Goal: Information Seeking & Learning: Learn about a topic

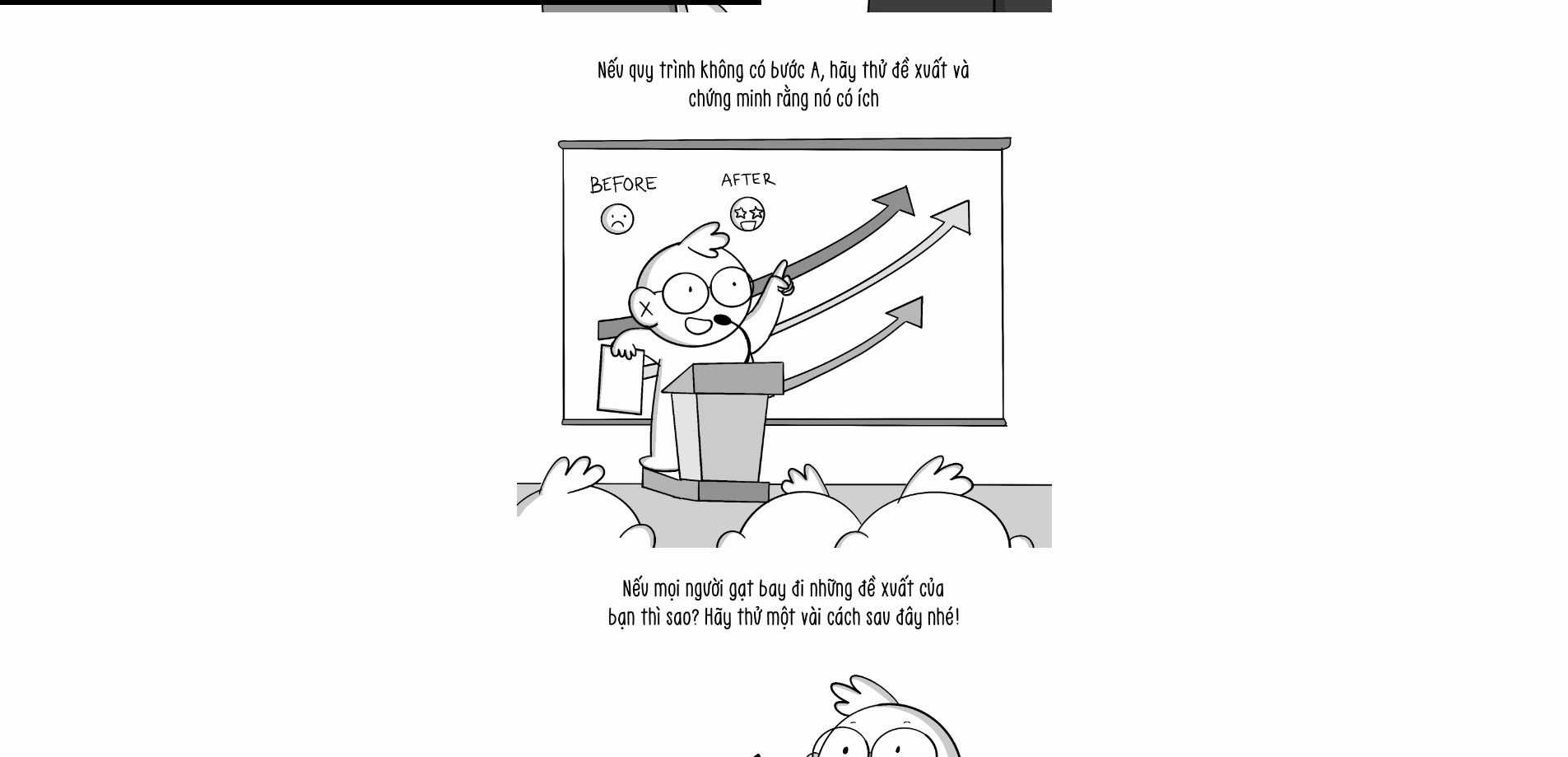
scroll to position [9433, 0]
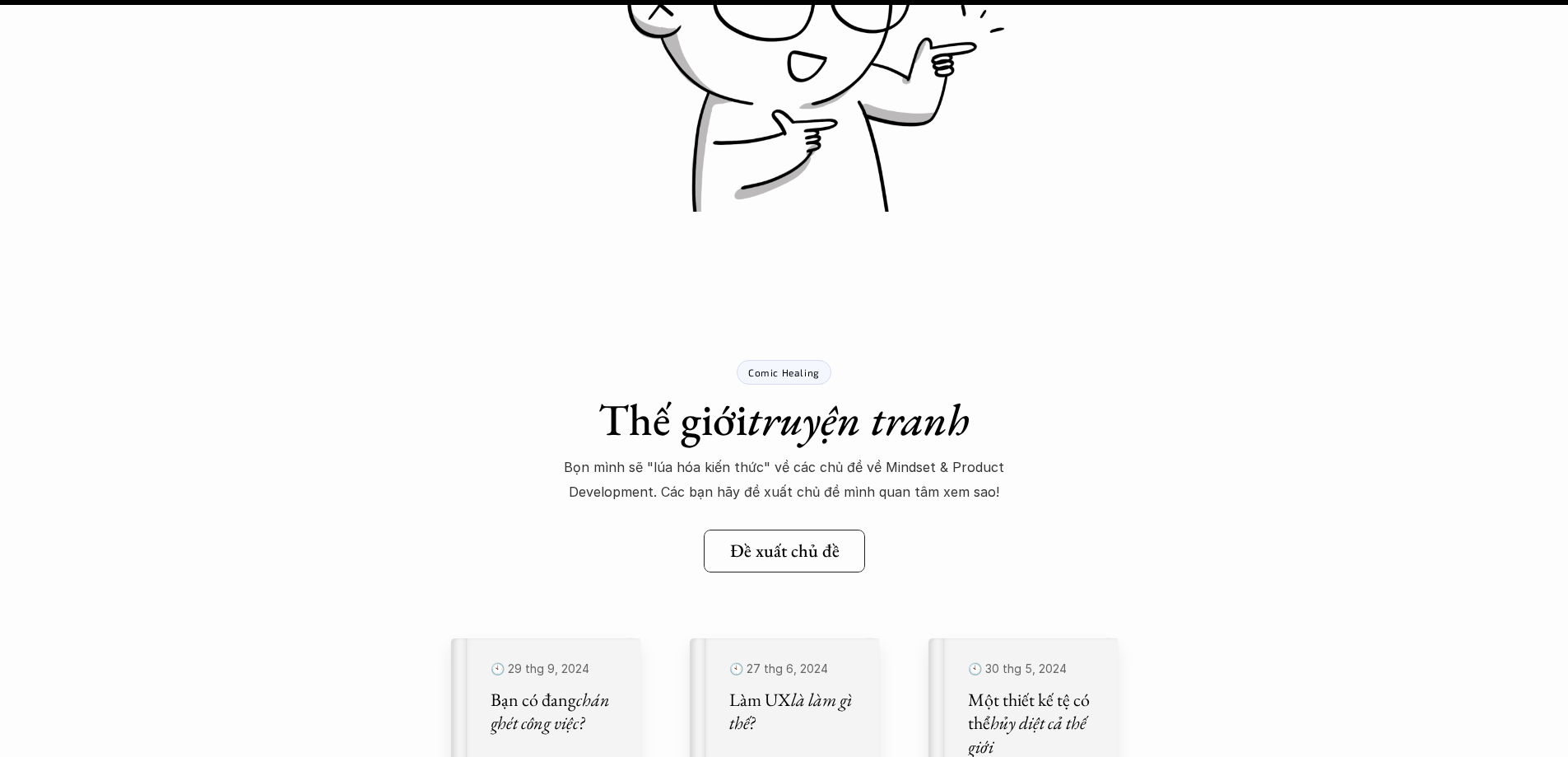
scroll to position [20053, 0]
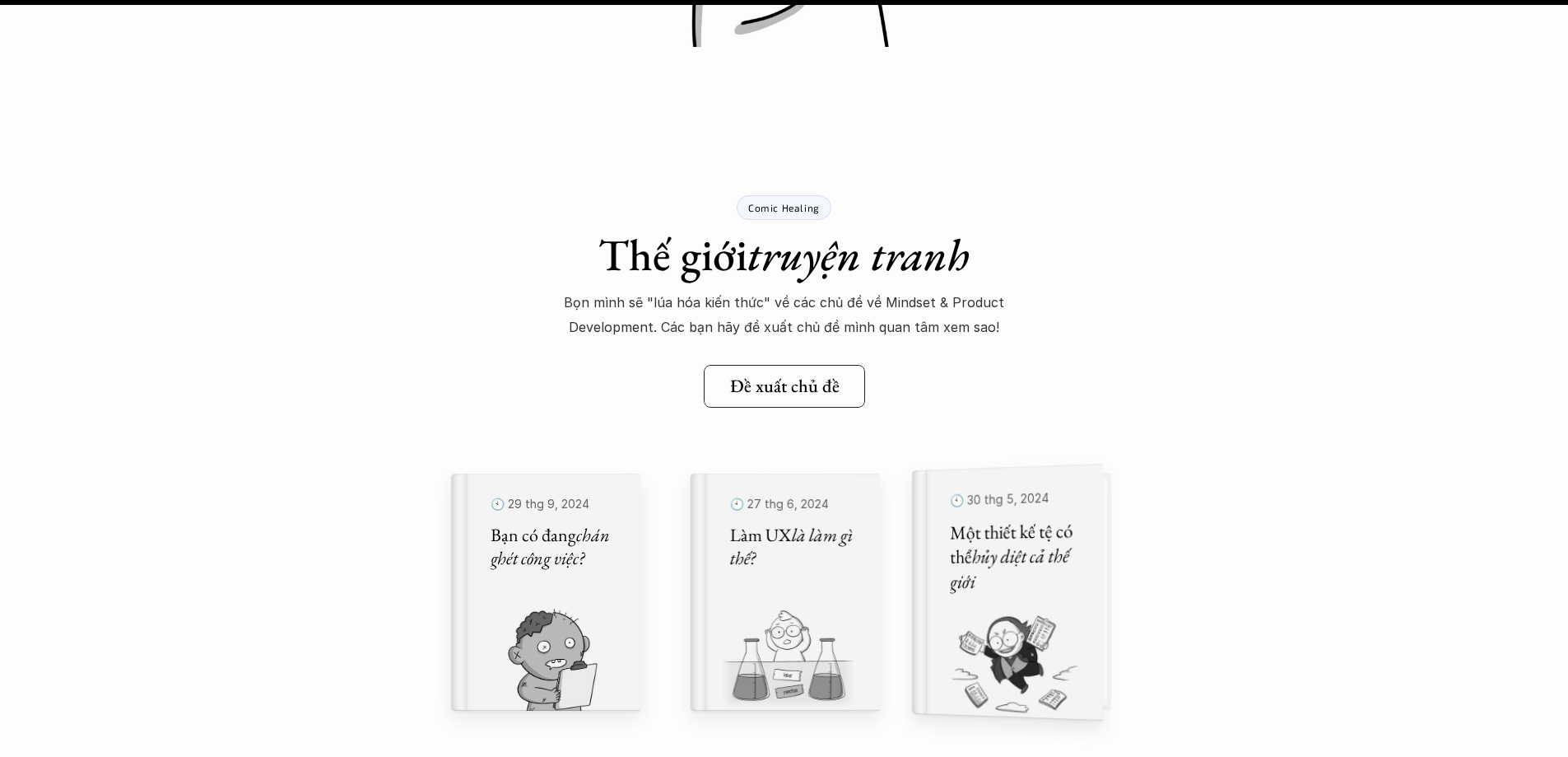
click at [1005, 538] on h5 "Một thiết kế tệ có thể hủy diệt cả thế giới" at bounding box center [1016, 555] width 132 height 76
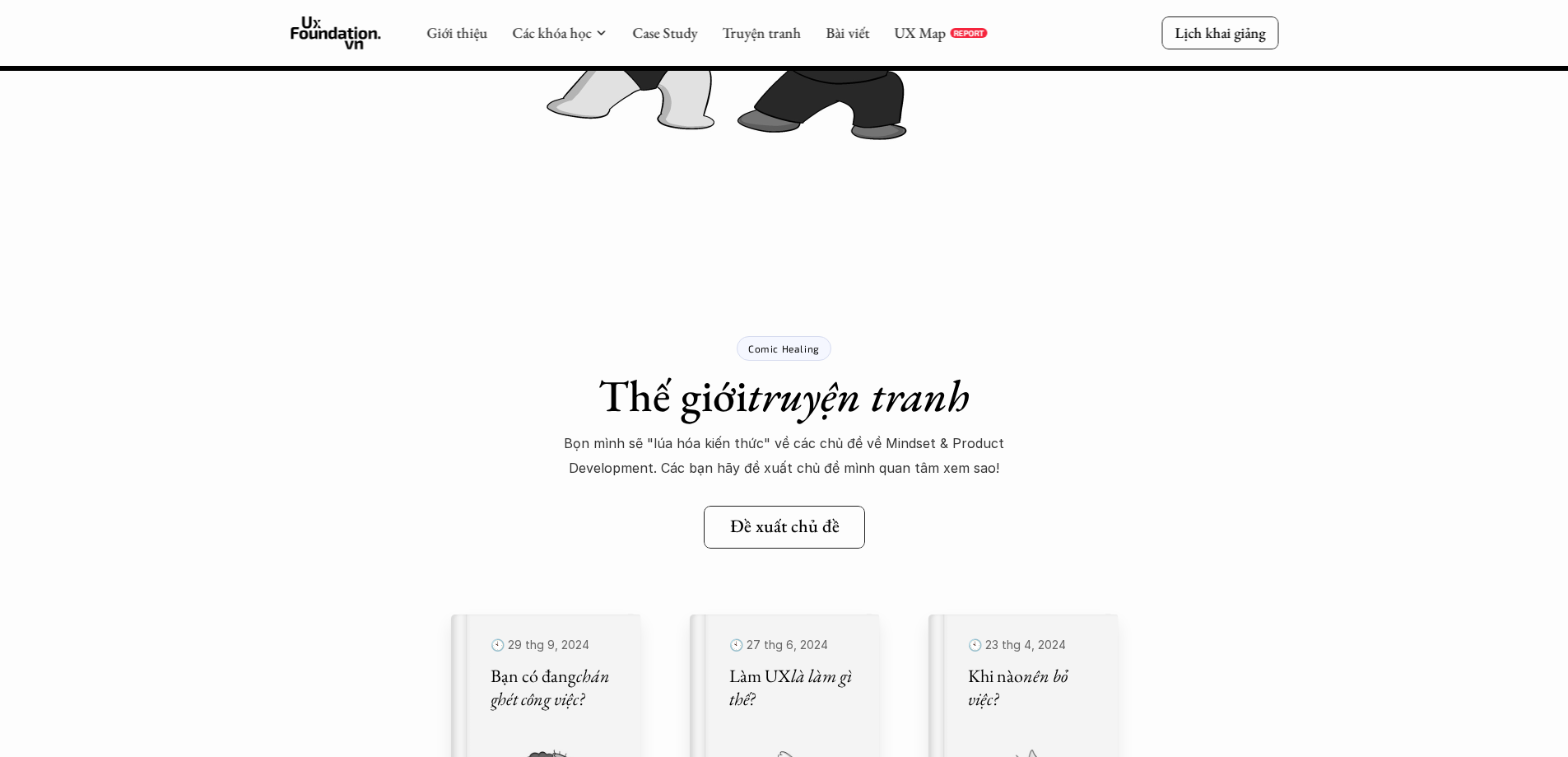
scroll to position [14873, 0]
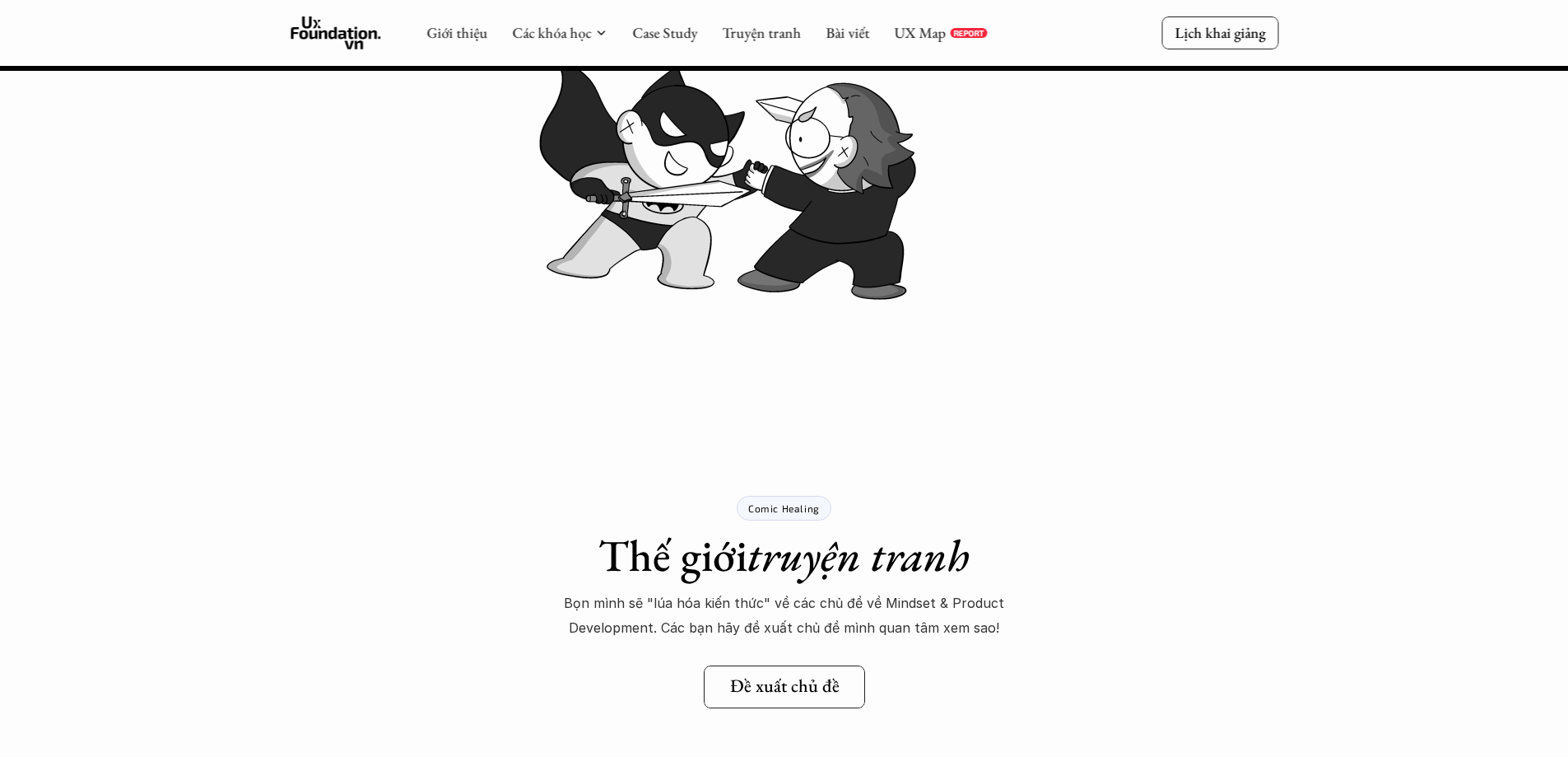
click at [782, 511] on p "Comic Healing" at bounding box center [784, 508] width 72 height 12
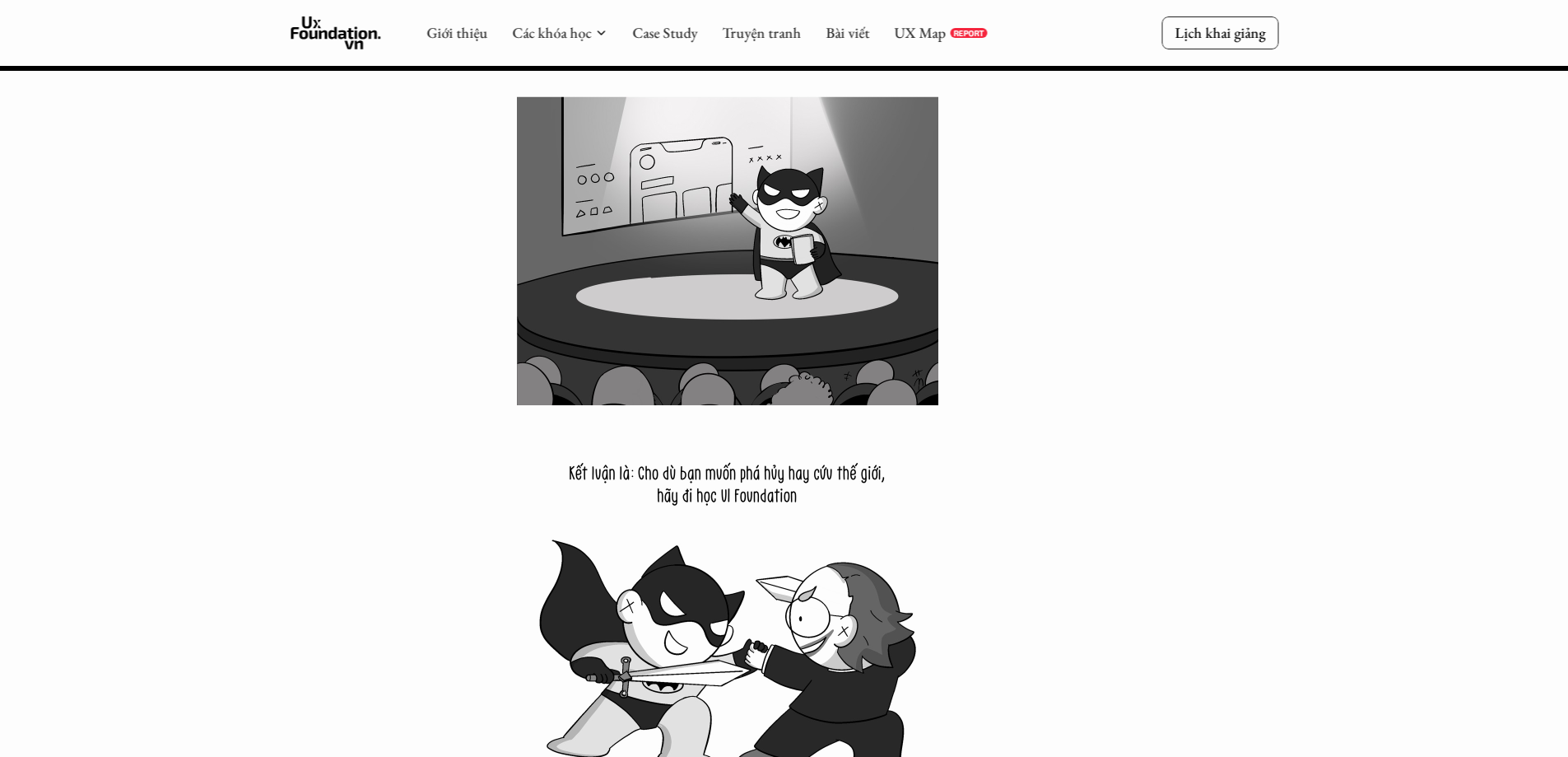
scroll to position [14379, 0]
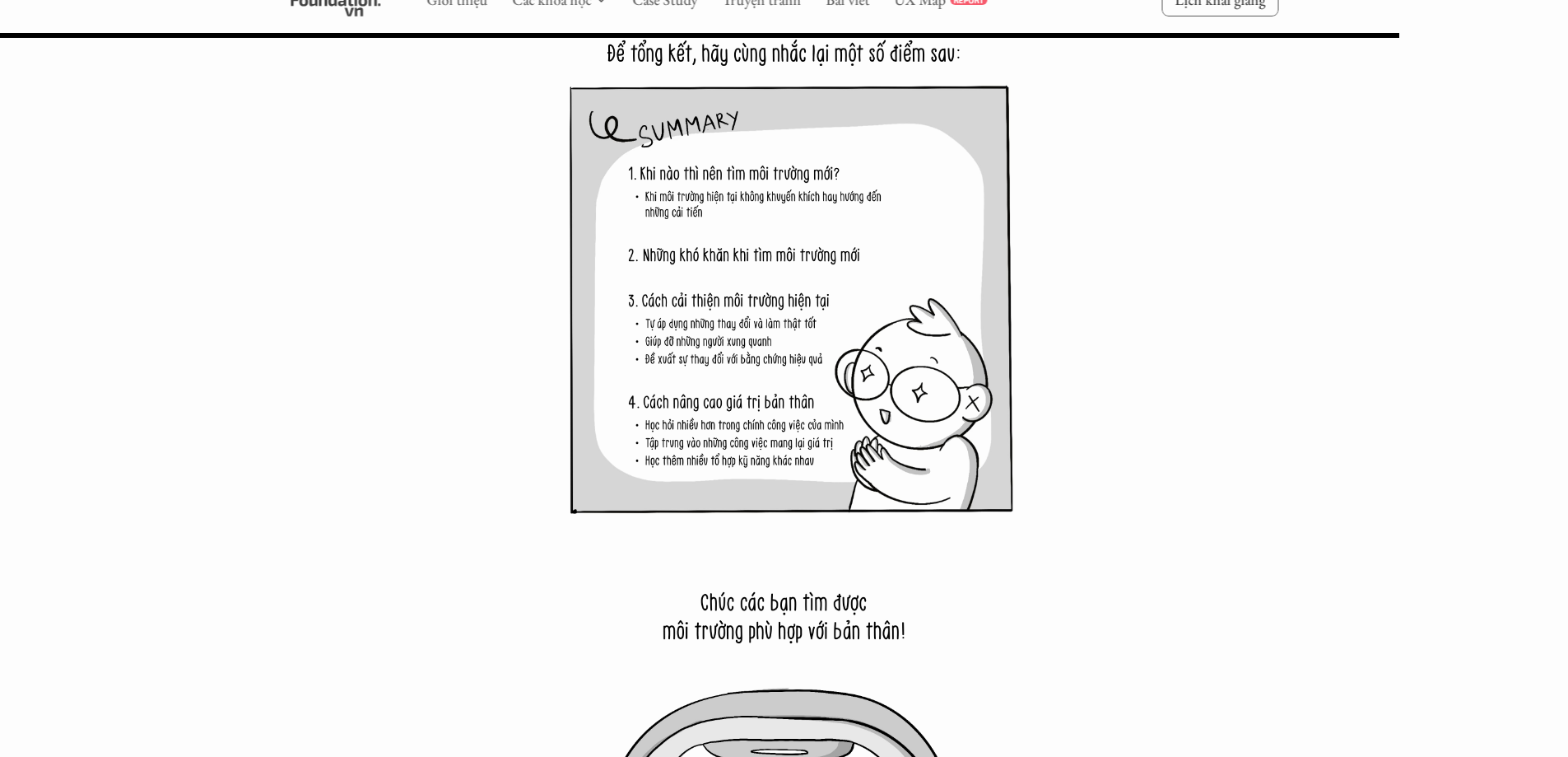
scroll to position [17261, 0]
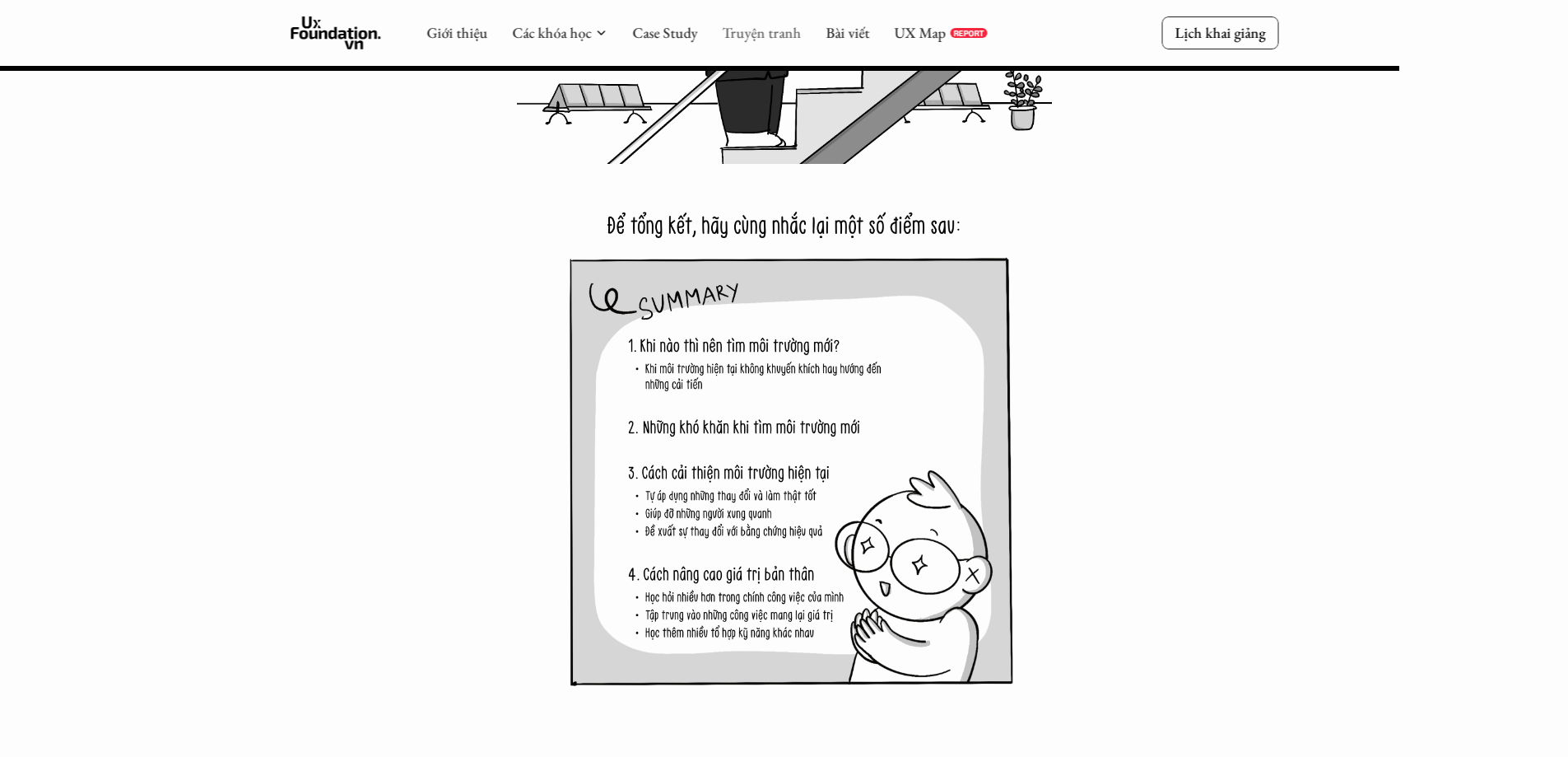
click at [758, 36] on link "Truyện tranh" at bounding box center [761, 31] width 79 height 19
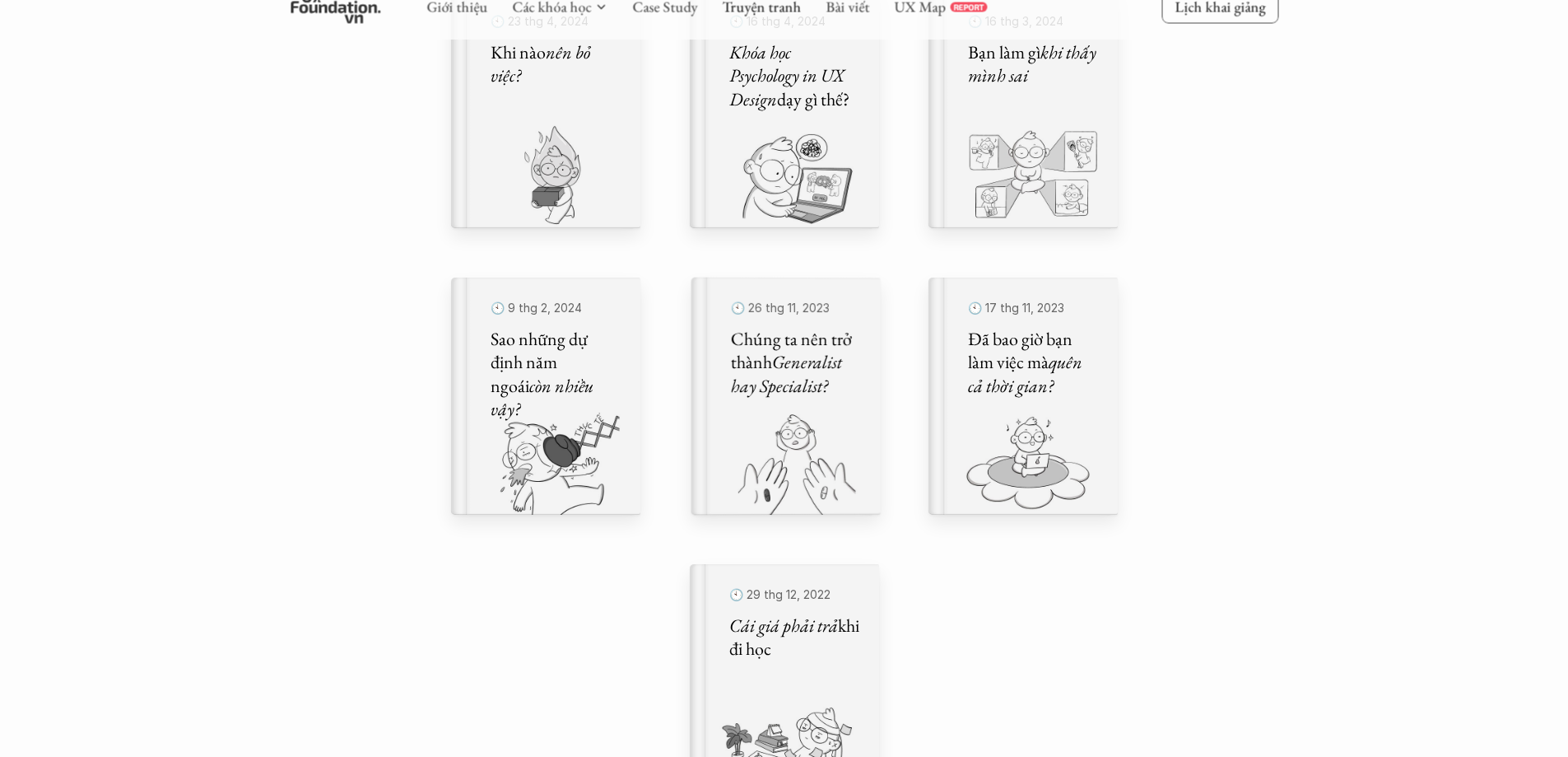
scroll to position [741, 0]
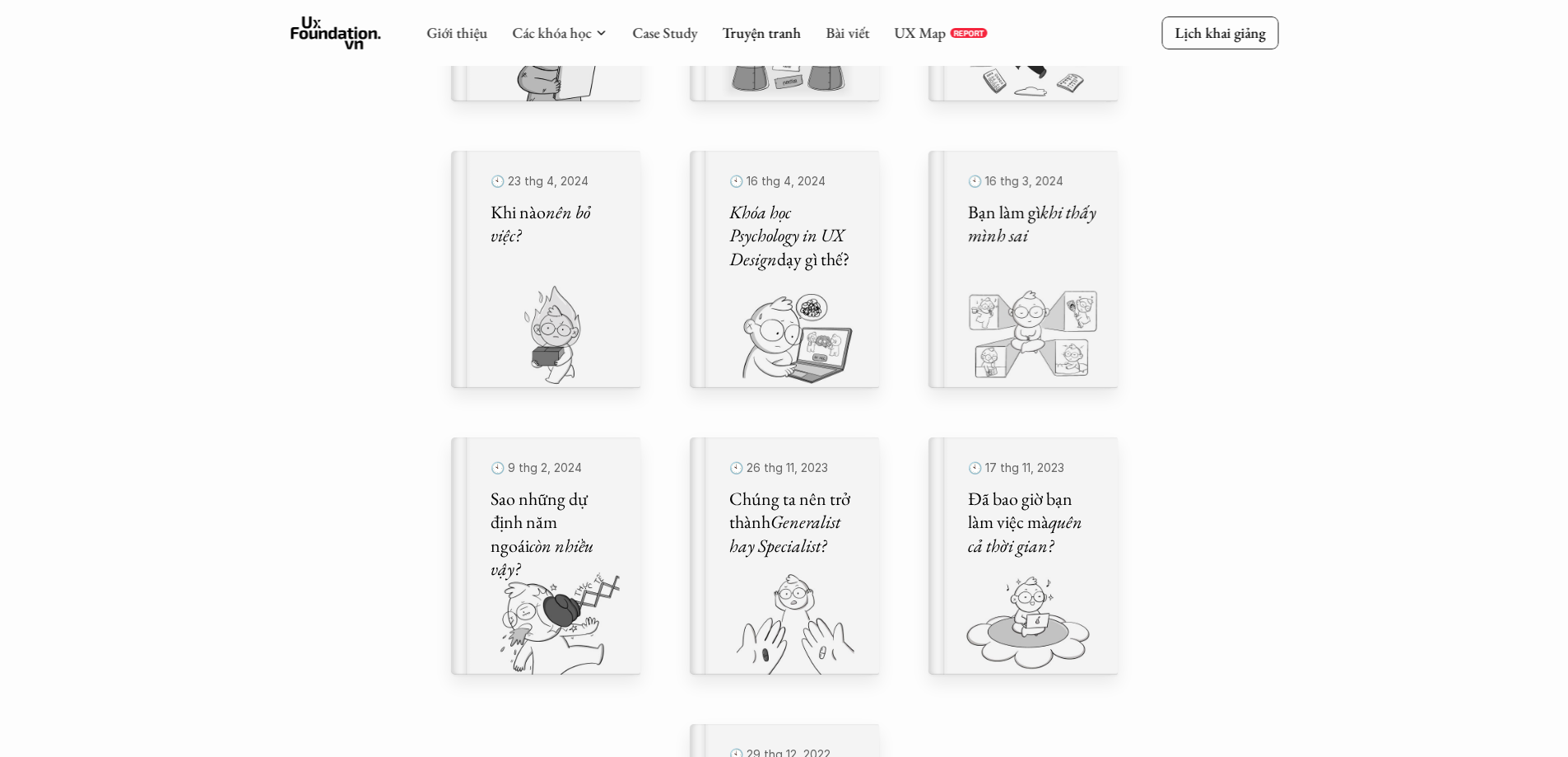
click at [1265, 255] on div "Comic Healing Thế giới truyện tranh Đây là nơi bọn mình "lúa hóa kiến thức" về …" at bounding box center [784, 456] width 1568 height 2395
drag, startPoint x: 1337, startPoint y: 483, endPoint x: 640, endPoint y: 329, distance: 713.8
click at [1333, 481] on div "Comic Healing Thế giới truyện tranh Đây là nơi bọn mình "lúa hóa kiến thức" về …" at bounding box center [784, 456] width 1568 height 2395
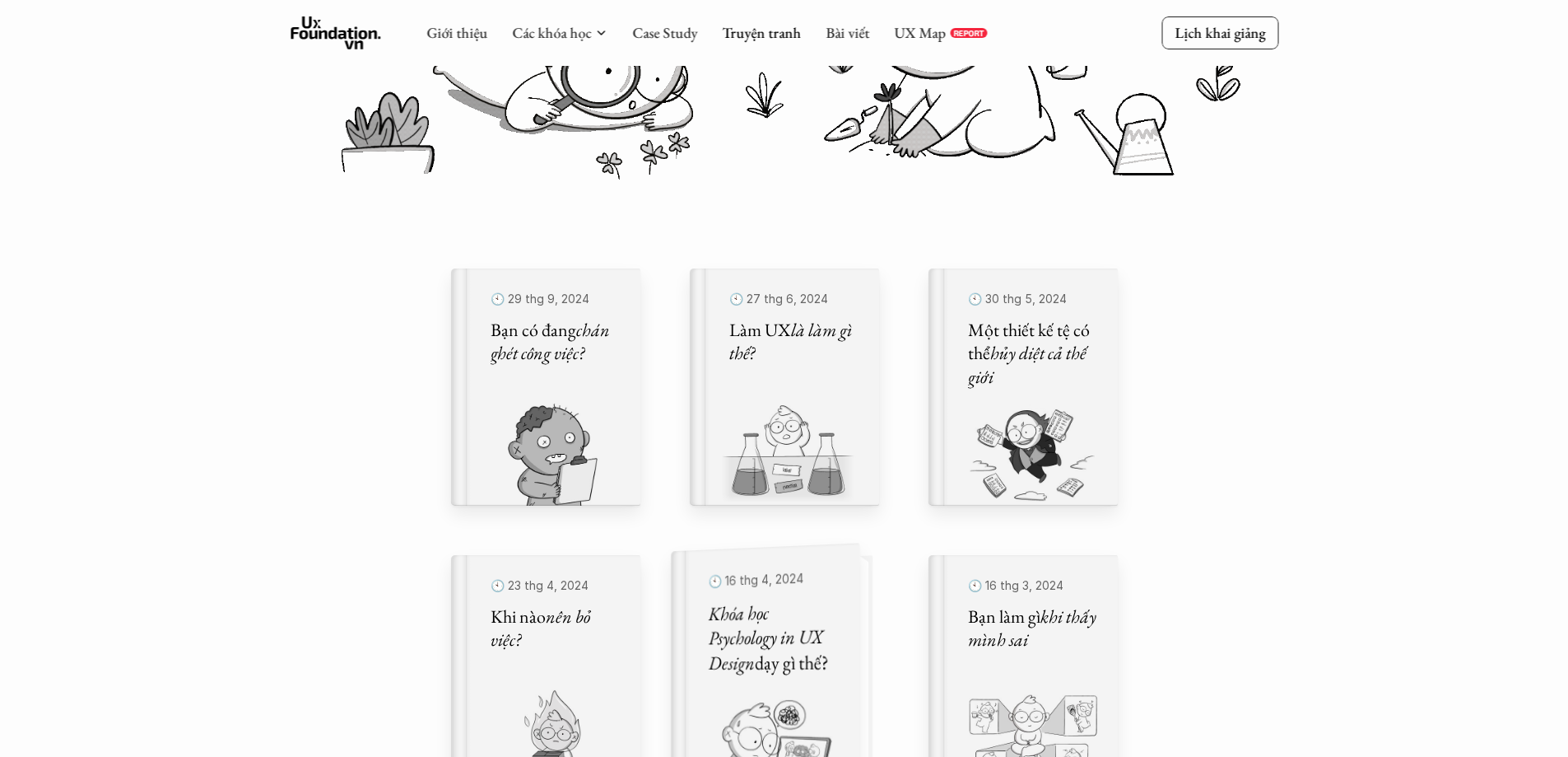
scroll to position [329, 0]
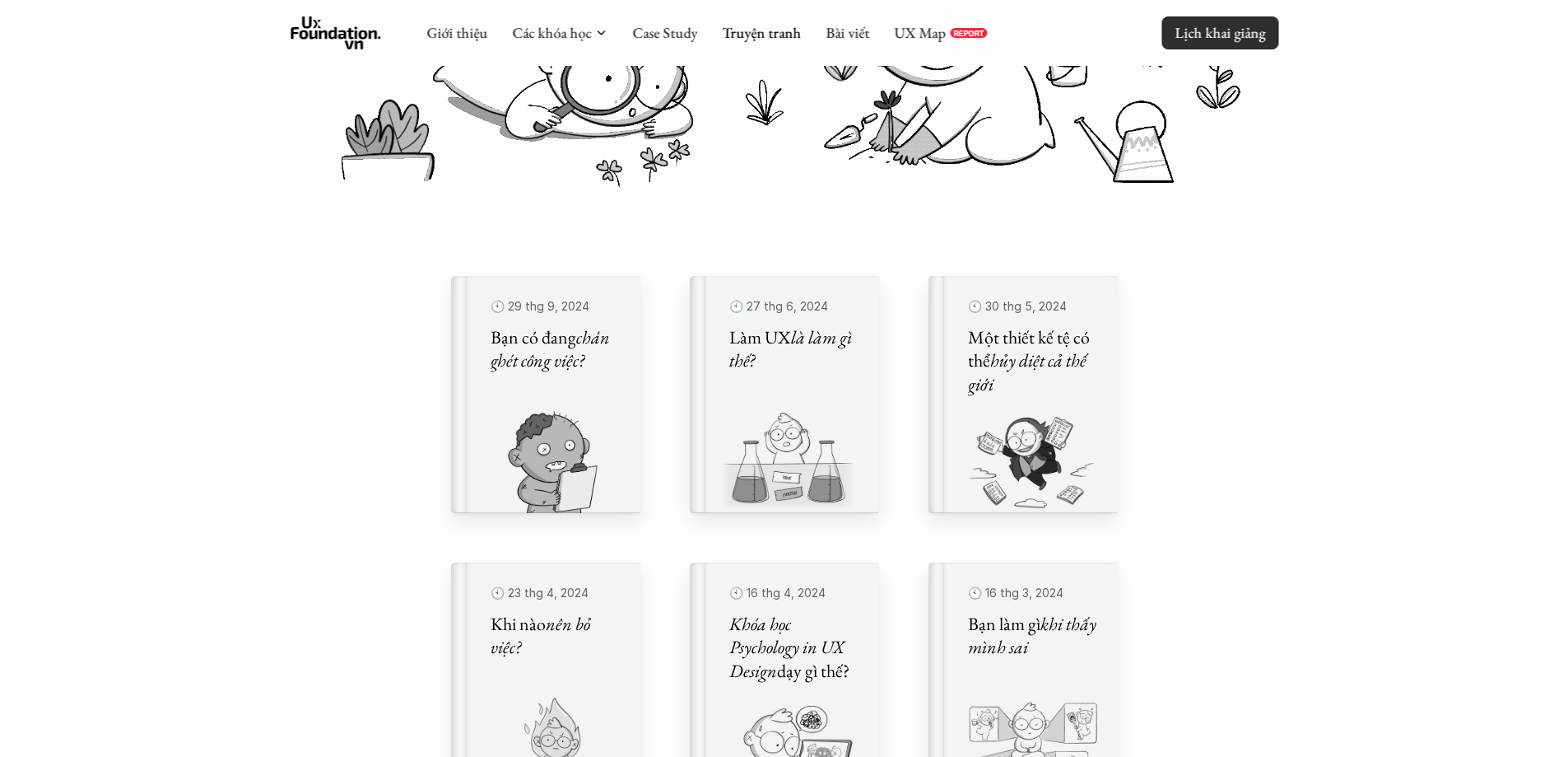
click at [1193, 38] on p "Lịch khai giảng" at bounding box center [1220, 31] width 90 height 19
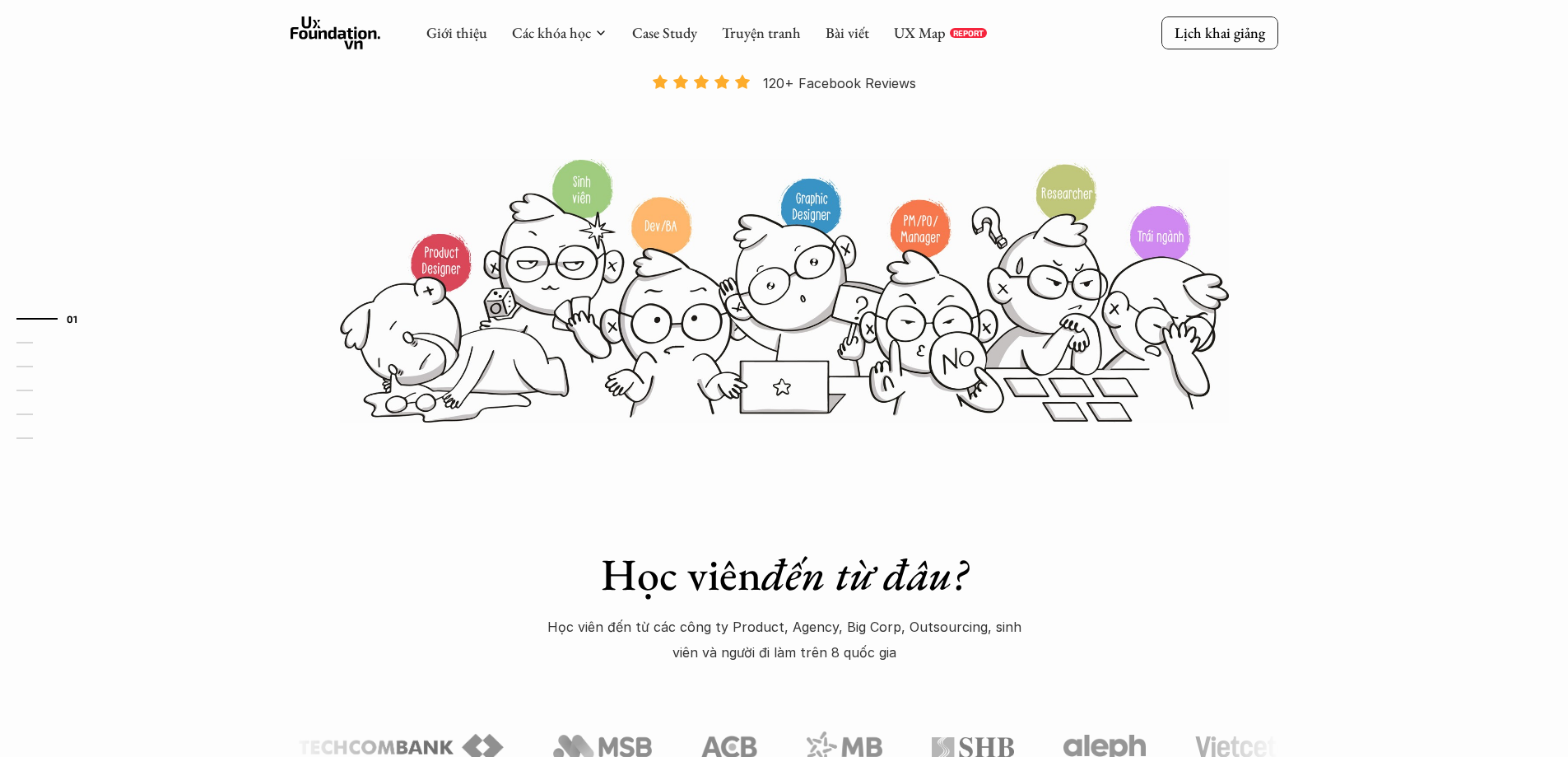
scroll to position [1249, 0]
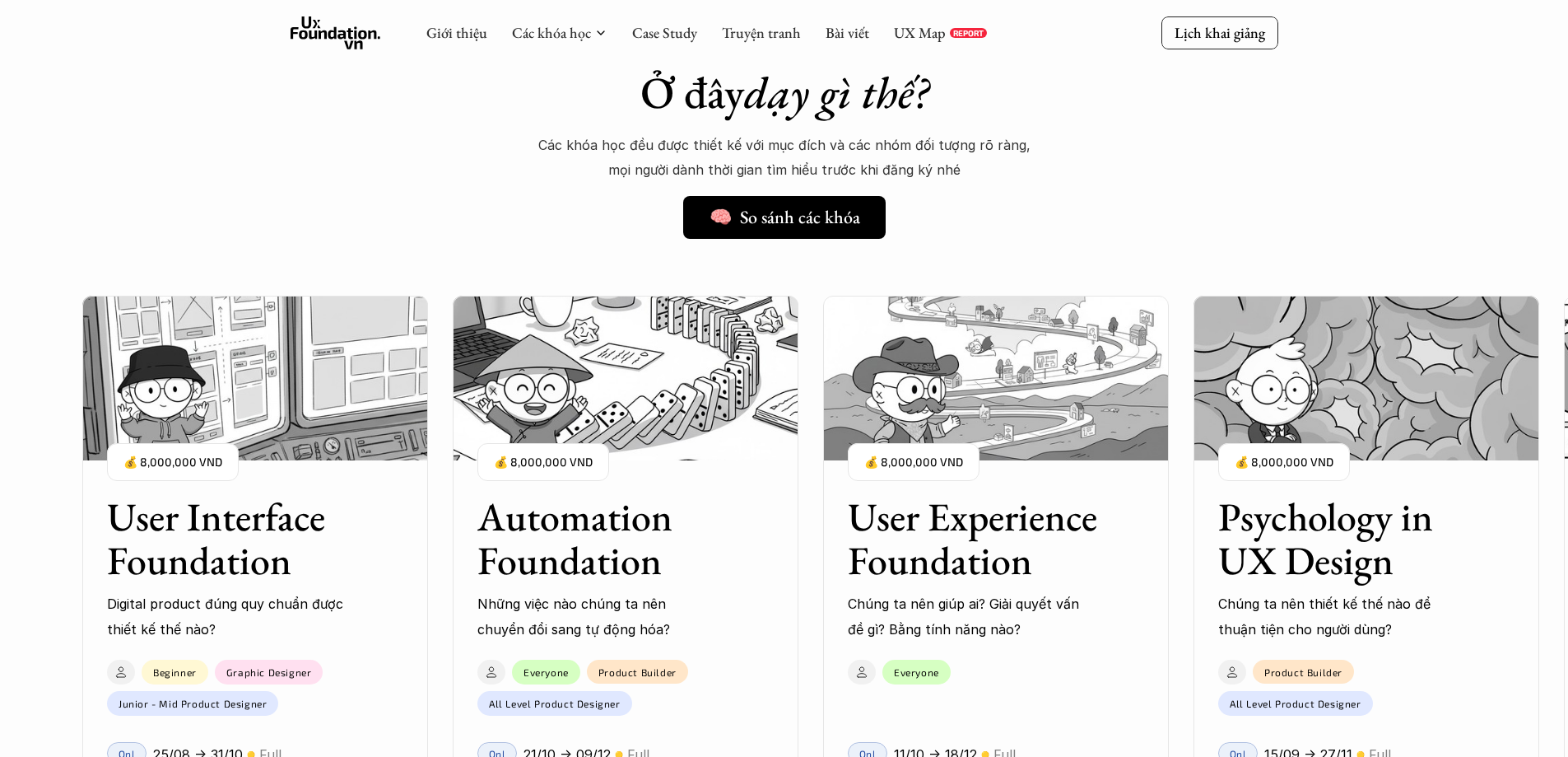
click at [945, 36] on div "UX Map REPORT" at bounding box center [941, 32] width 93 height 18
click at [906, 27] on link "UX Map" at bounding box center [920, 31] width 52 height 19
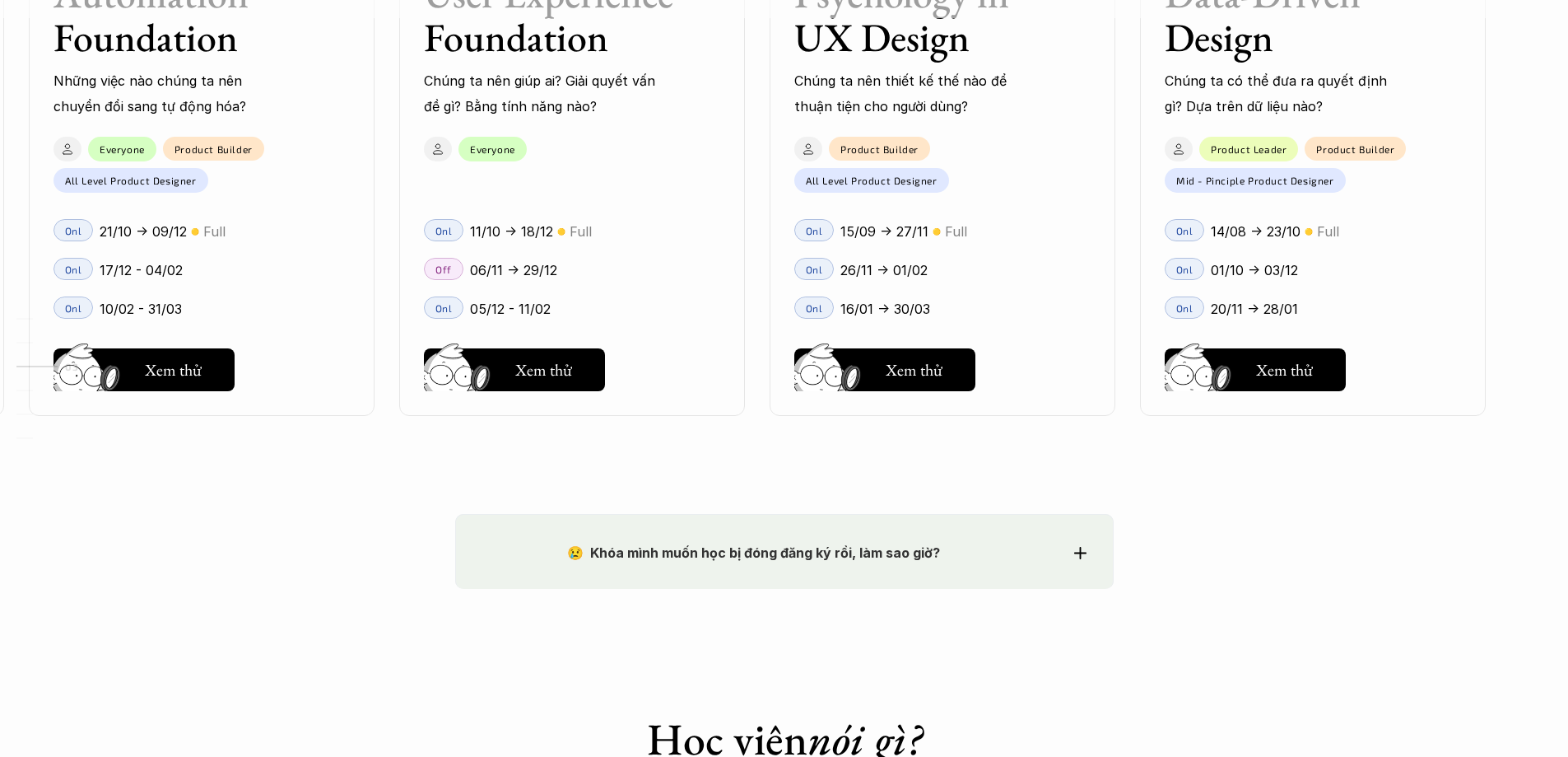
scroll to position [2402, 0]
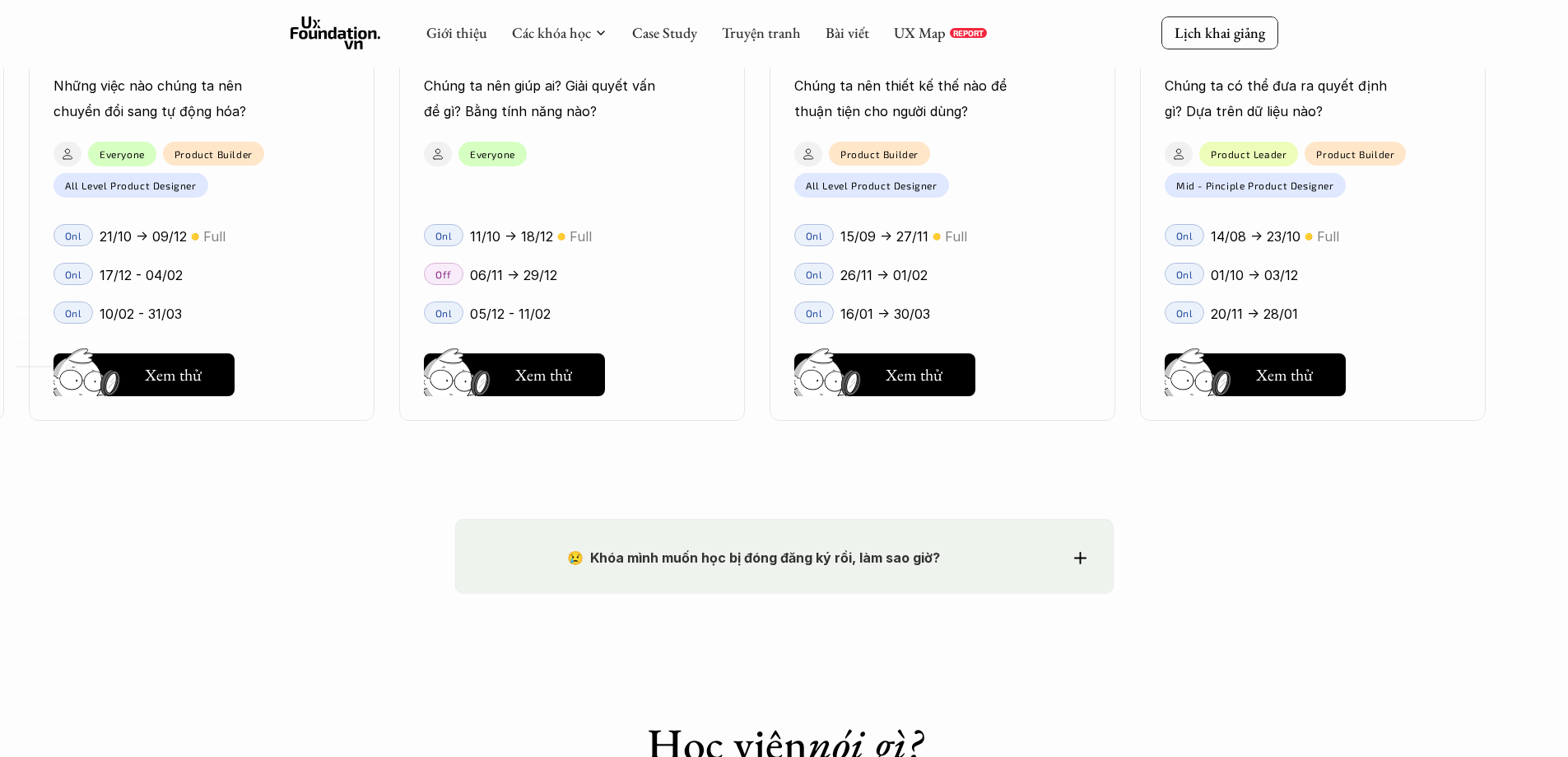
click at [799, 564] on strong "😢 Khóa mình muốn học bị đóng đăng ký rồi, làm sao giờ?" at bounding box center [754, 557] width 373 height 17
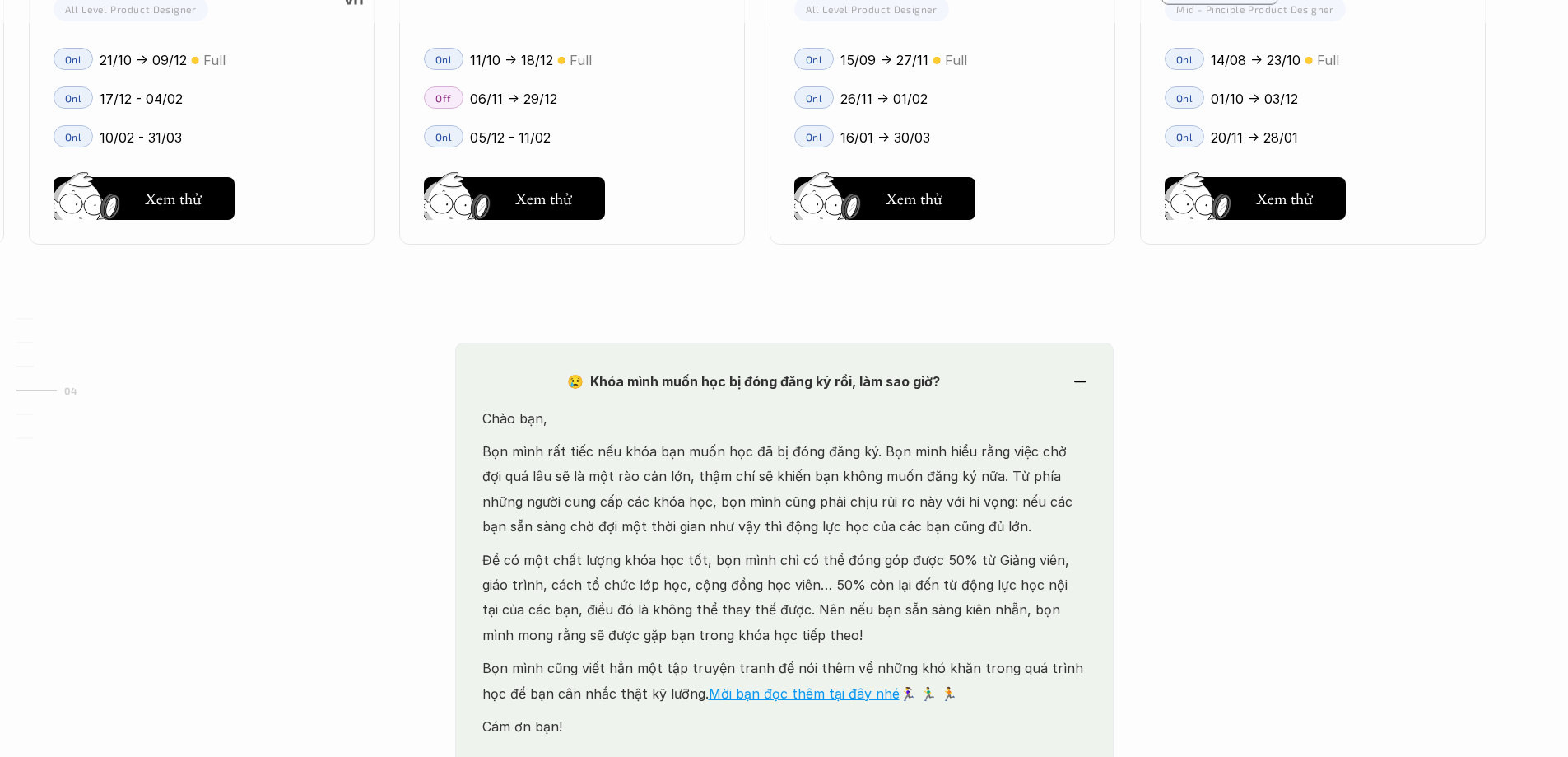
scroll to position [2567, 0]
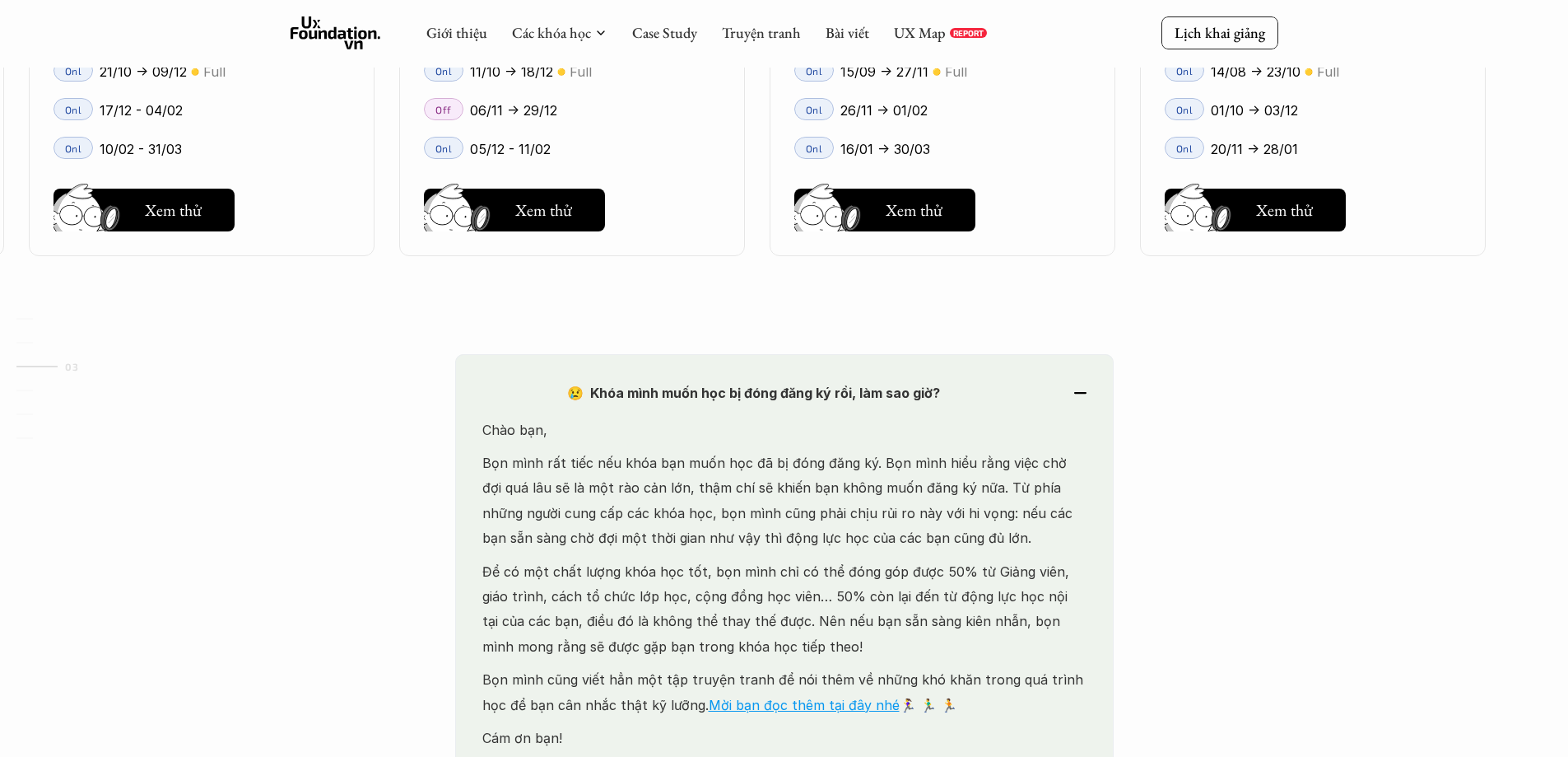
click at [1079, 395] on div "😢 Khóa mình muốn học bị đóng đăng ký rồi, làm sao giờ?" at bounding box center [784, 392] width 604 height 25
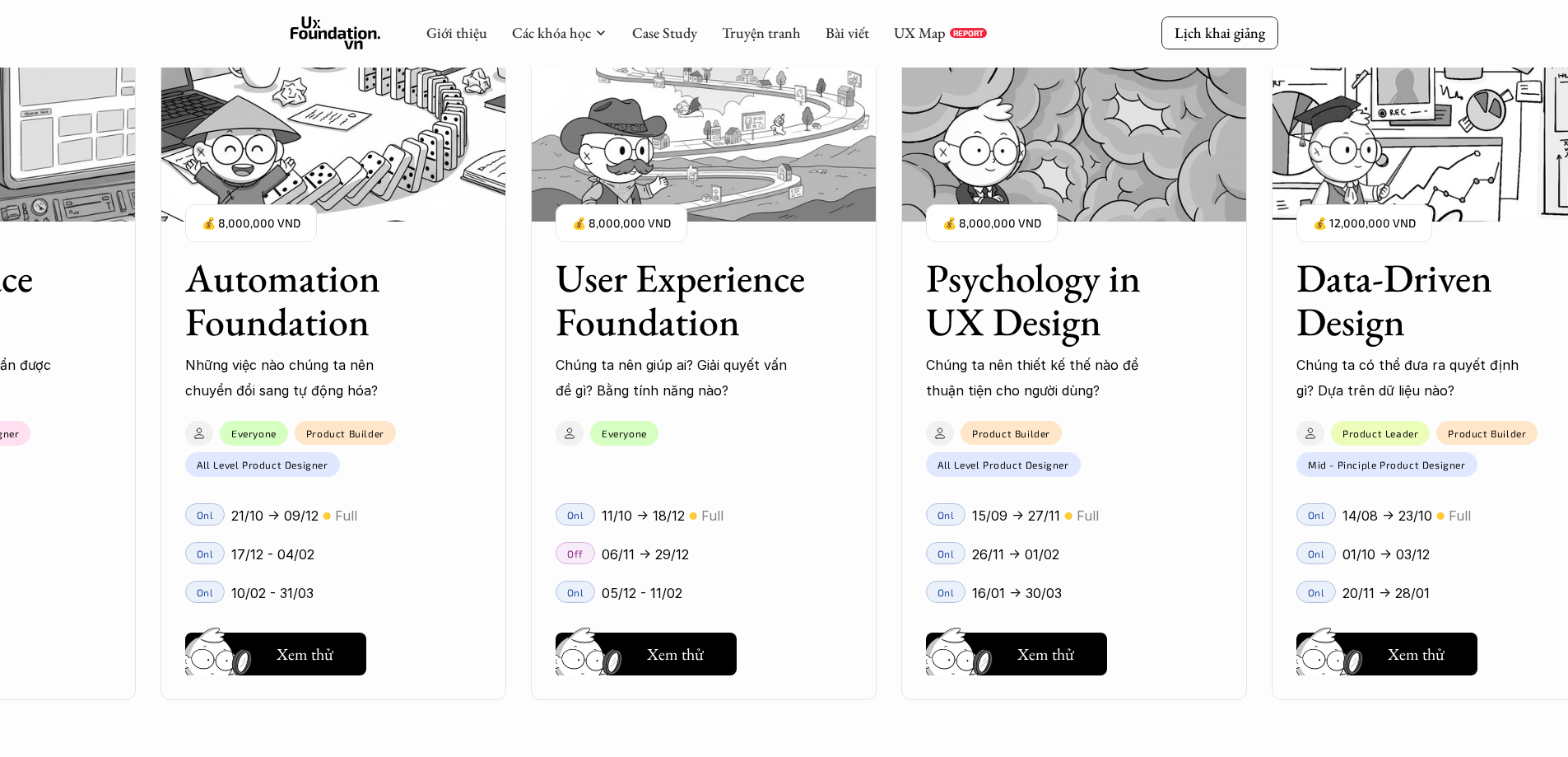
scroll to position [1908, 0]
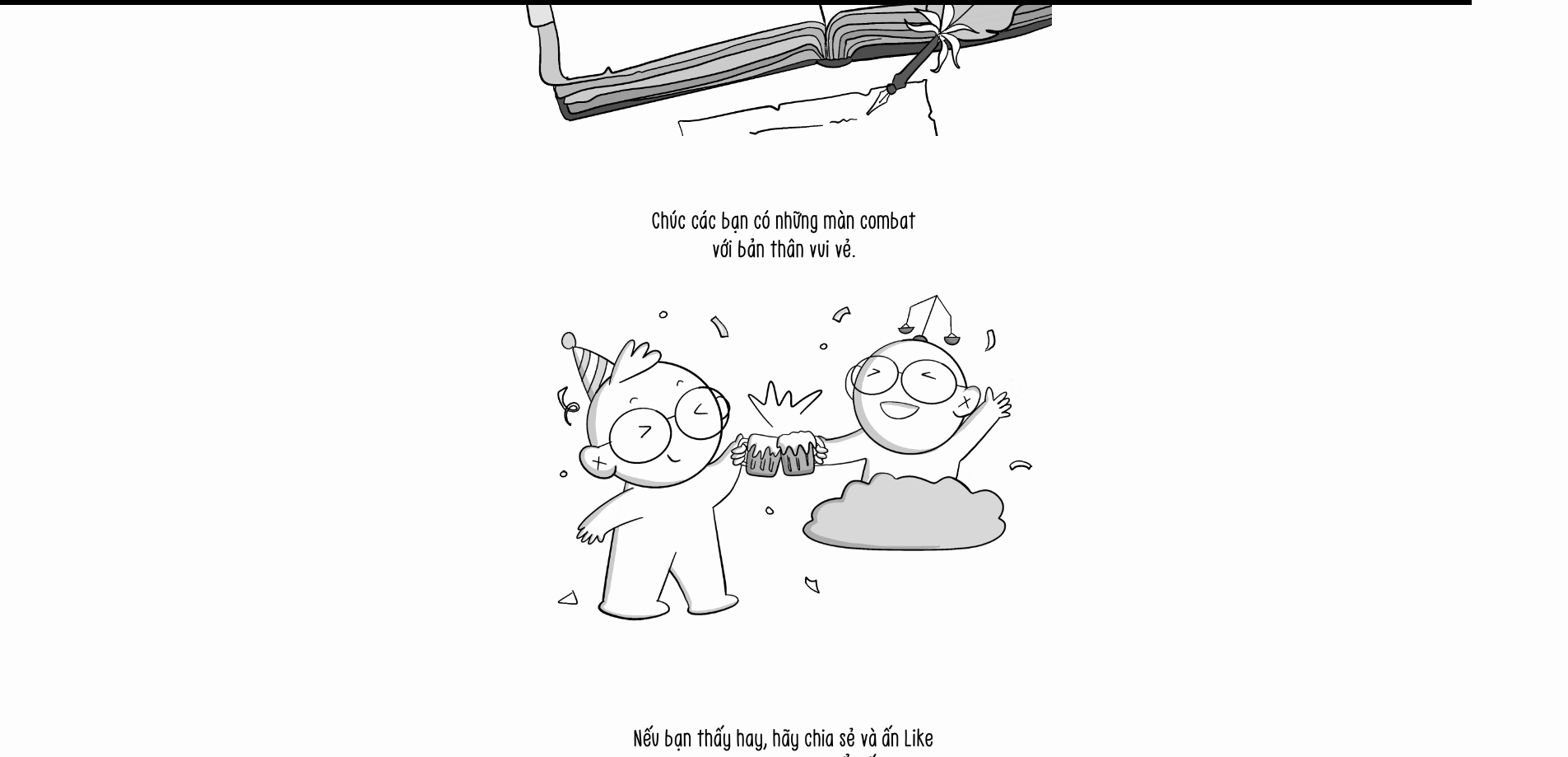
scroll to position [21075, 0]
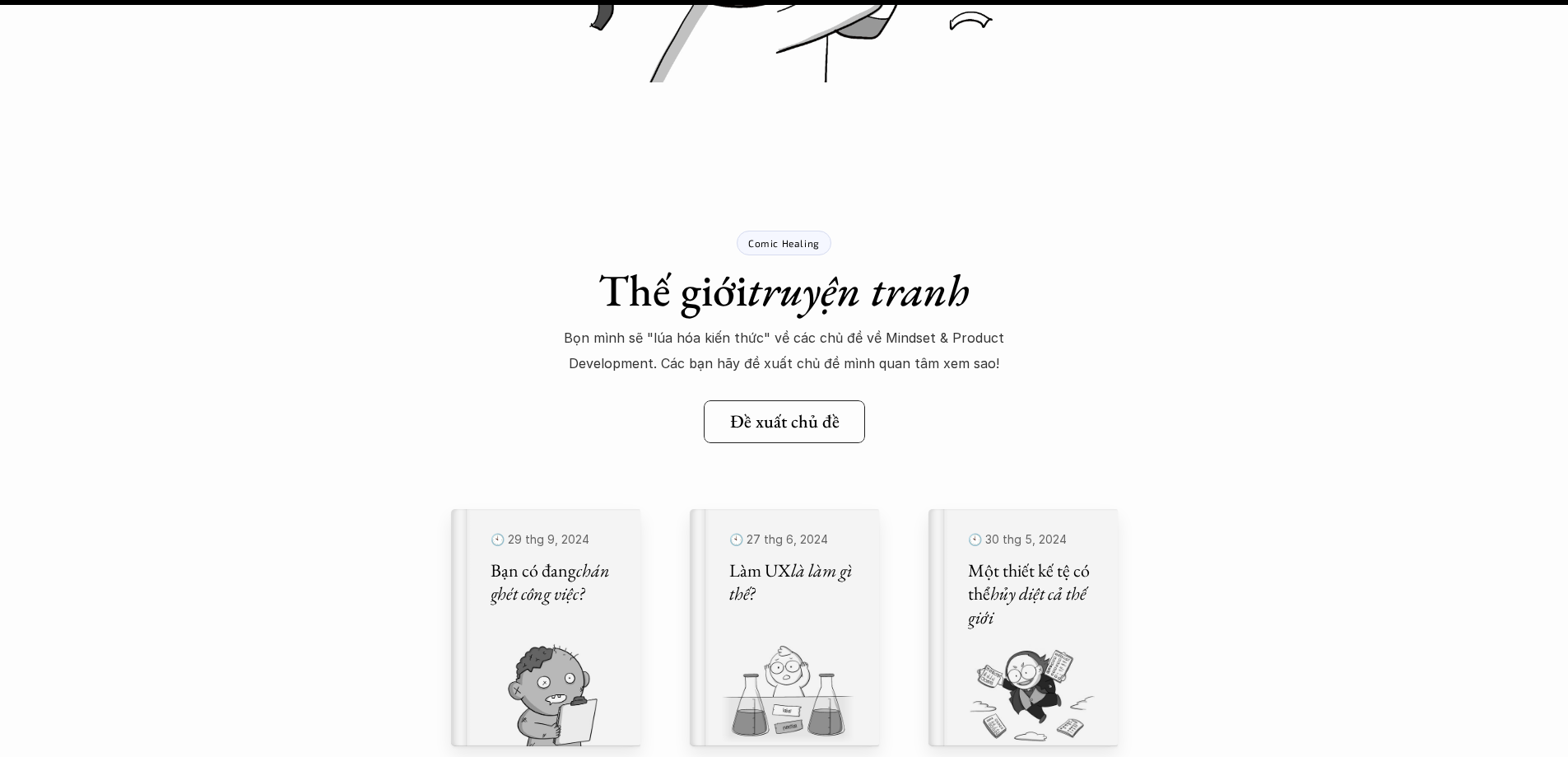
scroll to position [22887, 0]
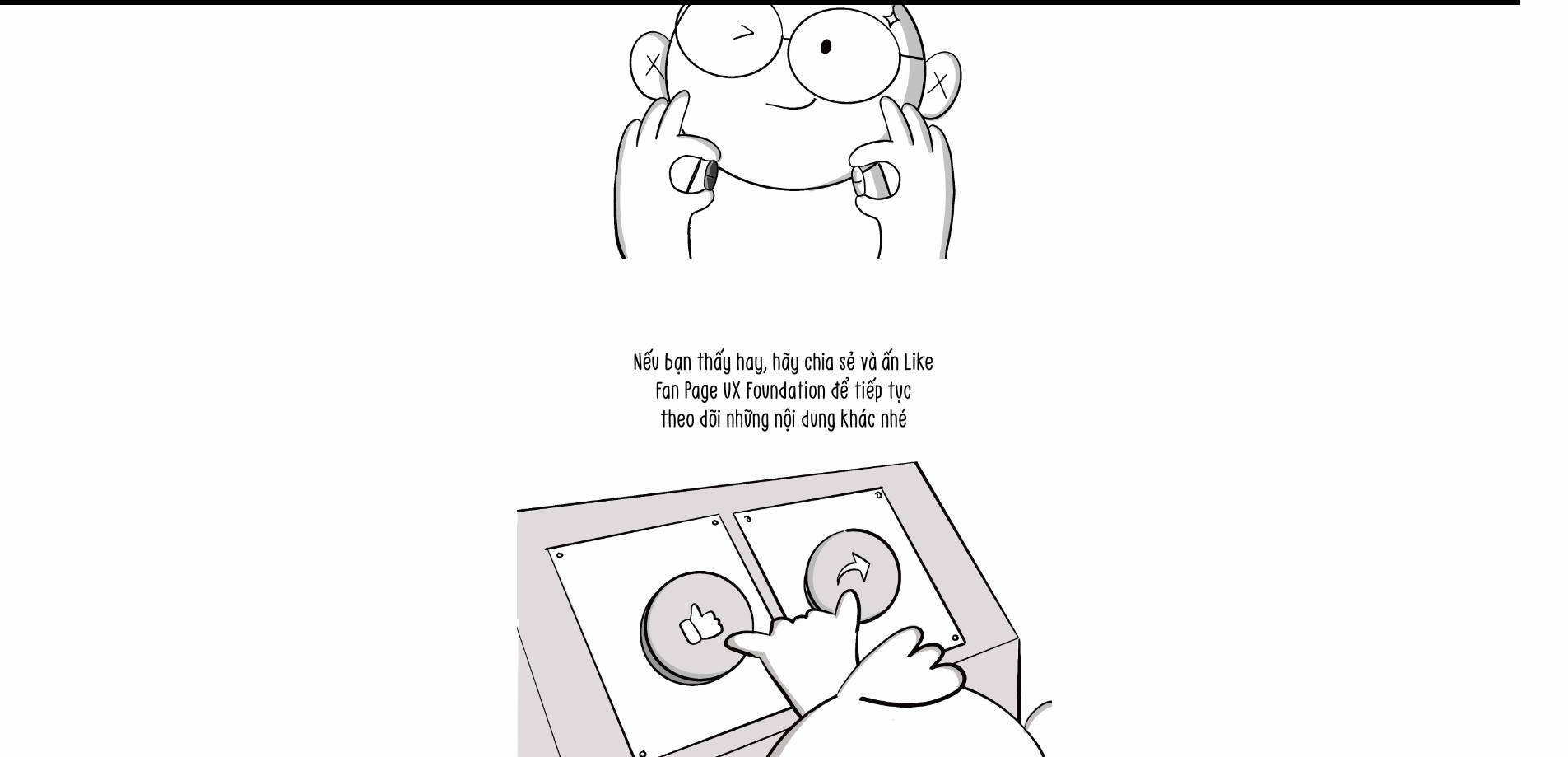
scroll to position [31119, 0]
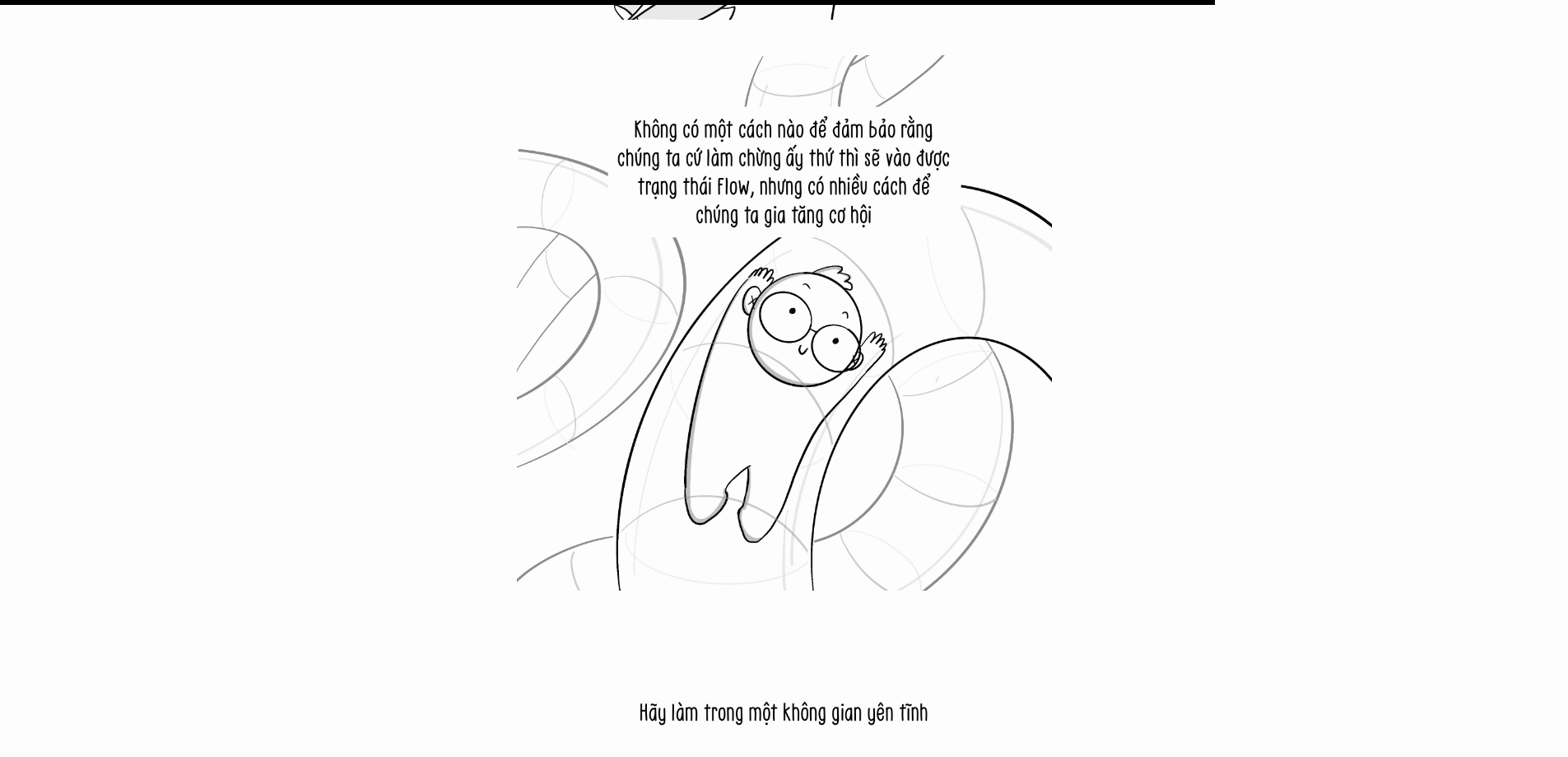
scroll to position [21405, 0]
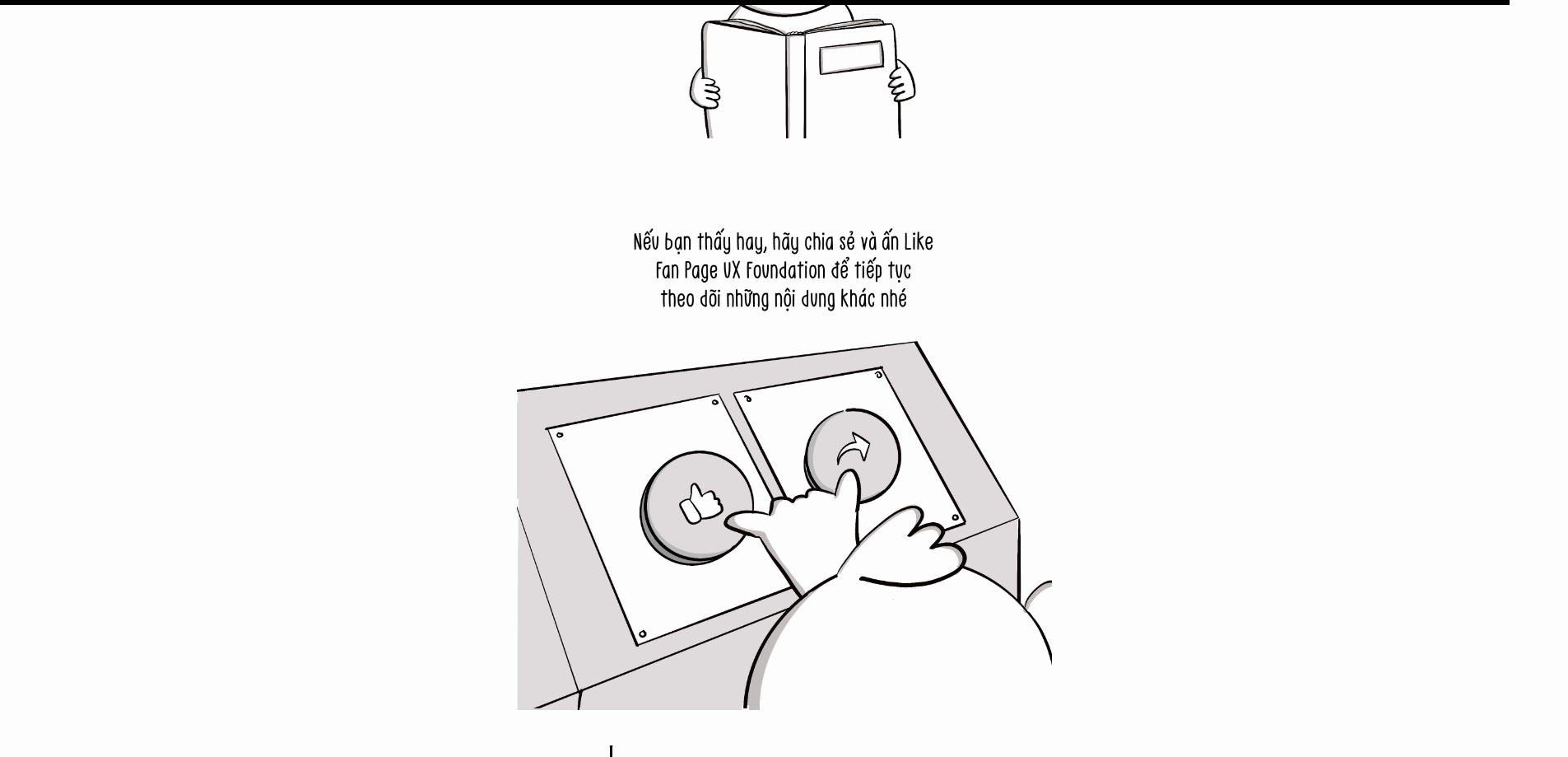
scroll to position [26509, 0]
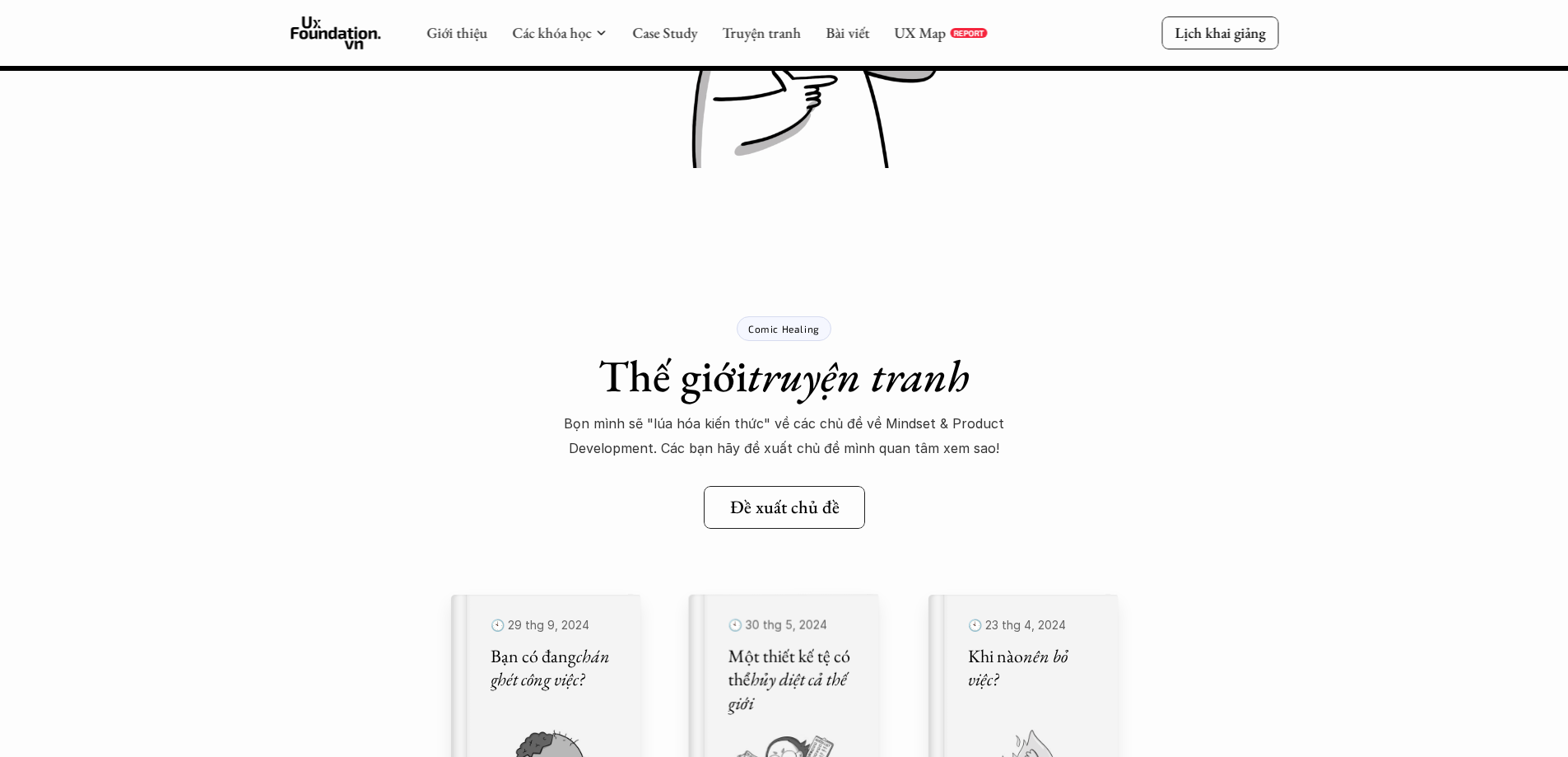
scroll to position [18846, 0]
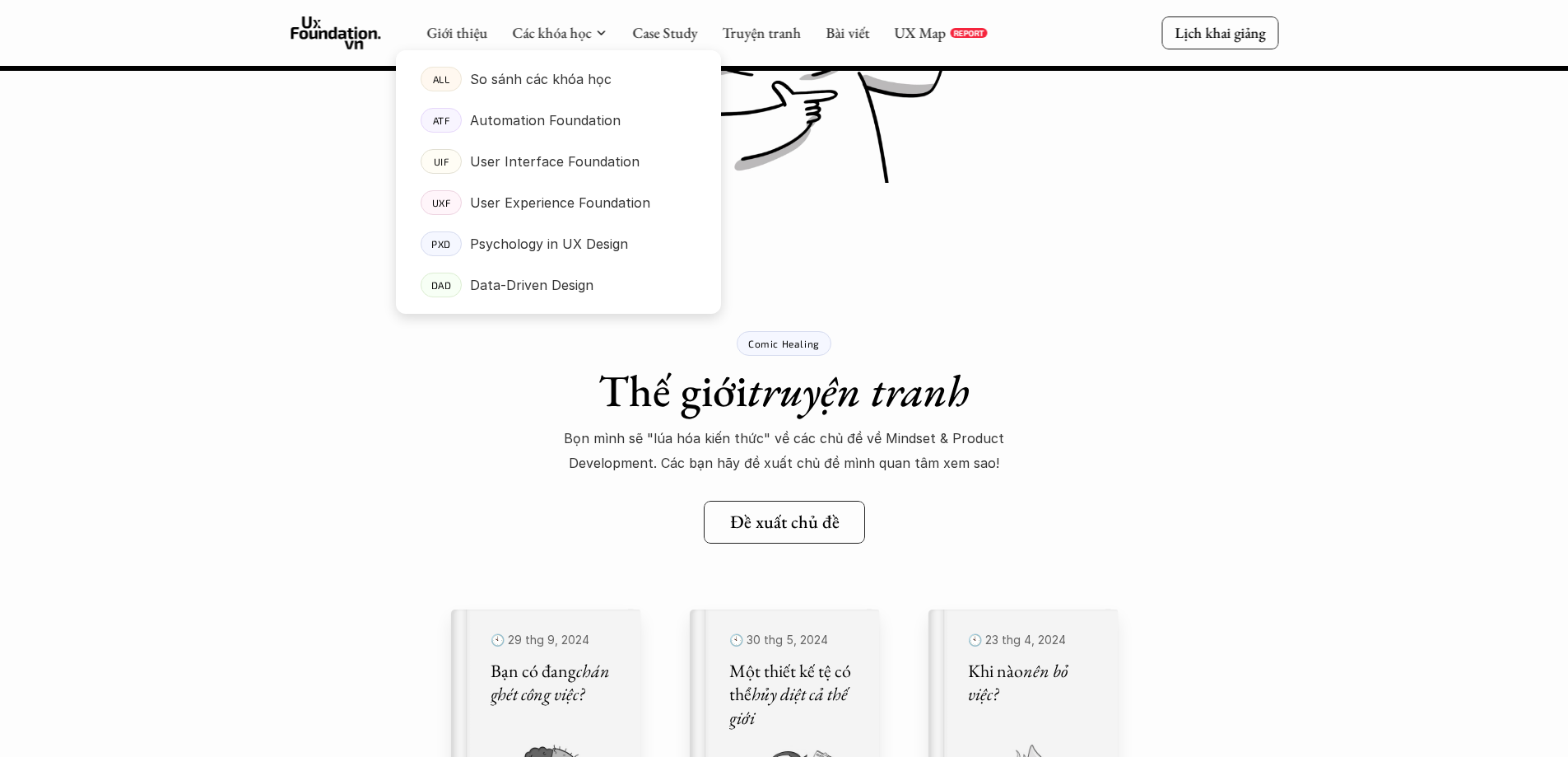
click at [572, 86] on p "So sánh các khóa học" at bounding box center [541, 79] width 141 height 25
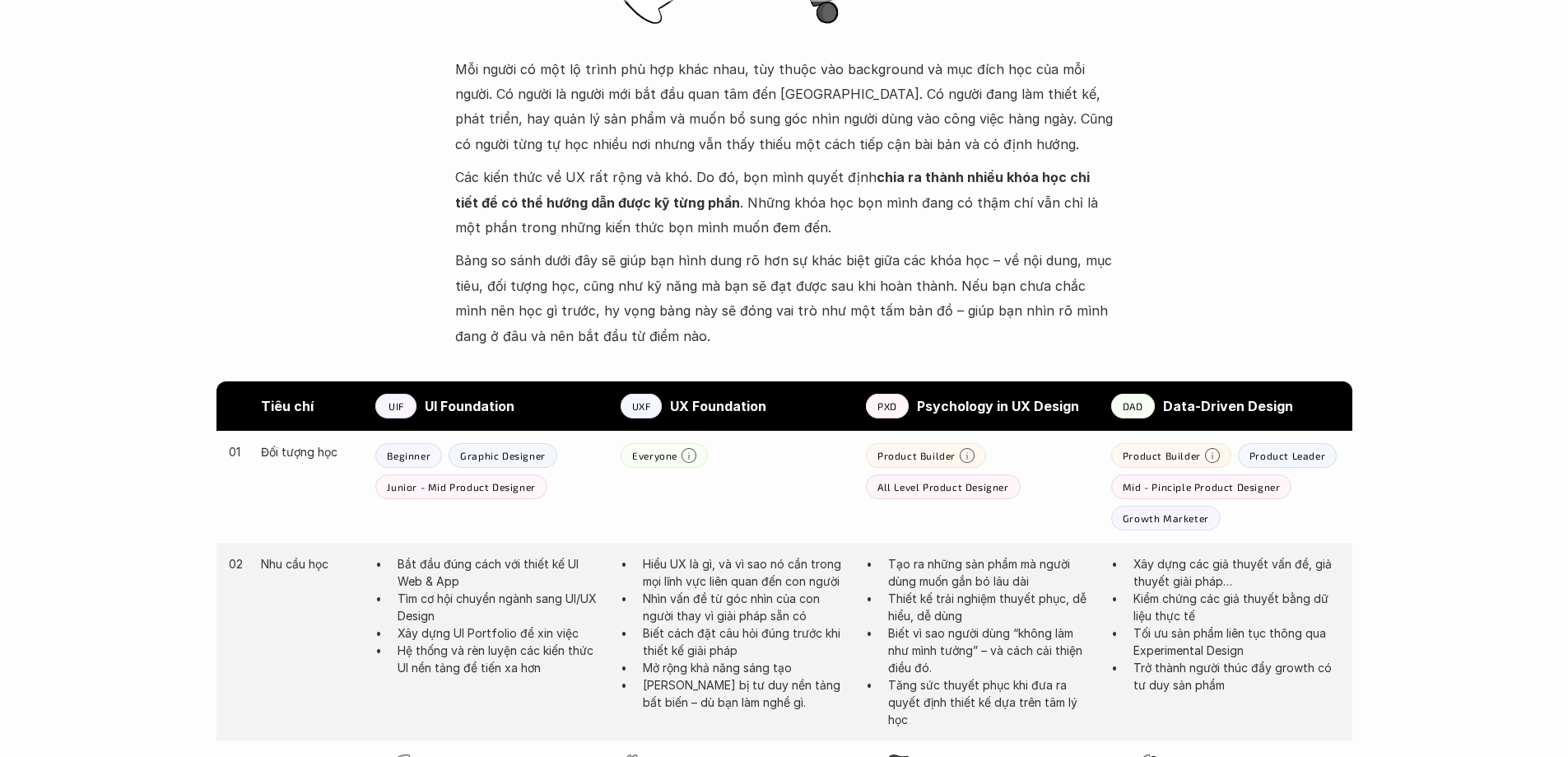
scroll to position [741, 0]
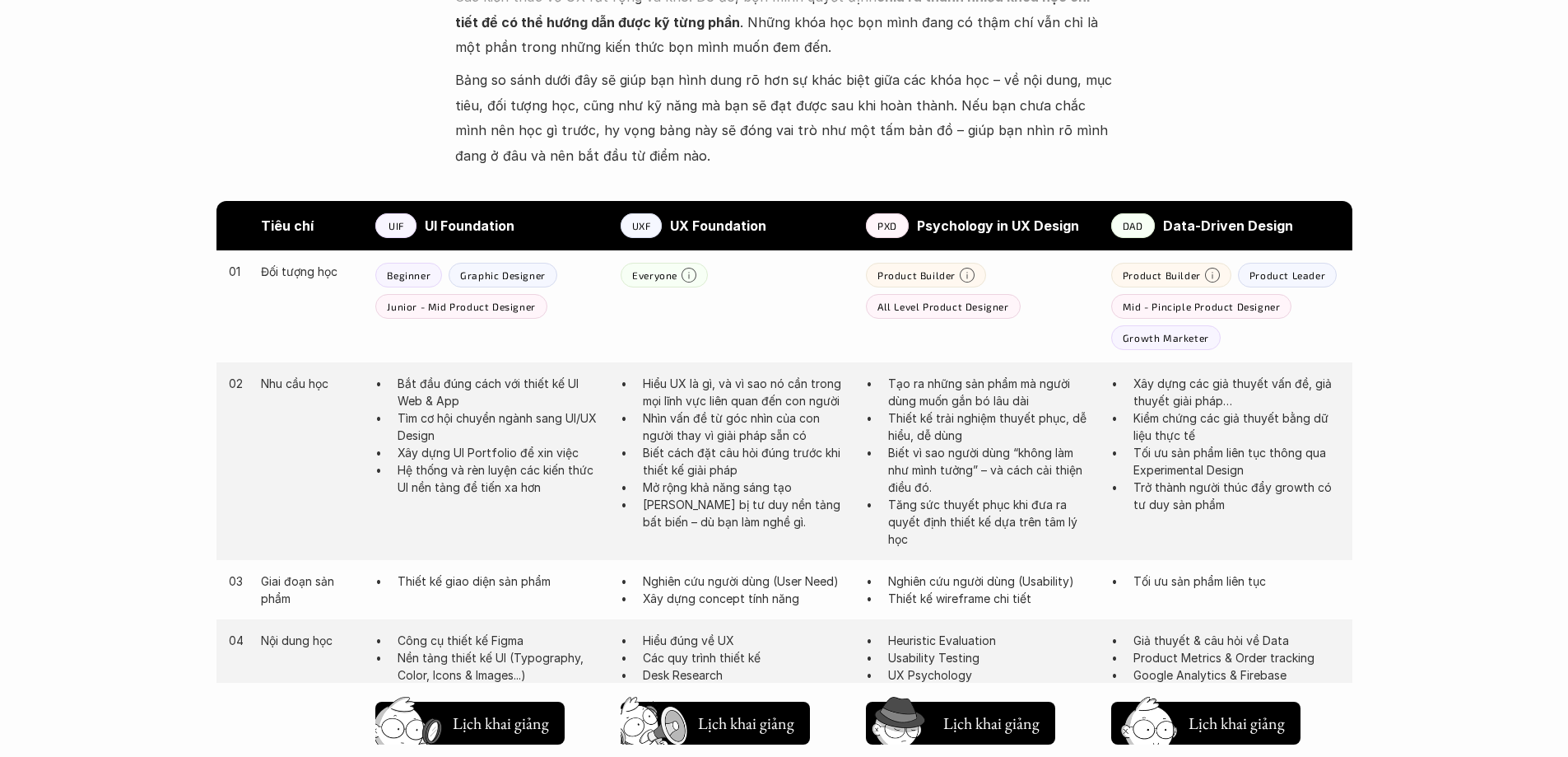
click at [885, 230] on p "PXD" at bounding box center [888, 226] width 20 height 12
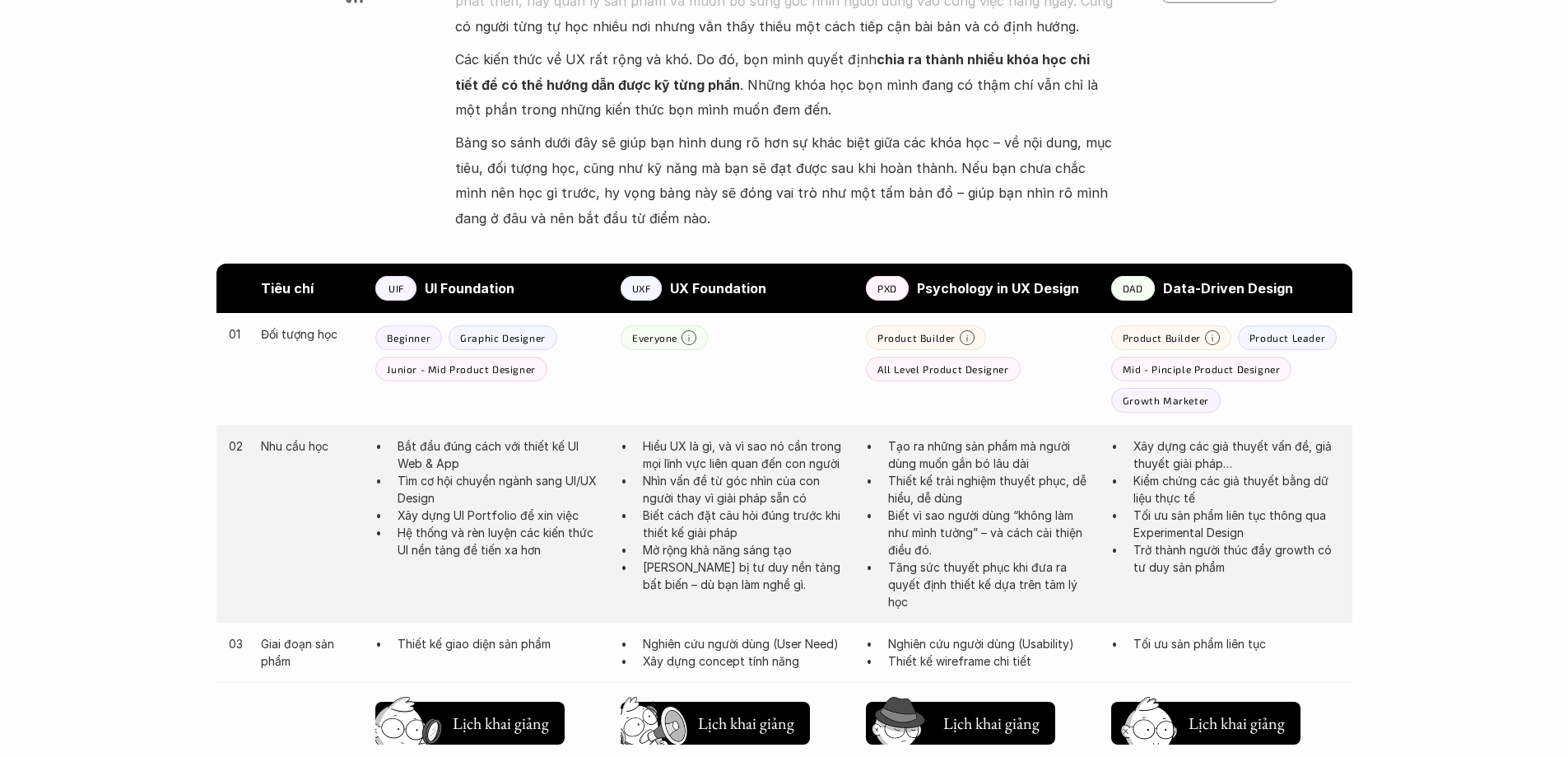
scroll to position [823, 0]
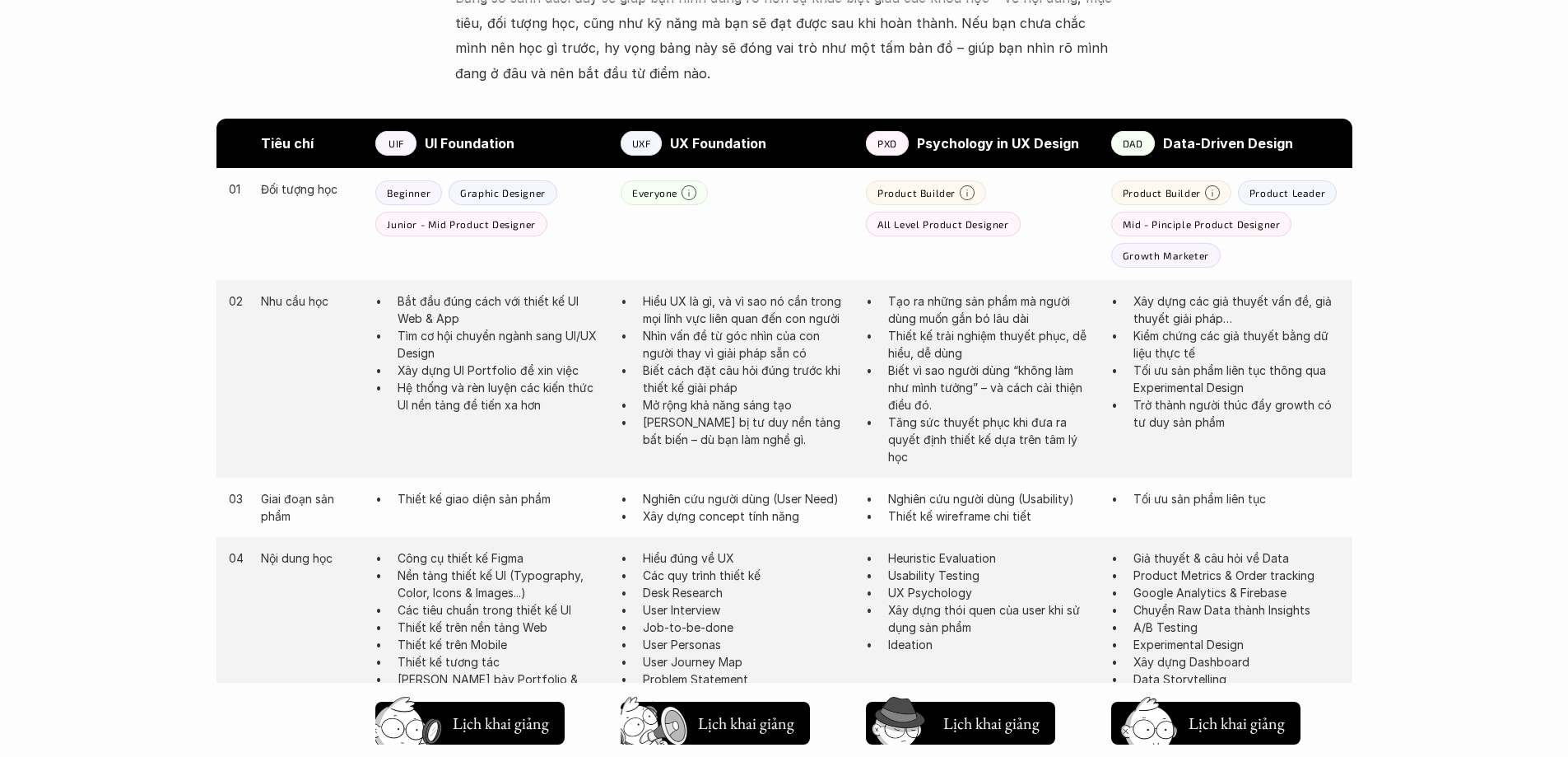
click at [210, 395] on div "Tiêu chí UIF UI Foundation UXF UX Foundation PXD Psychology in UX Design DAD Da…" at bounding box center [784, 741] width 1185 height 1246
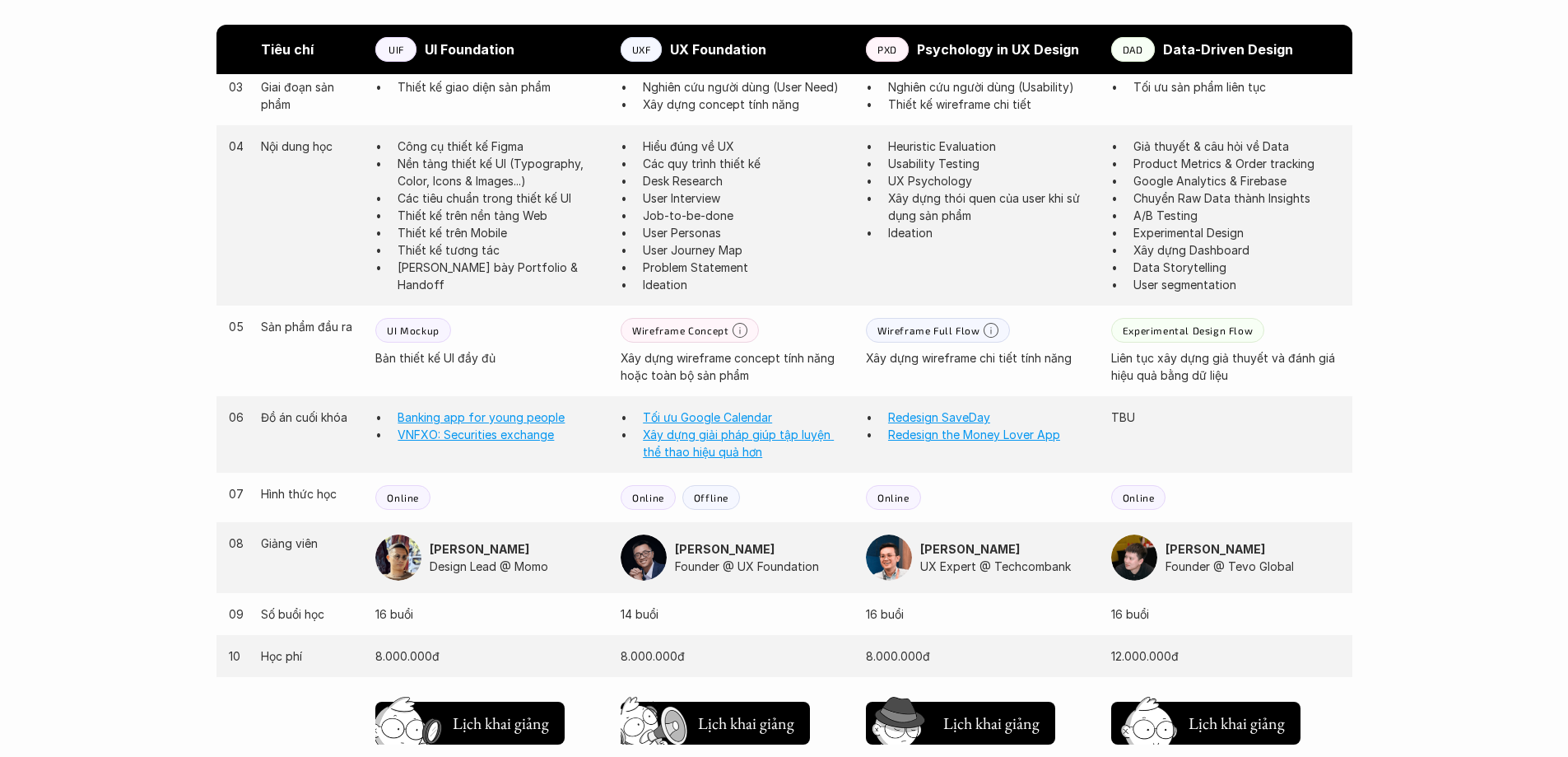
scroll to position [1564, 0]
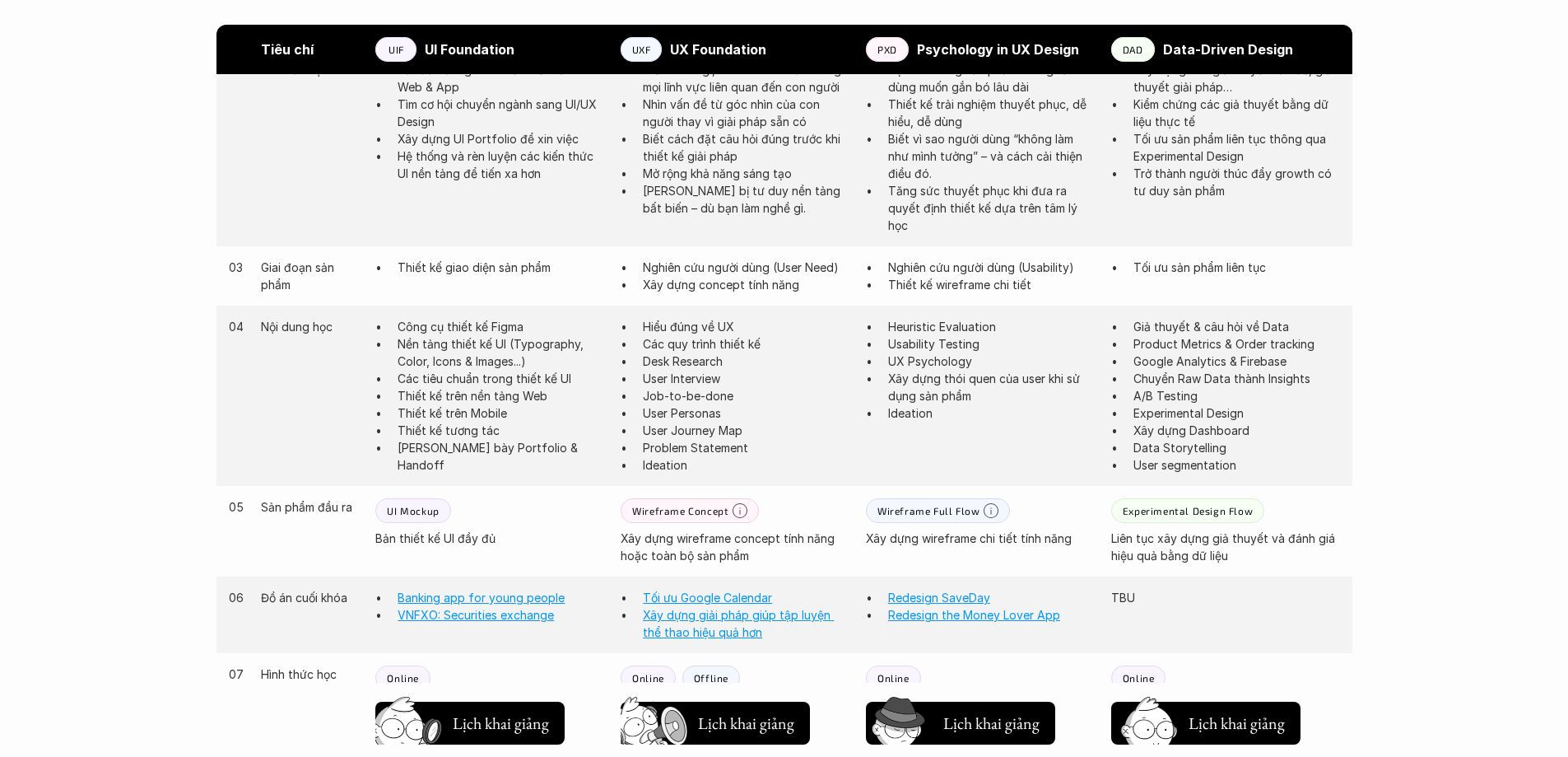
scroll to position [1070, 0]
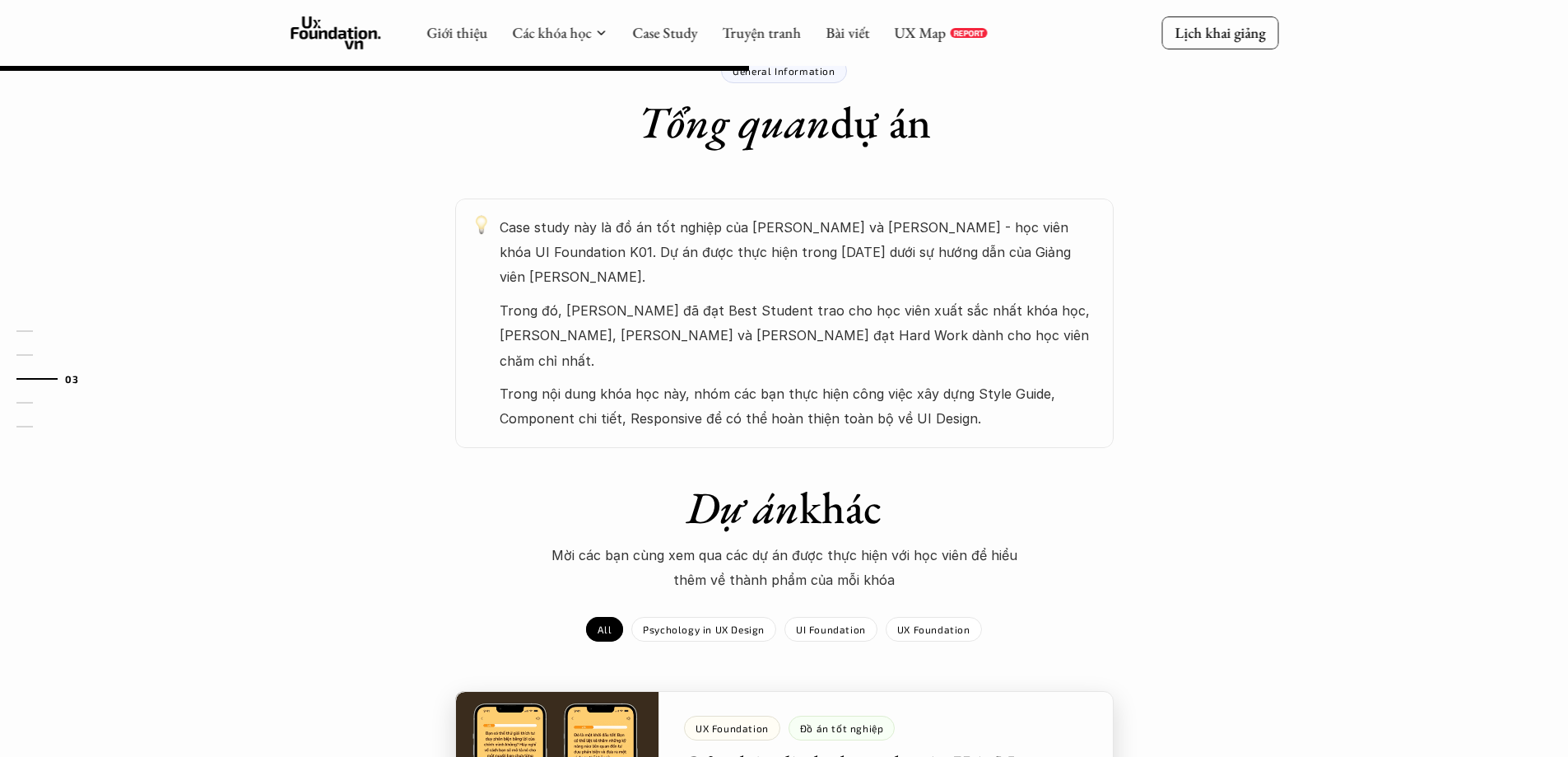
scroll to position [494, 0]
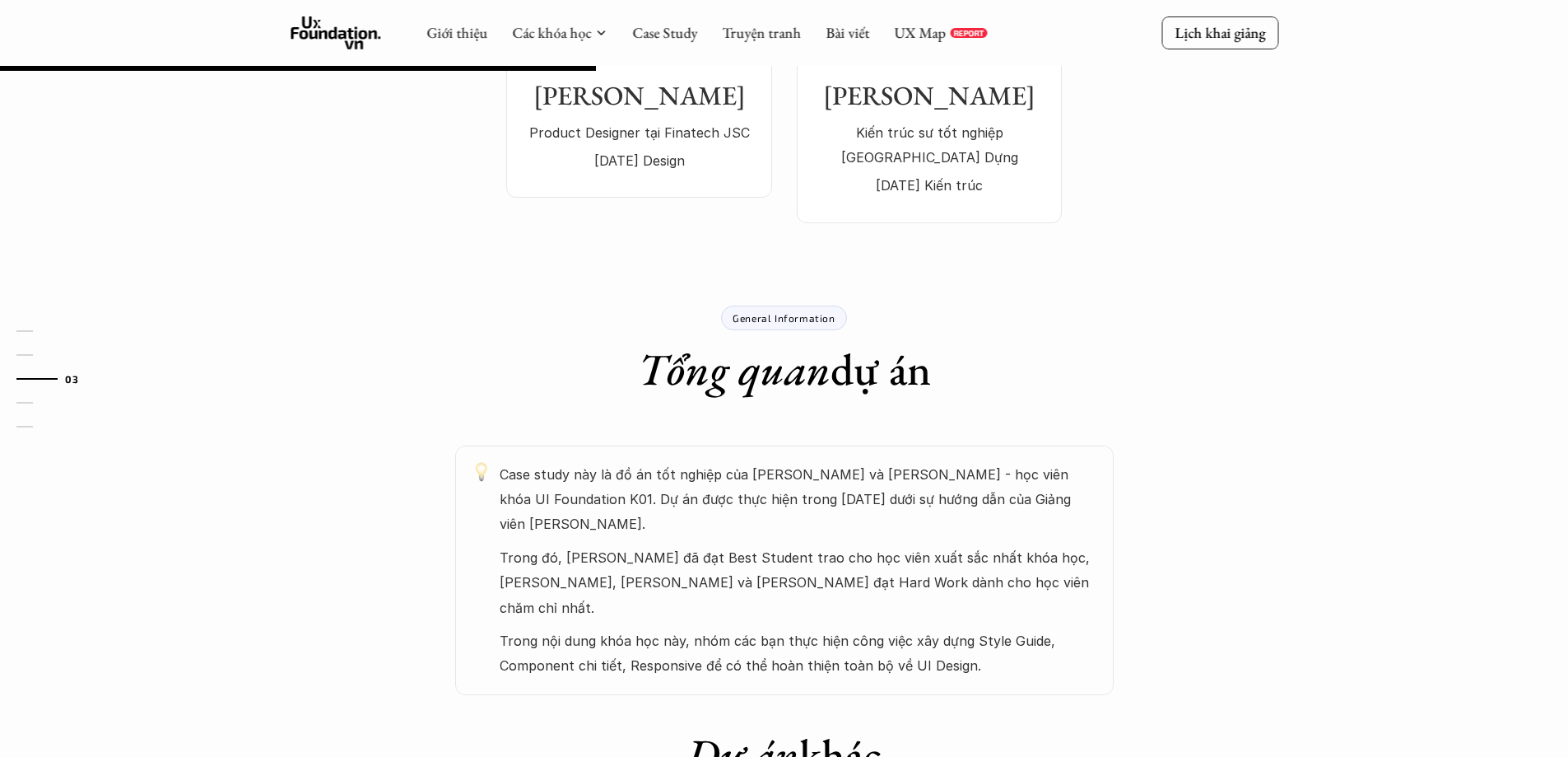
click at [803, 323] on p "General Information" at bounding box center [784, 318] width 102 height 12
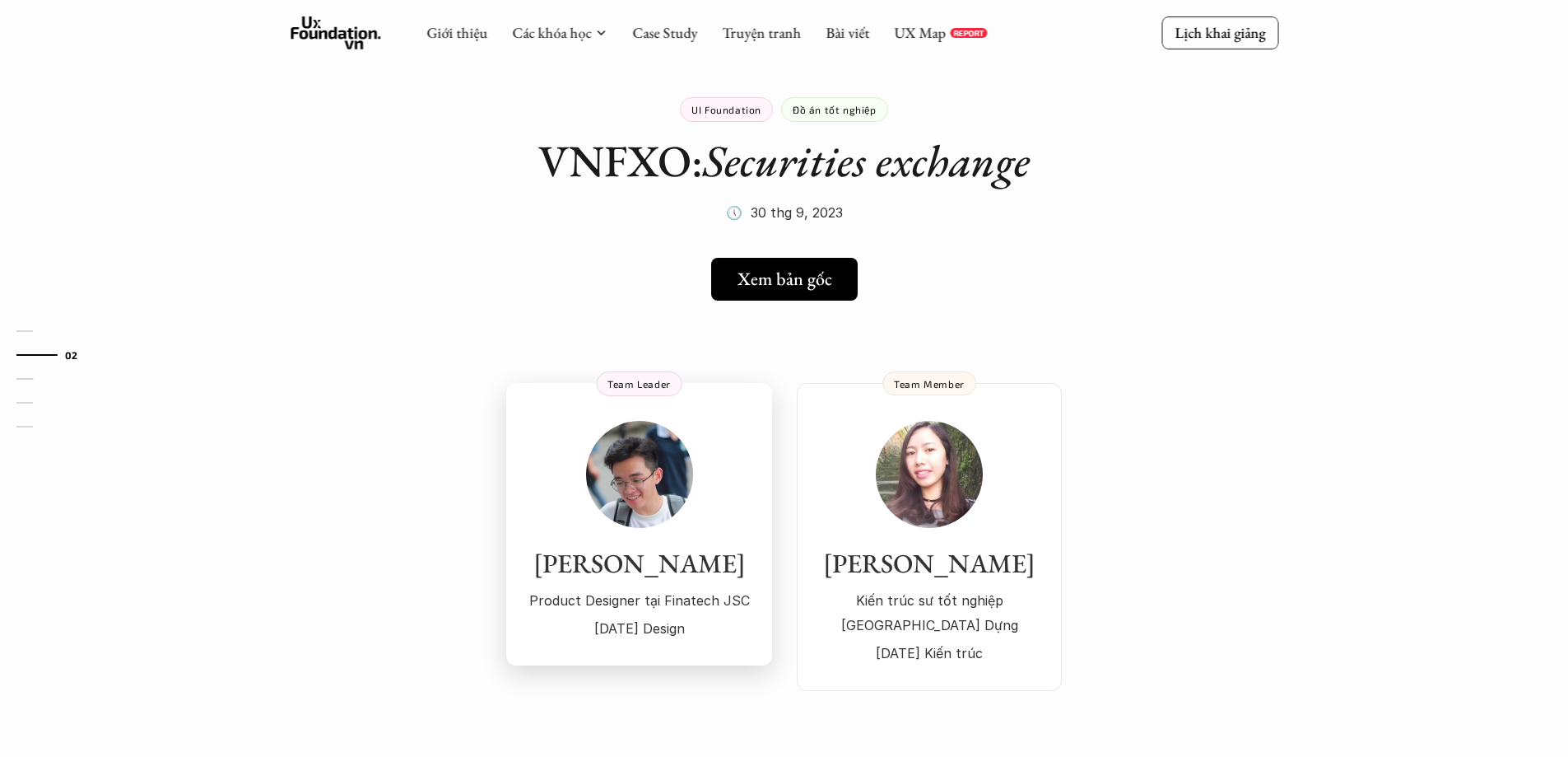
scroll to position [0, 0]
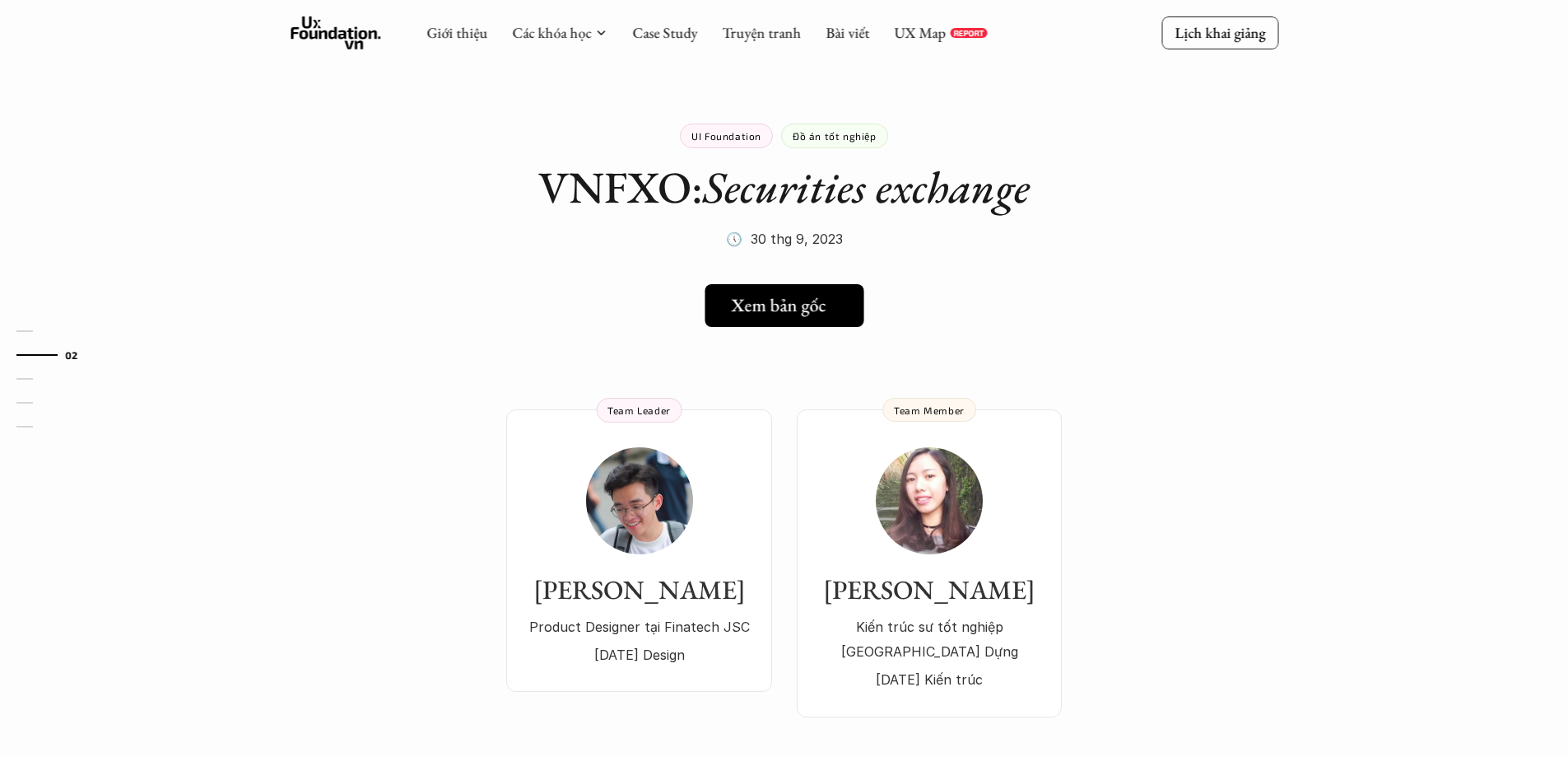
drag, startPoint x: 814, startPoint y: 308, endPoint x: 1185, endPoint y: 206, distance: 384.8
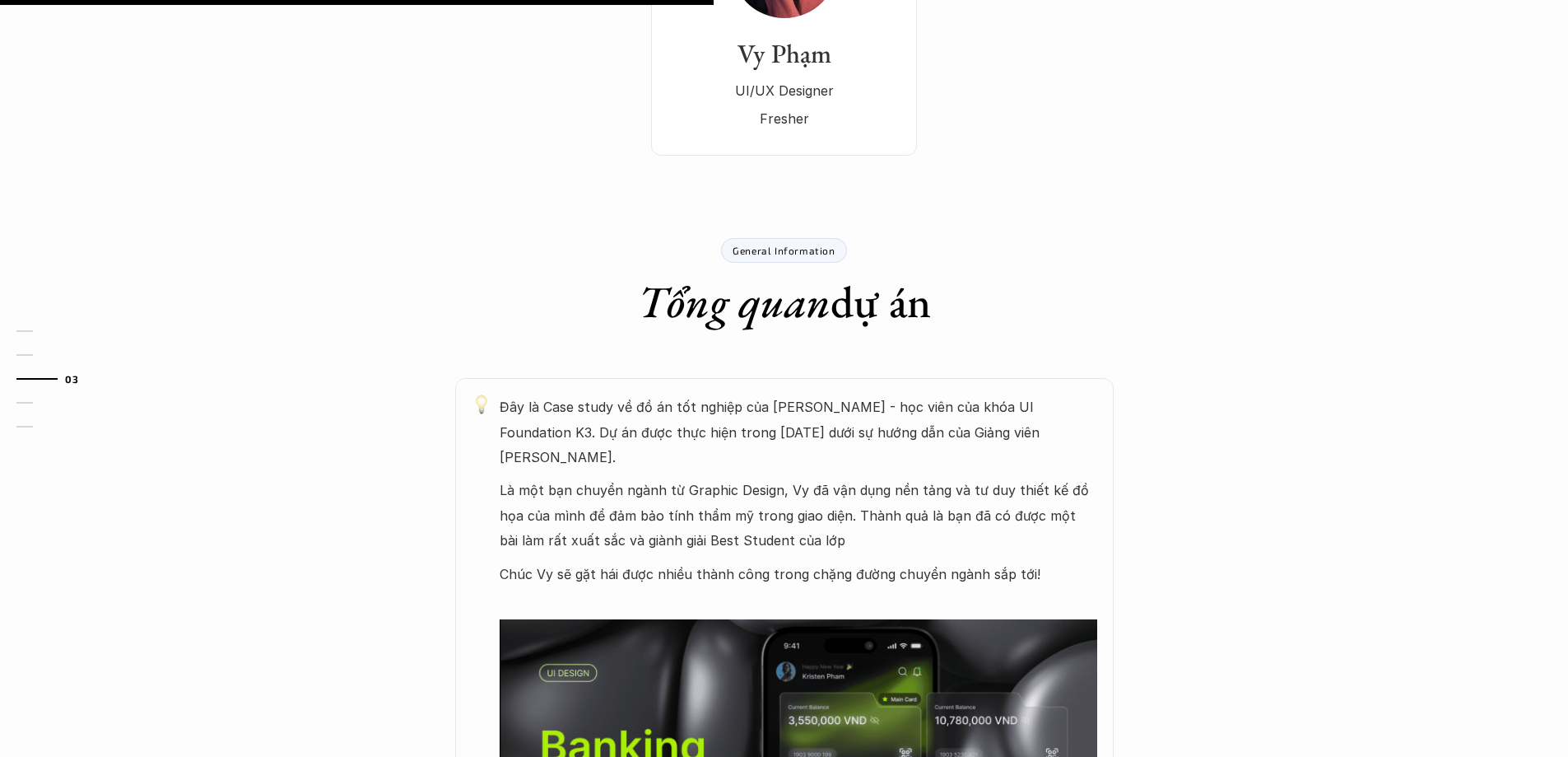
scroll to position [741, 0]
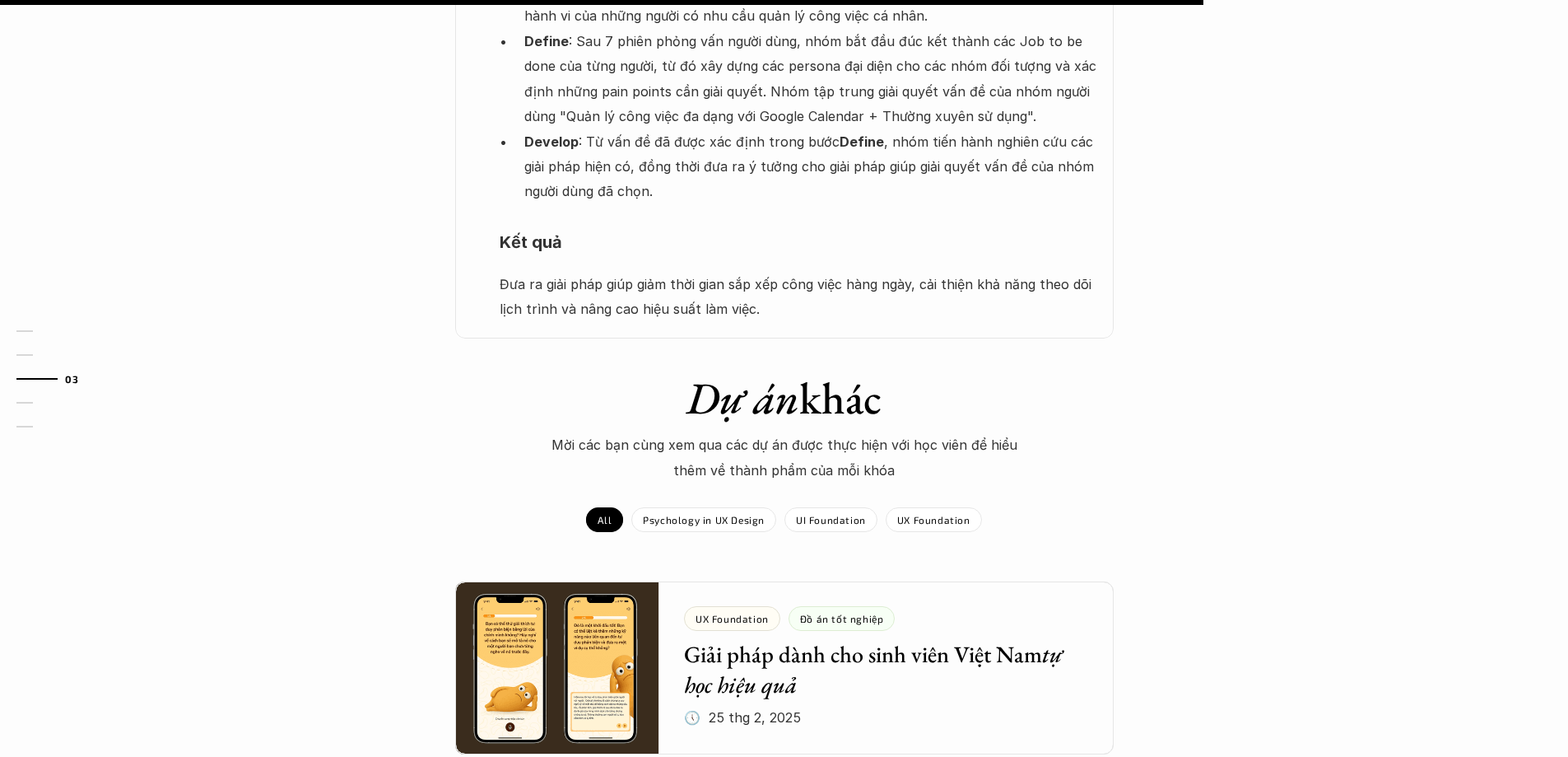
scroll to position [1399, 0]
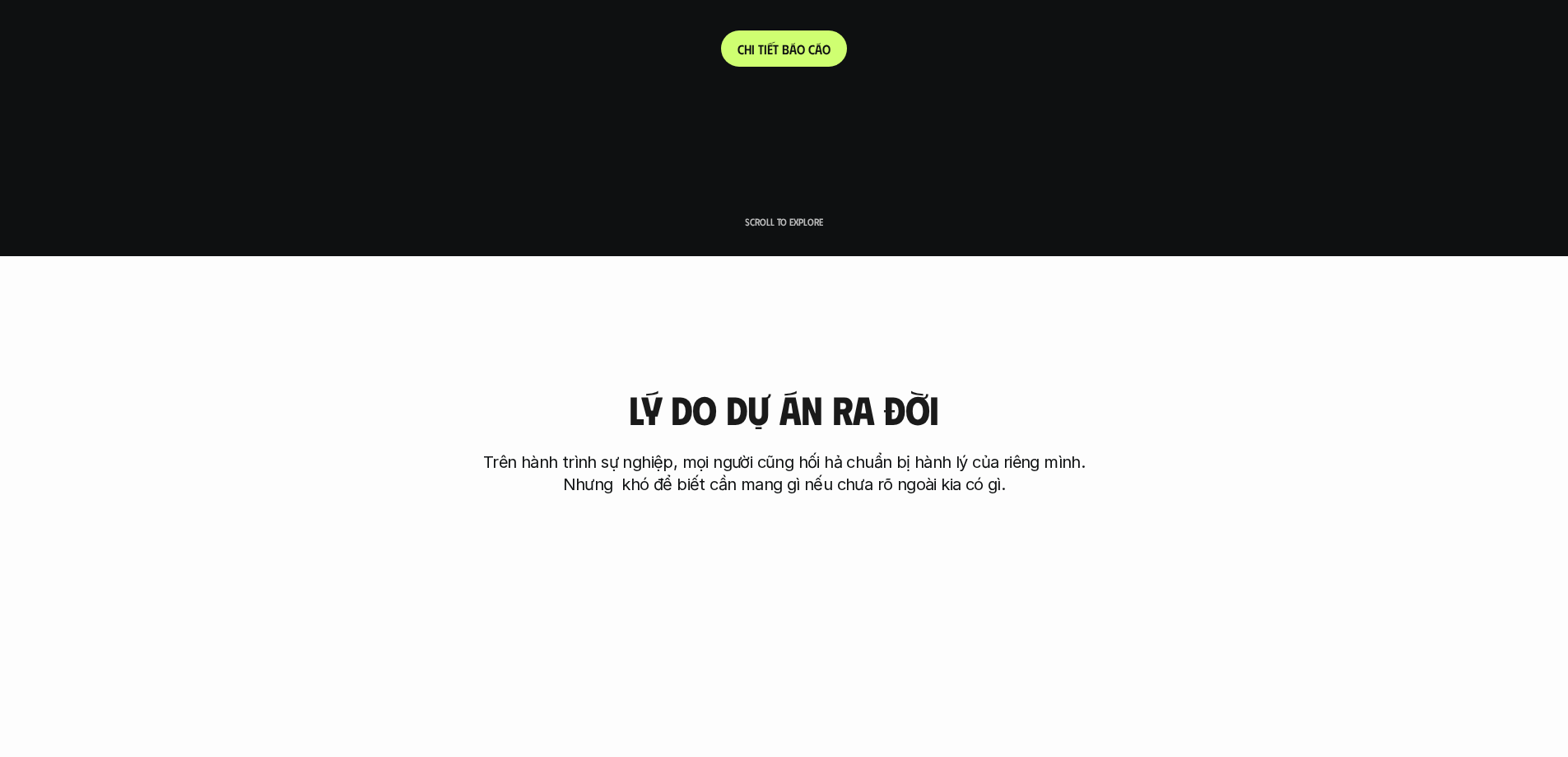
scroll to position [741, 0]
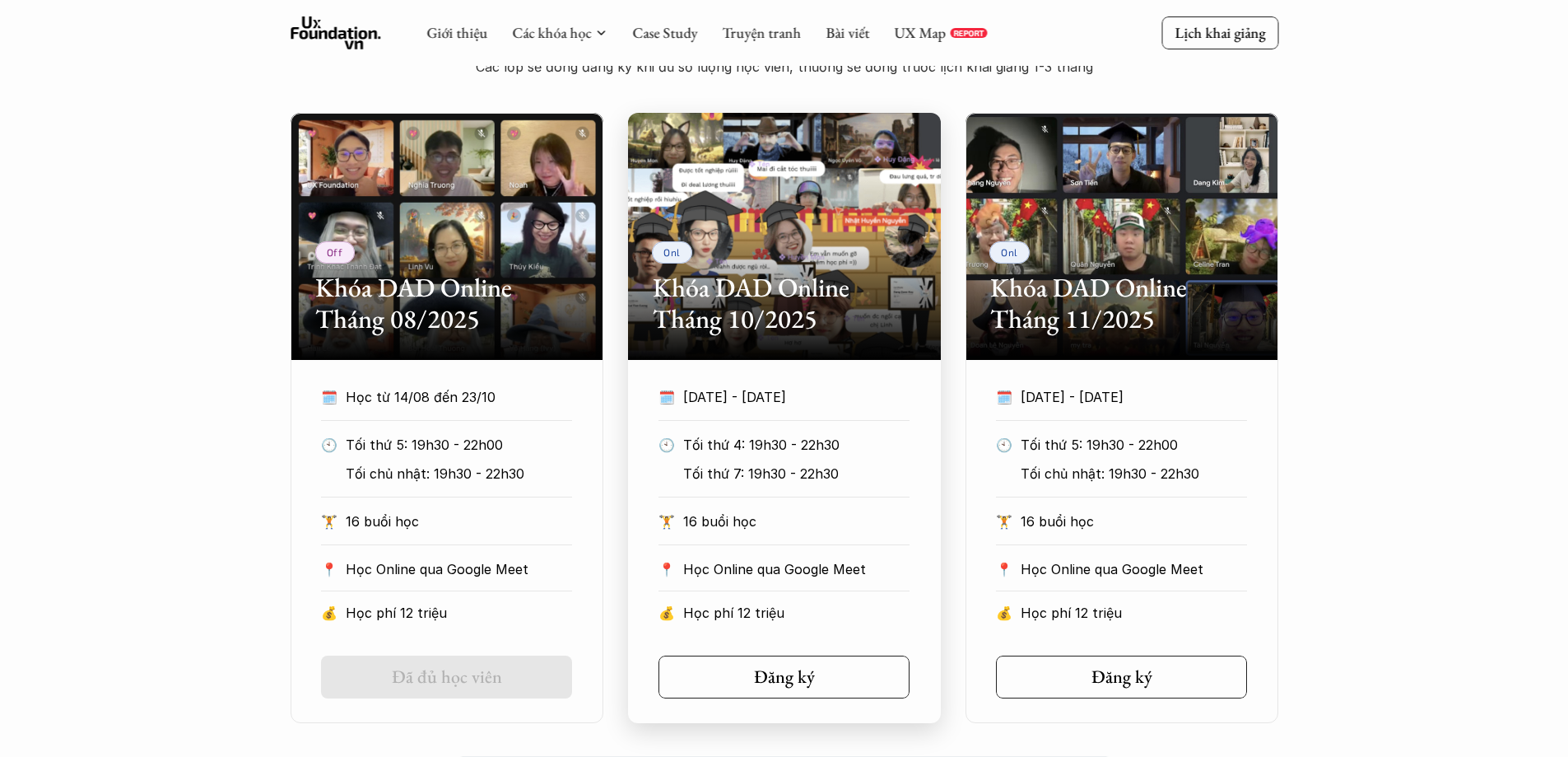
scroll to position [823, 0]
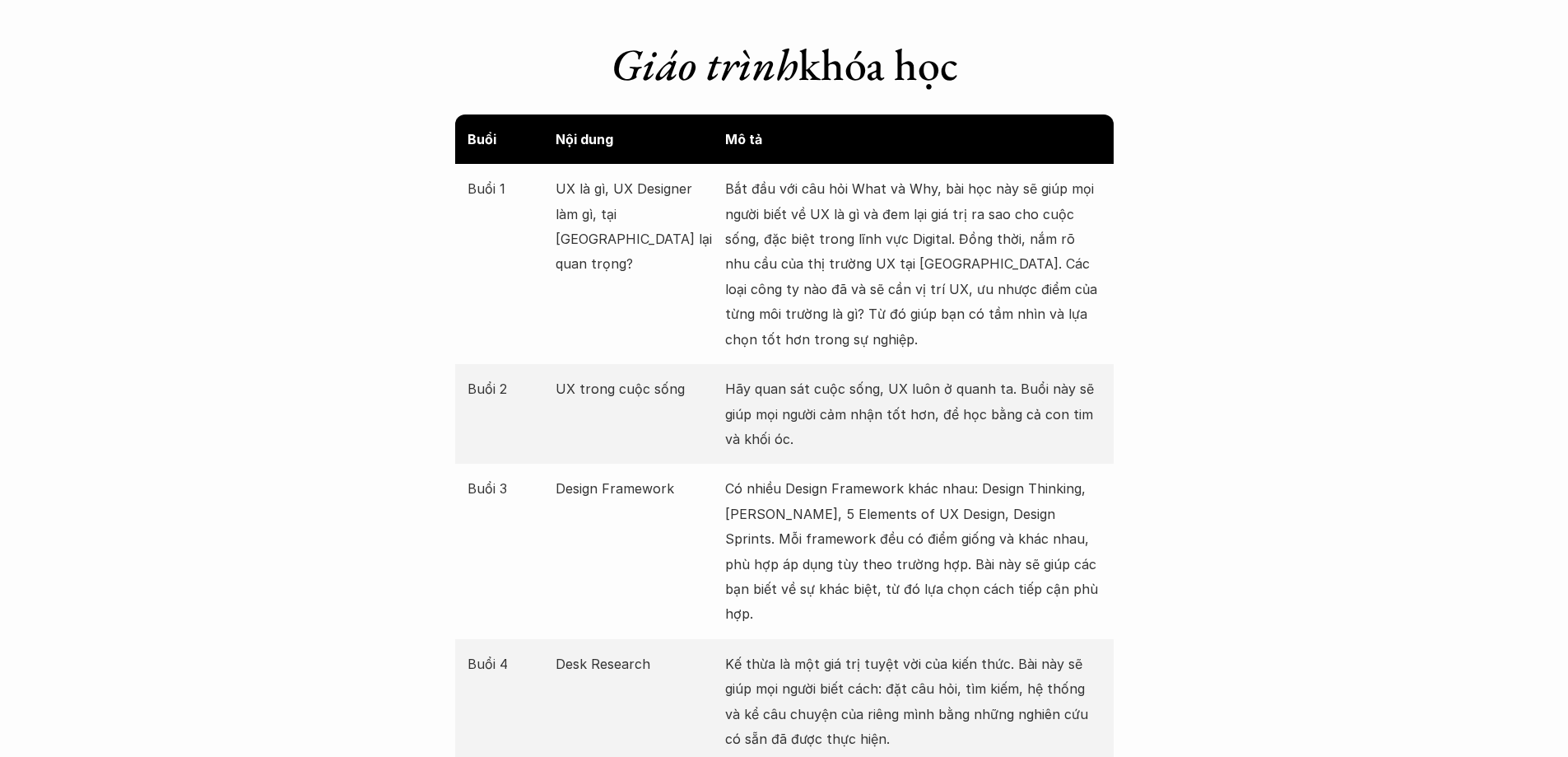
scroll to position [1894, 0]
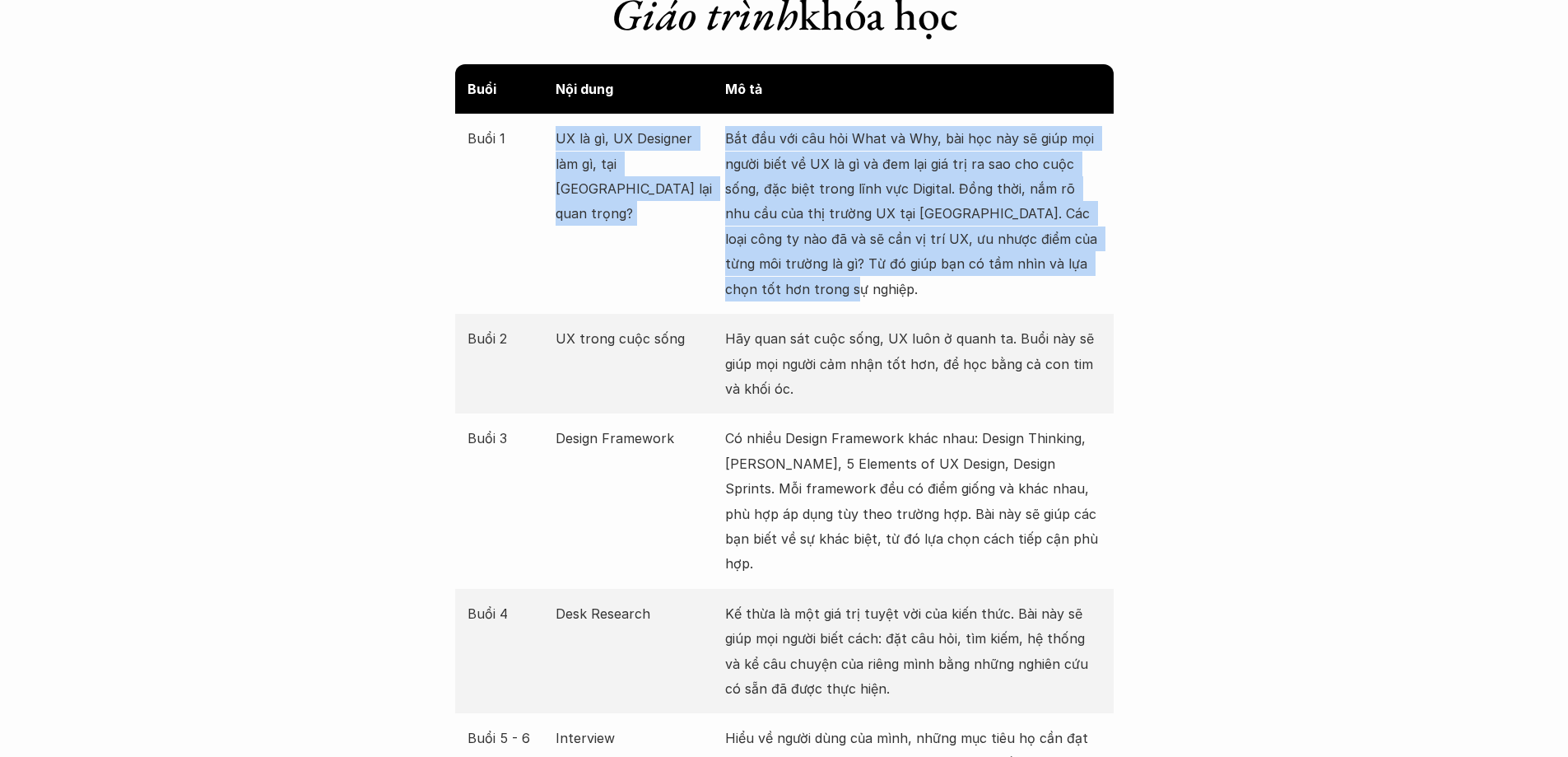
drag, startPoint x: 556, startPoint y: 137, endPoint x: 823, endPoint y: 286, distance: 305.8
click at [823, 286] on div "Buổi 1 UX là gì, UX Designer làm gì, tại [GEOGRAPHIC_DATA] lại quan trọng? Bắt …" at bounding box center [784, 214] width 659 height 200
click at [823, 286] on p "Bắt đầu với câu hỏi What và Why, bài học này sẽ giúp mọi người biết về UX là gì…" at bounding box center [913, 213] width 376 height 176
drag, startPoint x: 787, startPoint y: 288, endPoint x: 722, endPoint y: 145, distance: 157.1
click at [722, 145] on div "Buổi 1 UX là gì, UX Designer làm gì, tại sao UX lại quan trọng? Bắt đầu với câu…" at bounding box center [784, 214] width 659 height 200
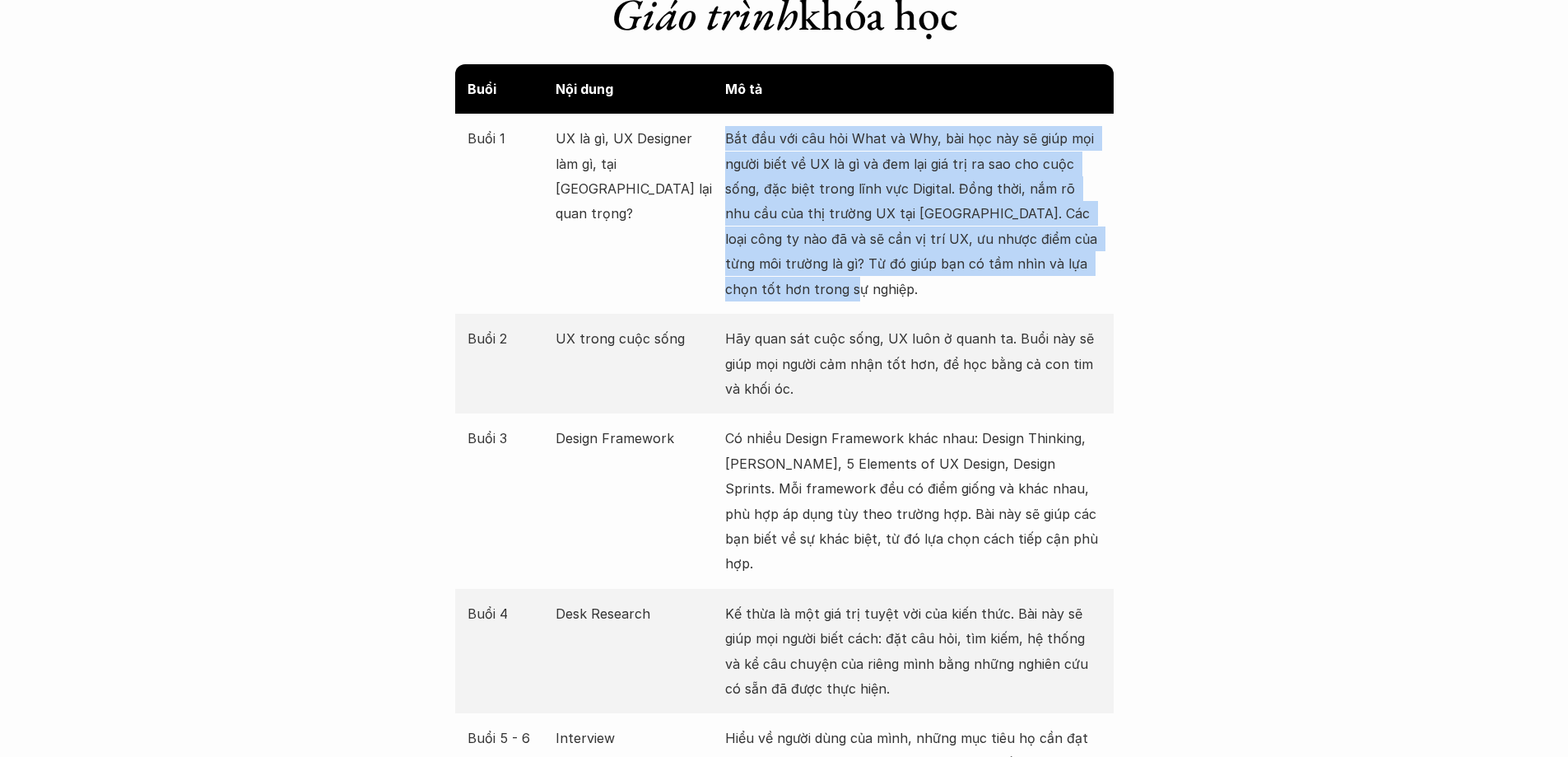
click at [722, 145] on div "Buổi 1 UX là gì, UX Designer làm gì, tại sao UX lại quan trọng? Bắt đầu với câu…" at bounding box center [784, 214] width 659 height 200
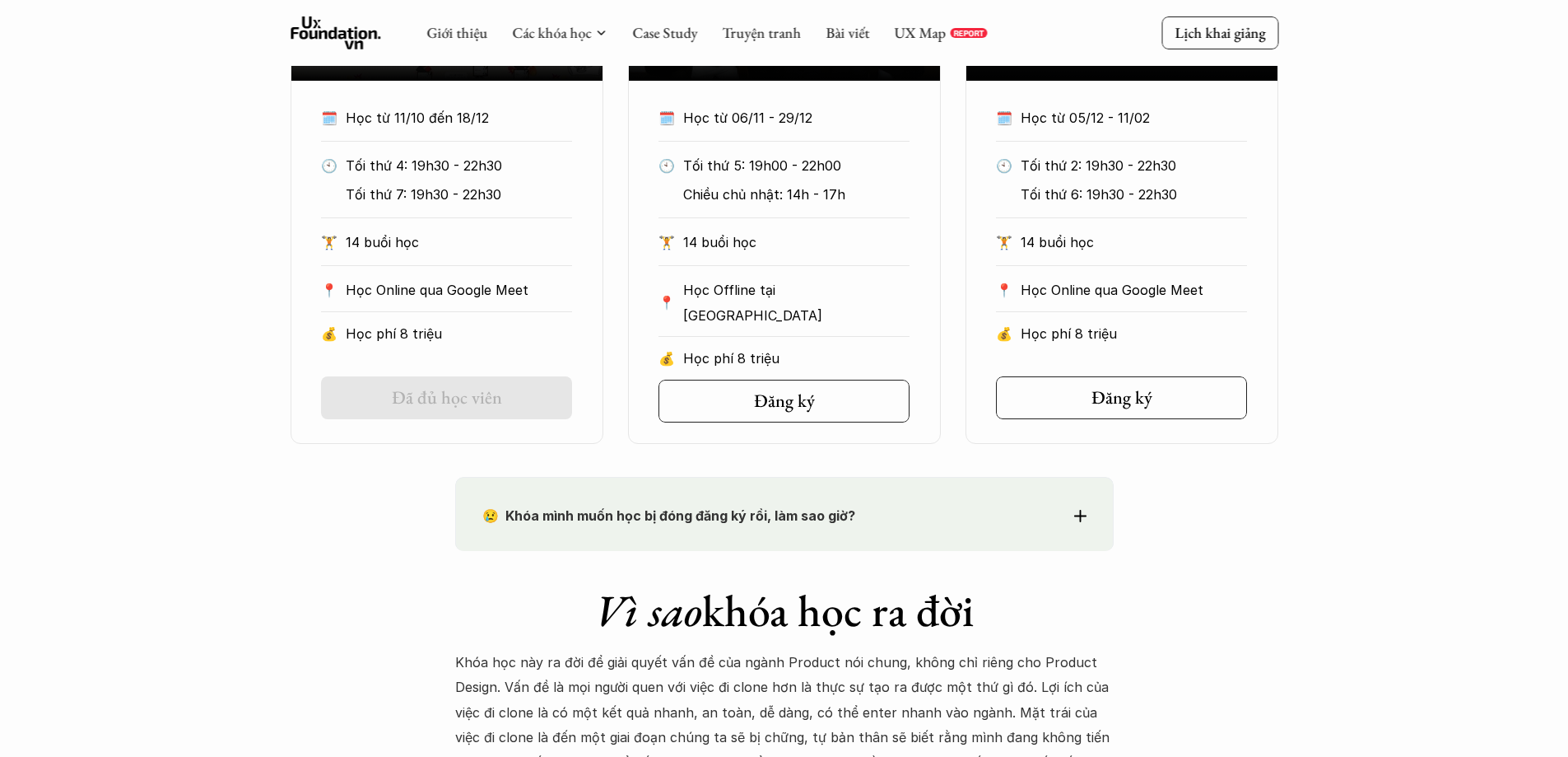
scroll to position [823, 0]
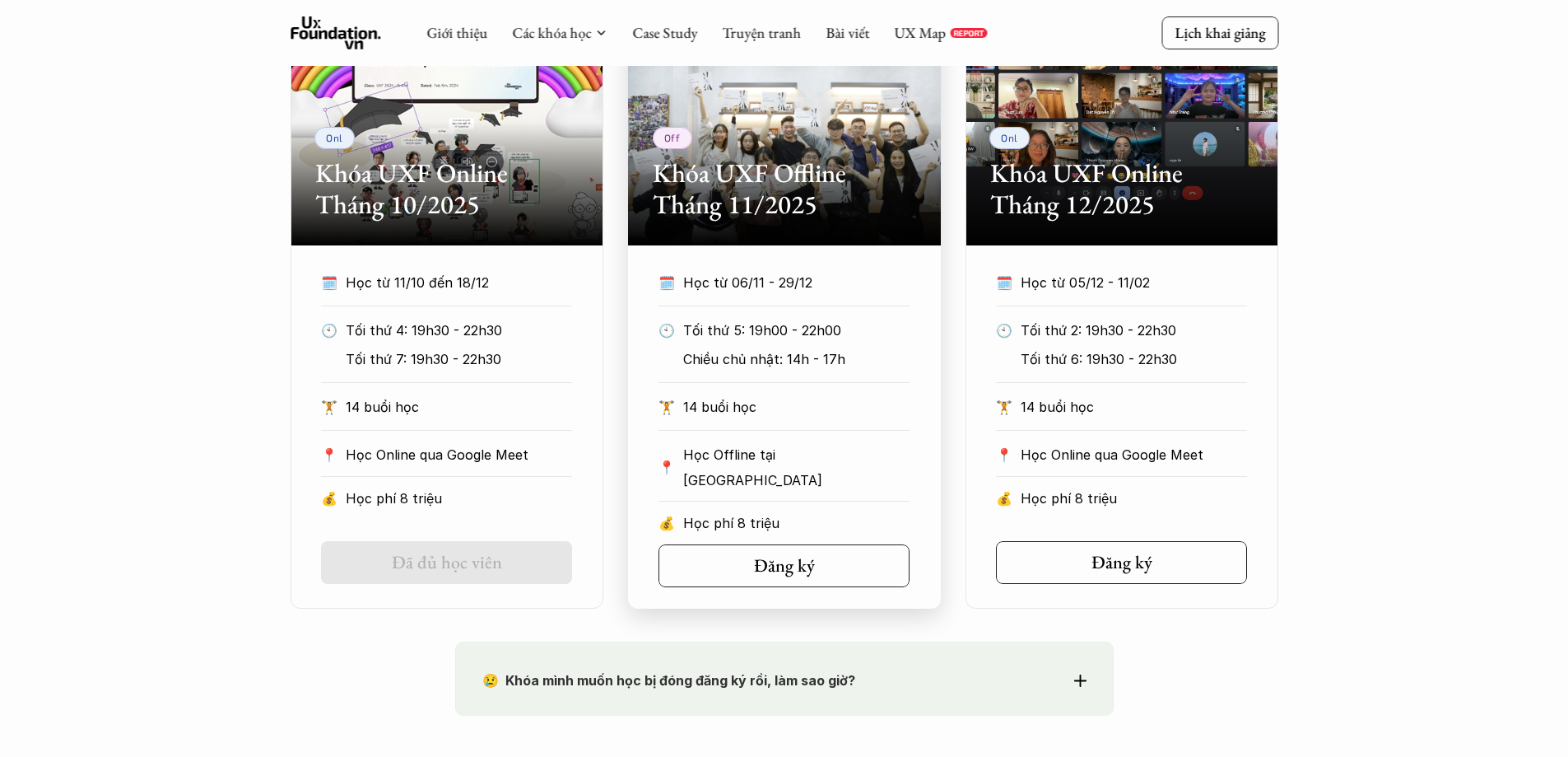
drag, startPoint x: 709, startPoint y: 173, endPoint x: 655, endPoint y: 612, distance: 442.3
click at [736, 196] on h2 "Khóa UXF Offline Tháng 11/2025" at bounding box center [784, 189] width 263 height 64
click at [752, 560] on h5 "Đăng ký" at bounding box center [779, 566] width 61 height 22
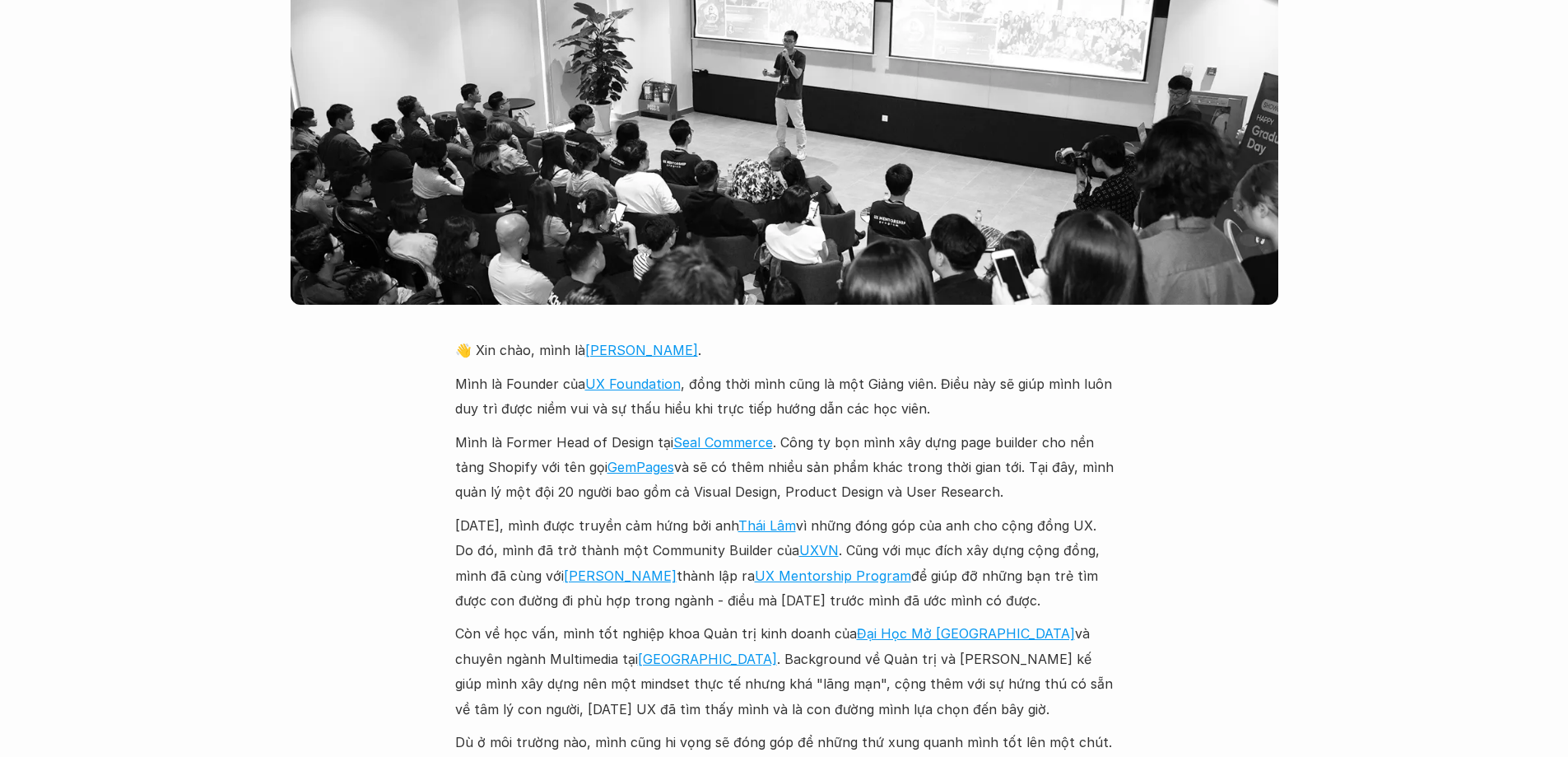
scroll to position [3704, 0]
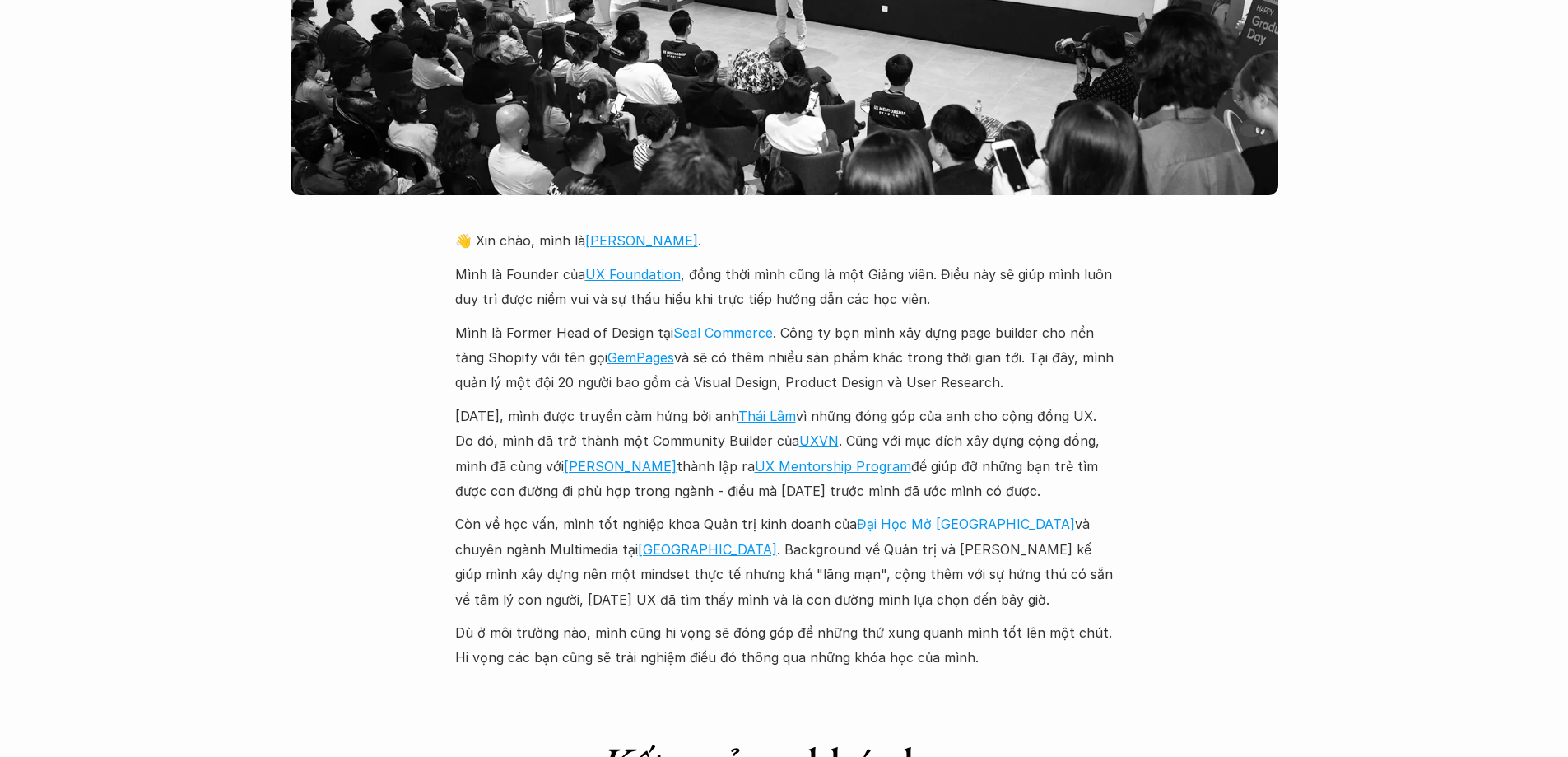
click at [968, 320] on p "Mình là Former Head of Design tại Seal Commerce . Công ty bọn mình xây dựng pag…" at bounding box center [784, 357] width 659 height 75
drag, startPoint x: 774, startPoint y: 305, endPoint x: 1109, endPoint y: 304, distance: 335.0
click at [1109, 320] on p "Mình là Former Head of Design tại Seal Commerce . Công ty bọn mình xây dựng pag…" at bounding box center [784, 357] width 659 height 75
click at [941, 406] on p "Năm 2018, mình được truyền cảm hứng bởi anh Thái Lâm vì những đóng góp của anh …" at bounding box center [784, 454] width 659 height 100
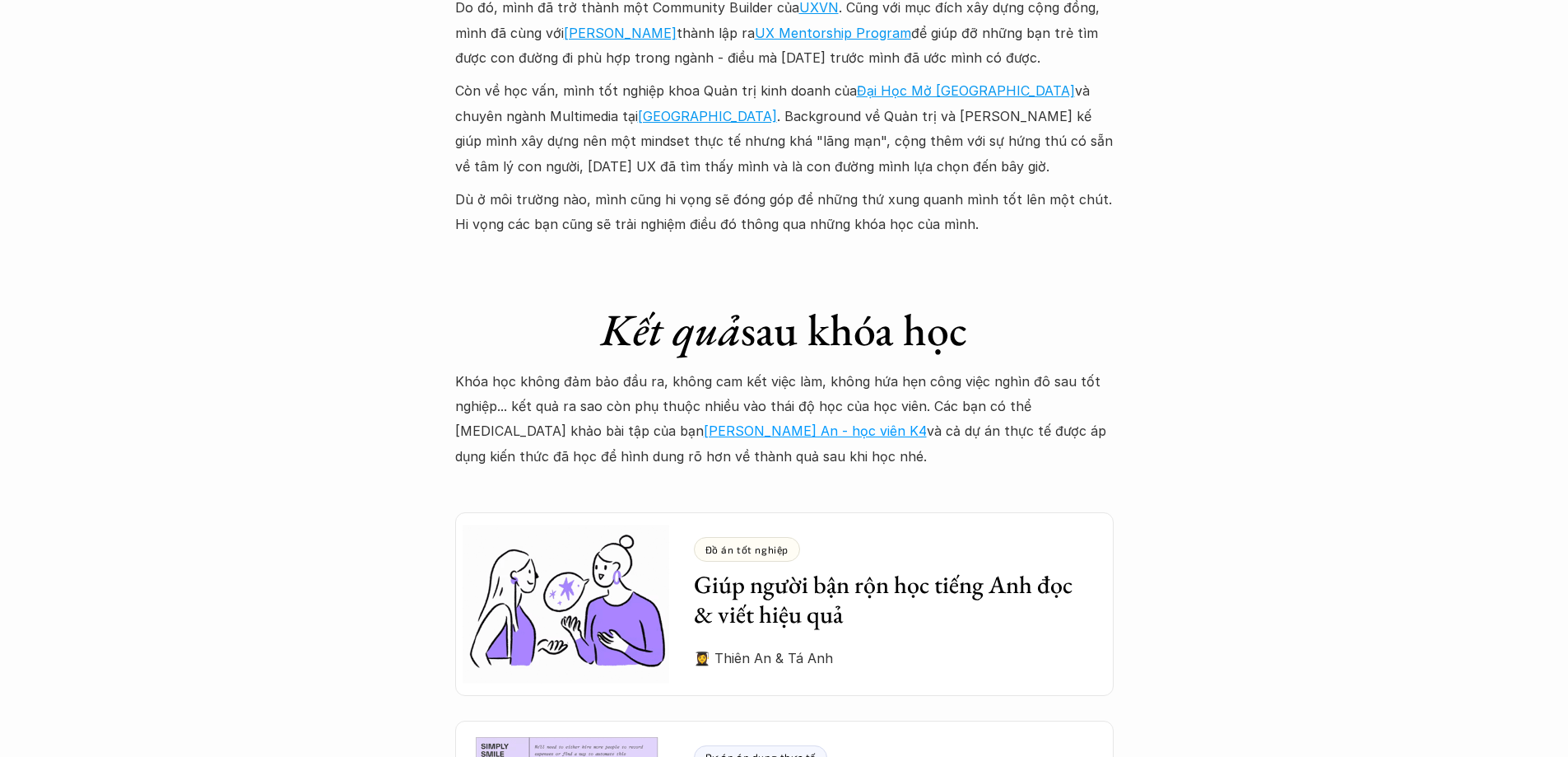
scroll to position [4198, 0]
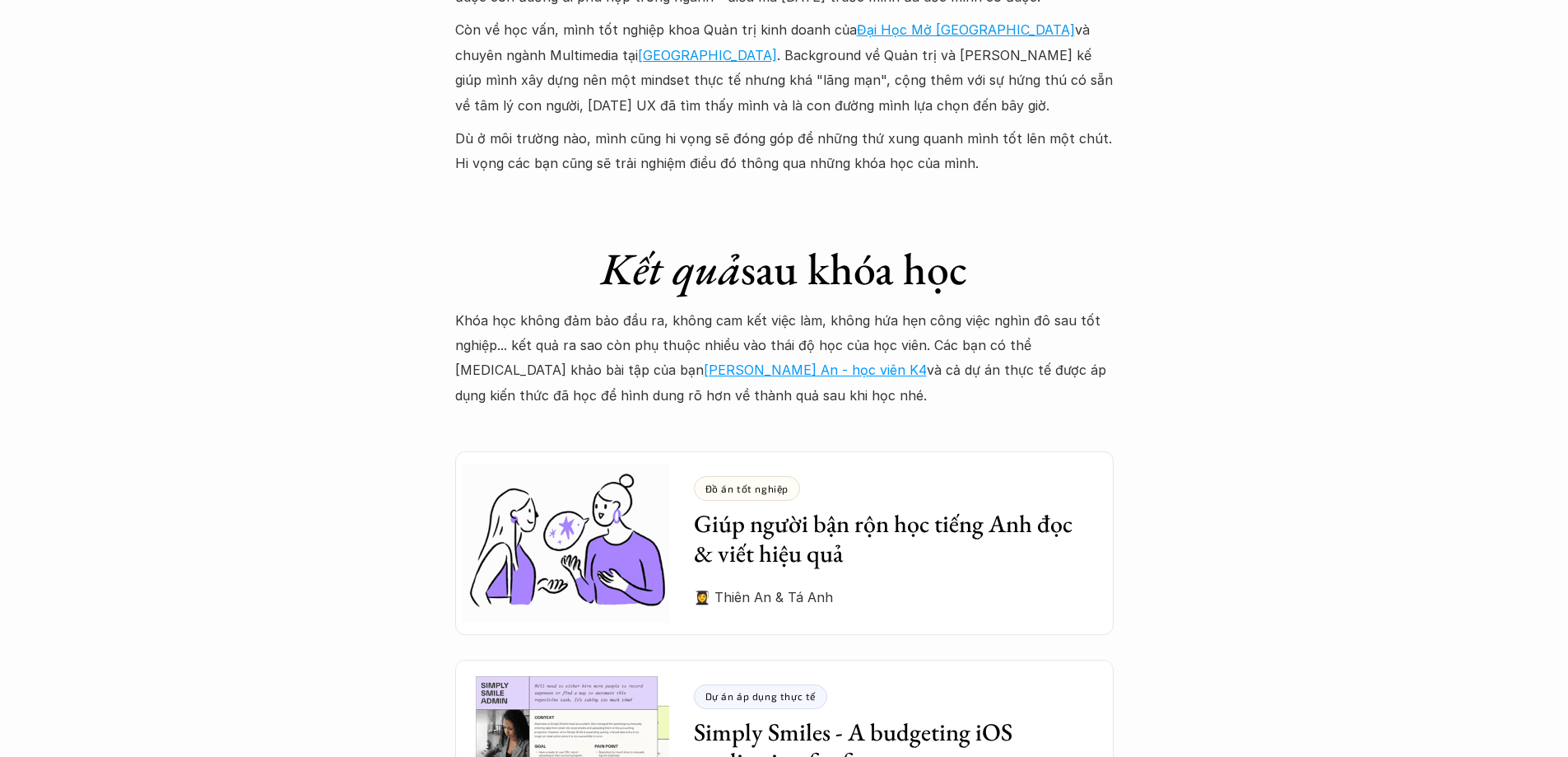
click at [653, 308] on p "Khóa học không đảm bảo đầu ra, không cam kết việc làm, không hứa hẹn công việc …" at bounding box center [784, 358] width 659 height 100
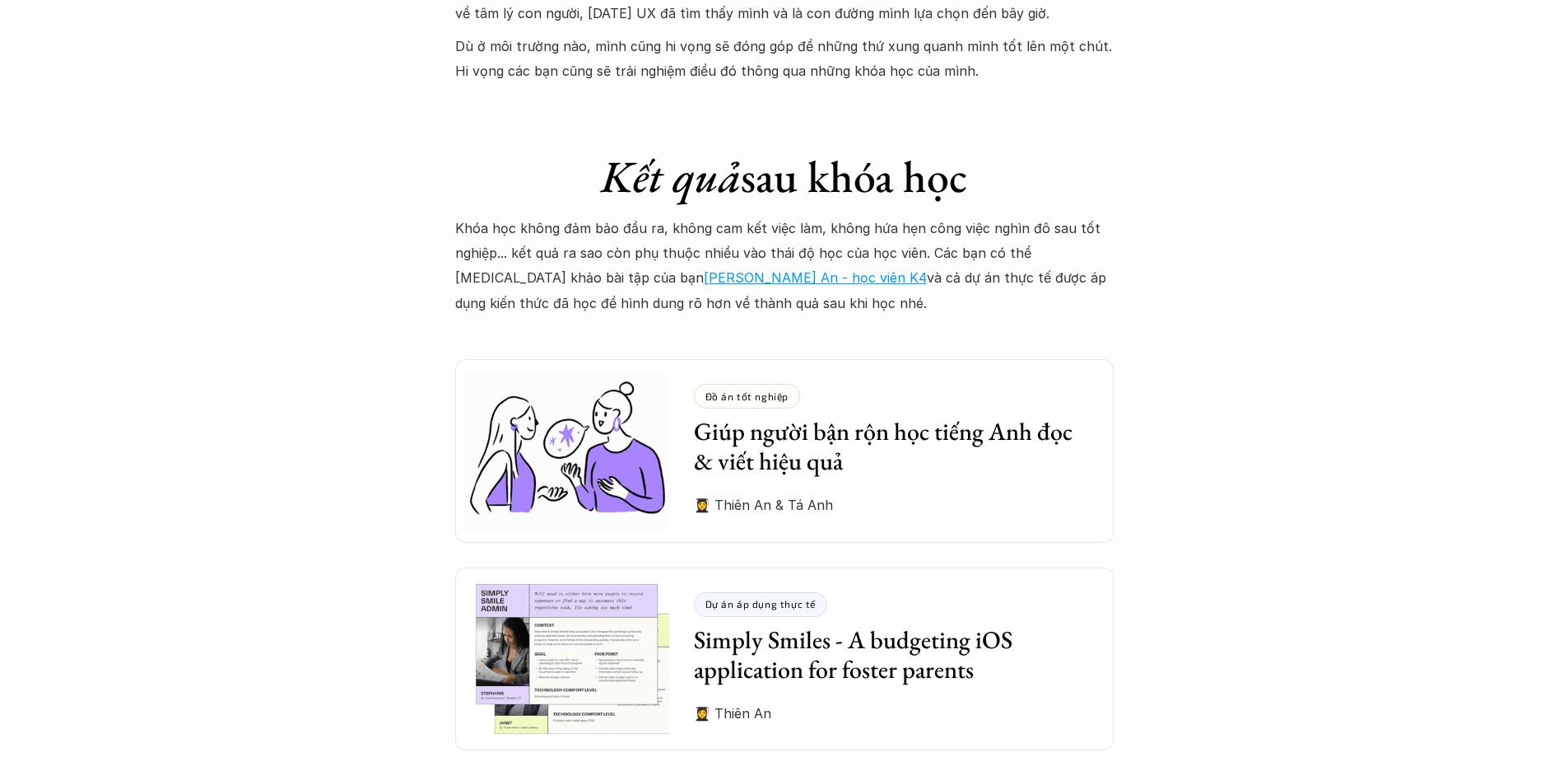
scroll to position [4363, 0]
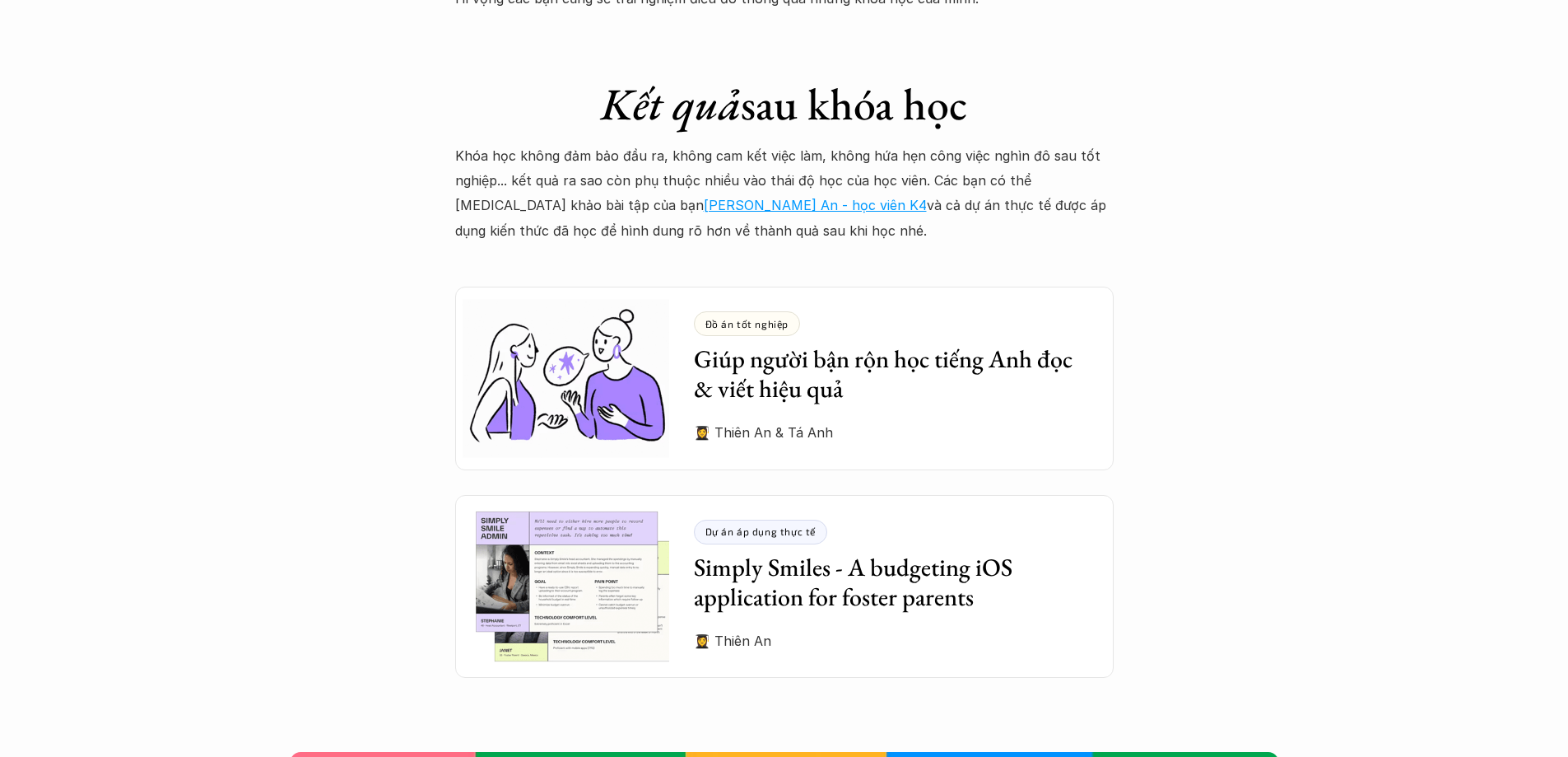
click at [843, 184] on p "Khóa học không đảm bảo đầu ra, không cam kết việc làm, không hứa hẹn công việc …" at bounding box center [784, 193] width 659 height 100
drag, startPoint x: 740, startPoint y: 220, endPoint x: 446, endPoint y: 130, distance: 307.5
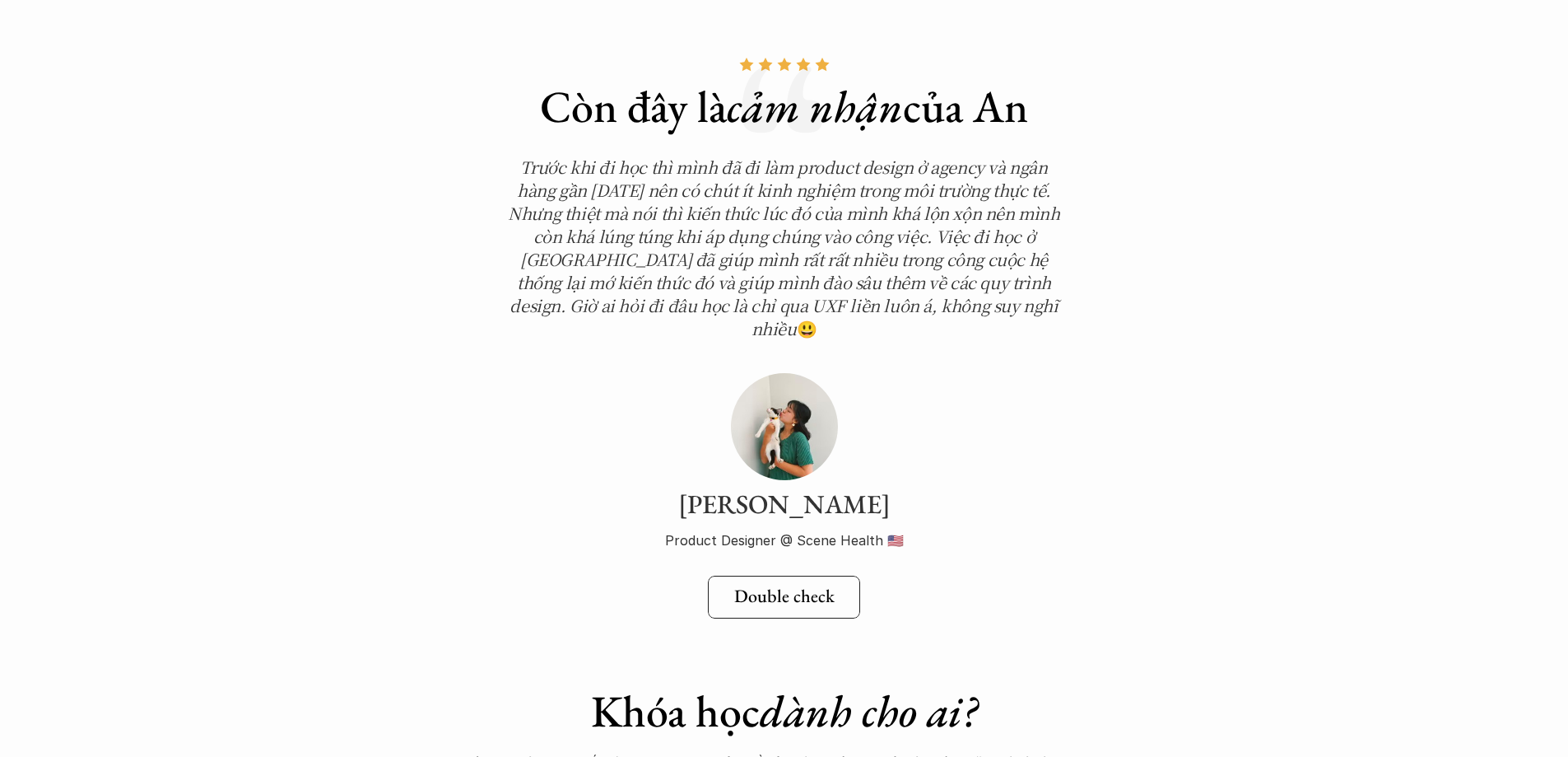
scroll to position [5762, 0]
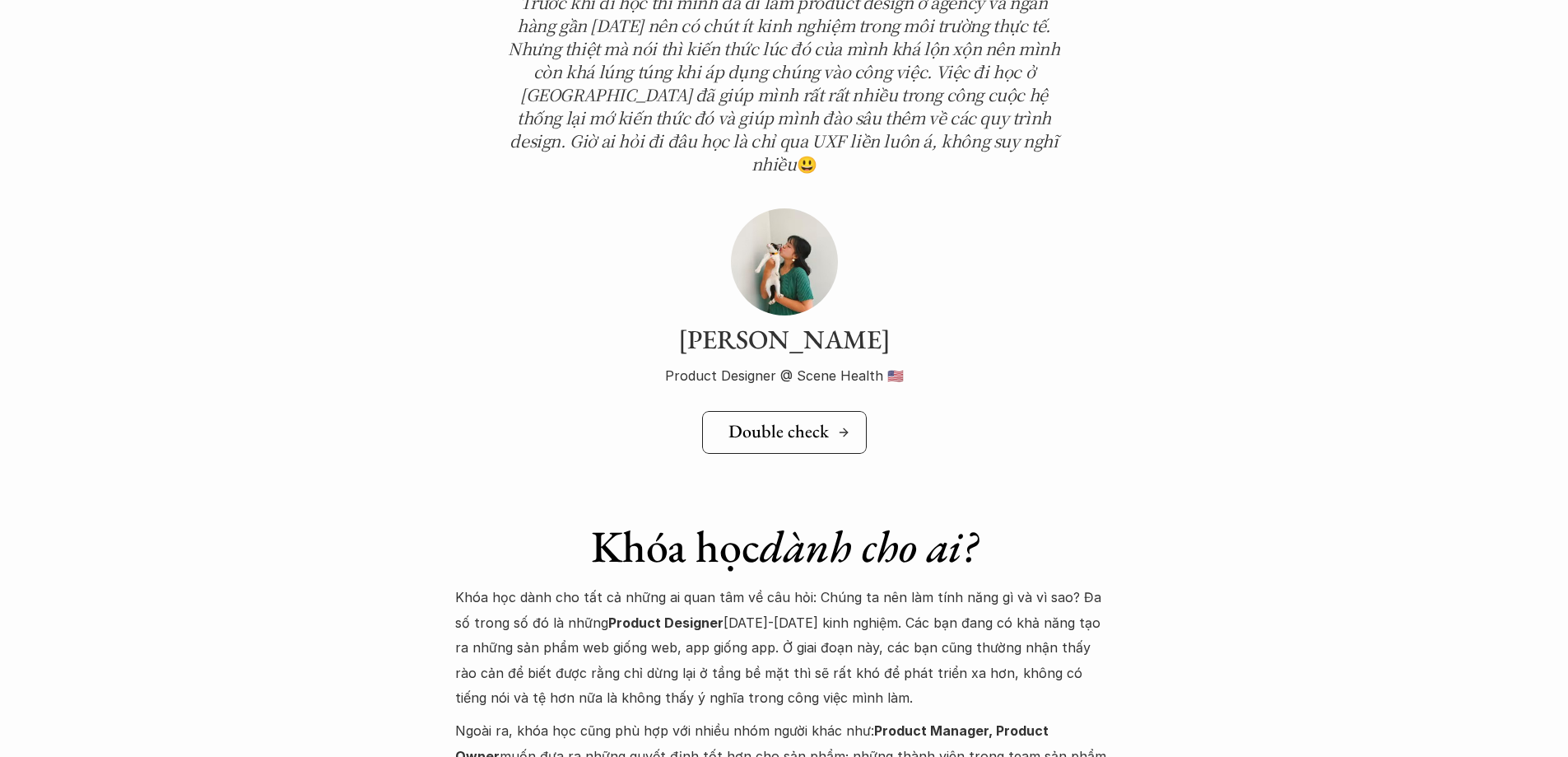
click at [778, 420] on h5 "Double check" at bounding box center [779, 431] width 100 height 22
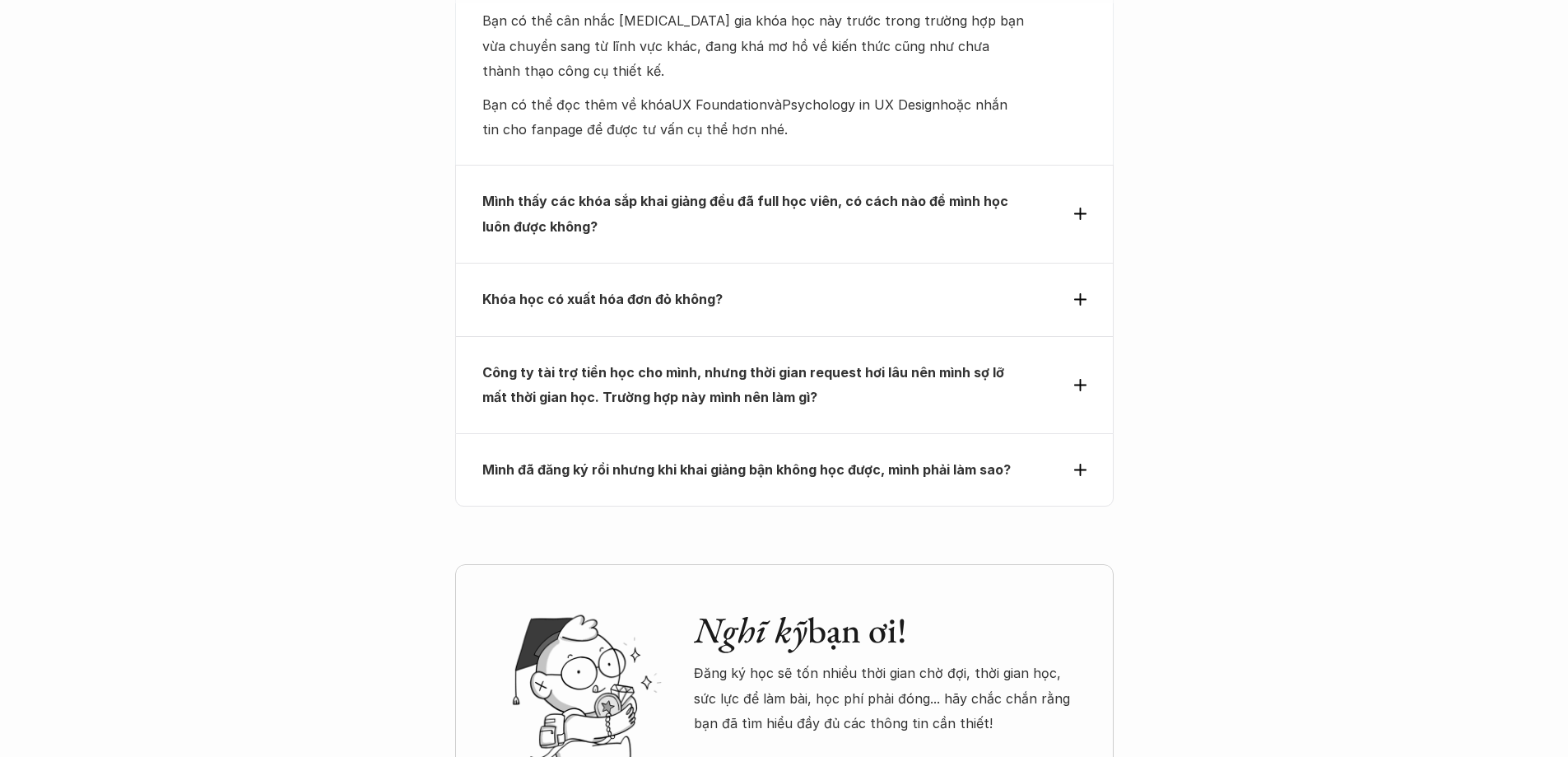
scroll to position [7273, 0]
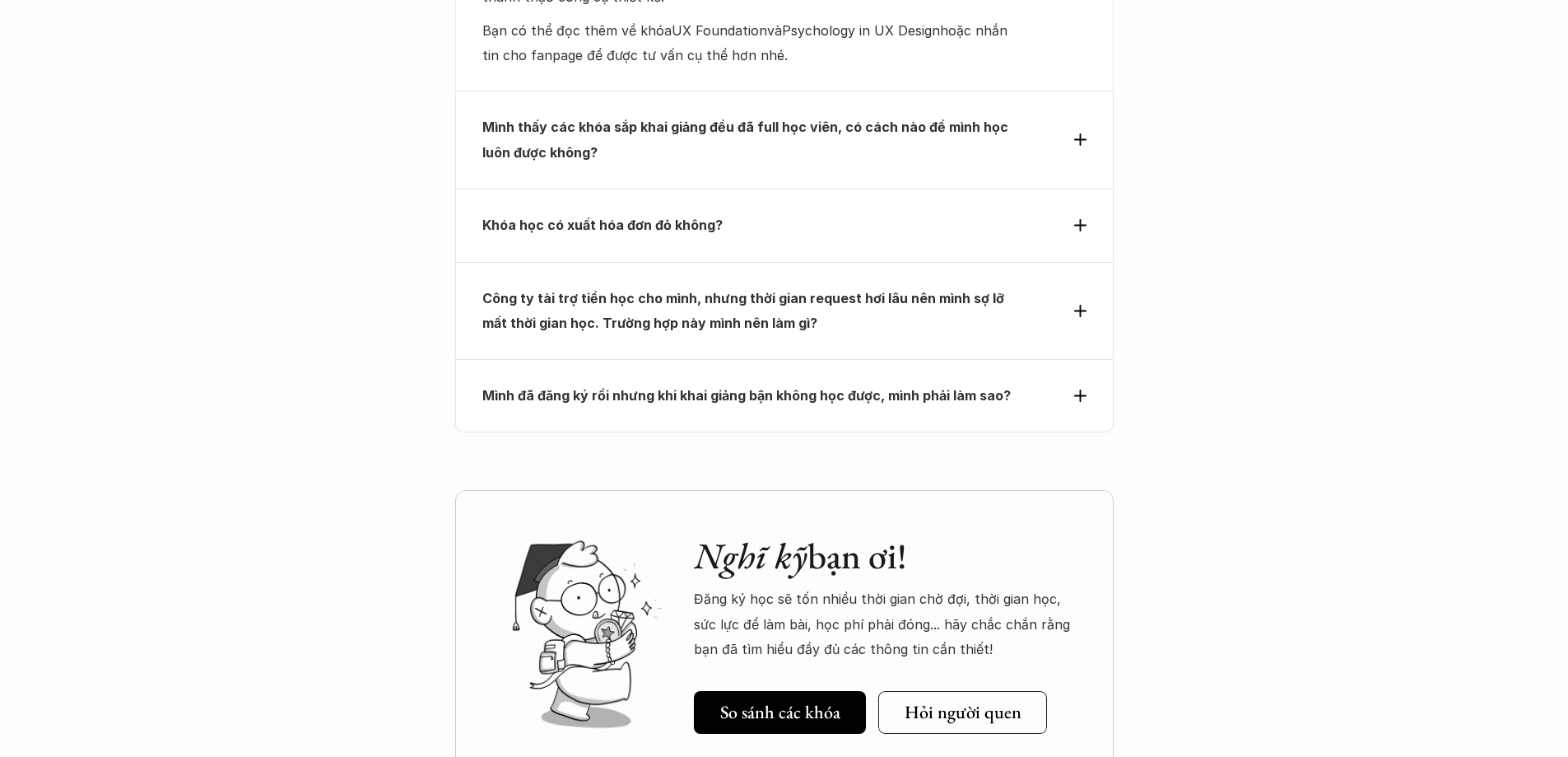
click at [931, 387] on strong "Mình đã đăng ký rồi nhưng khi khai giảng bận không học được, mình phải làm sao?" at bounding box center [746, 395] width 528 height 17
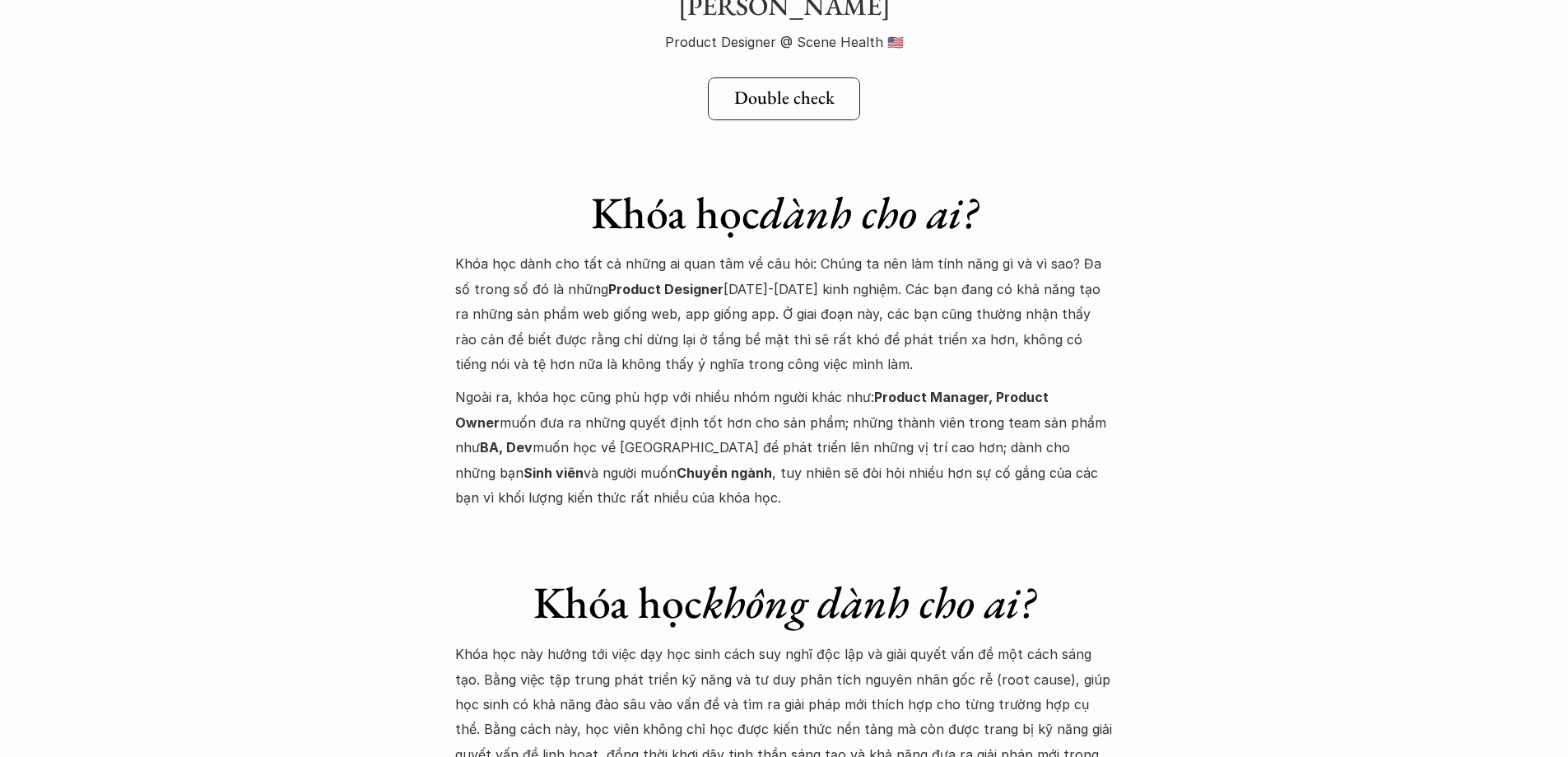
scroll to position [6175, 0]
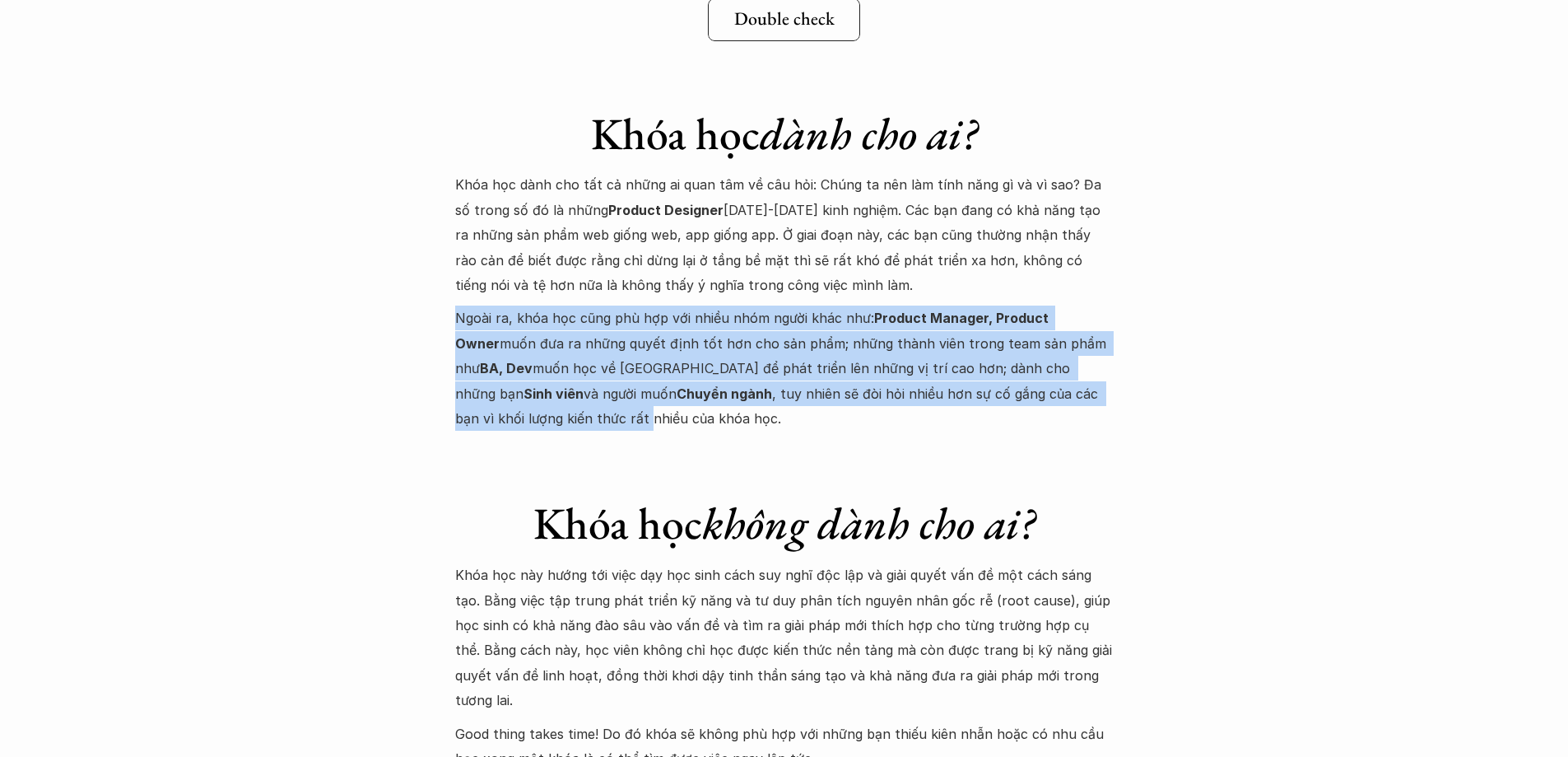
drag, startPoint x: 457, startPoint y: 270, endPoint x: 1129, endPoint y: 352, distance: 677.0
drag, startPoint x: 594, startPoint y: 362, endPoint x: 451, endPoint y: 267, distance: 171.7
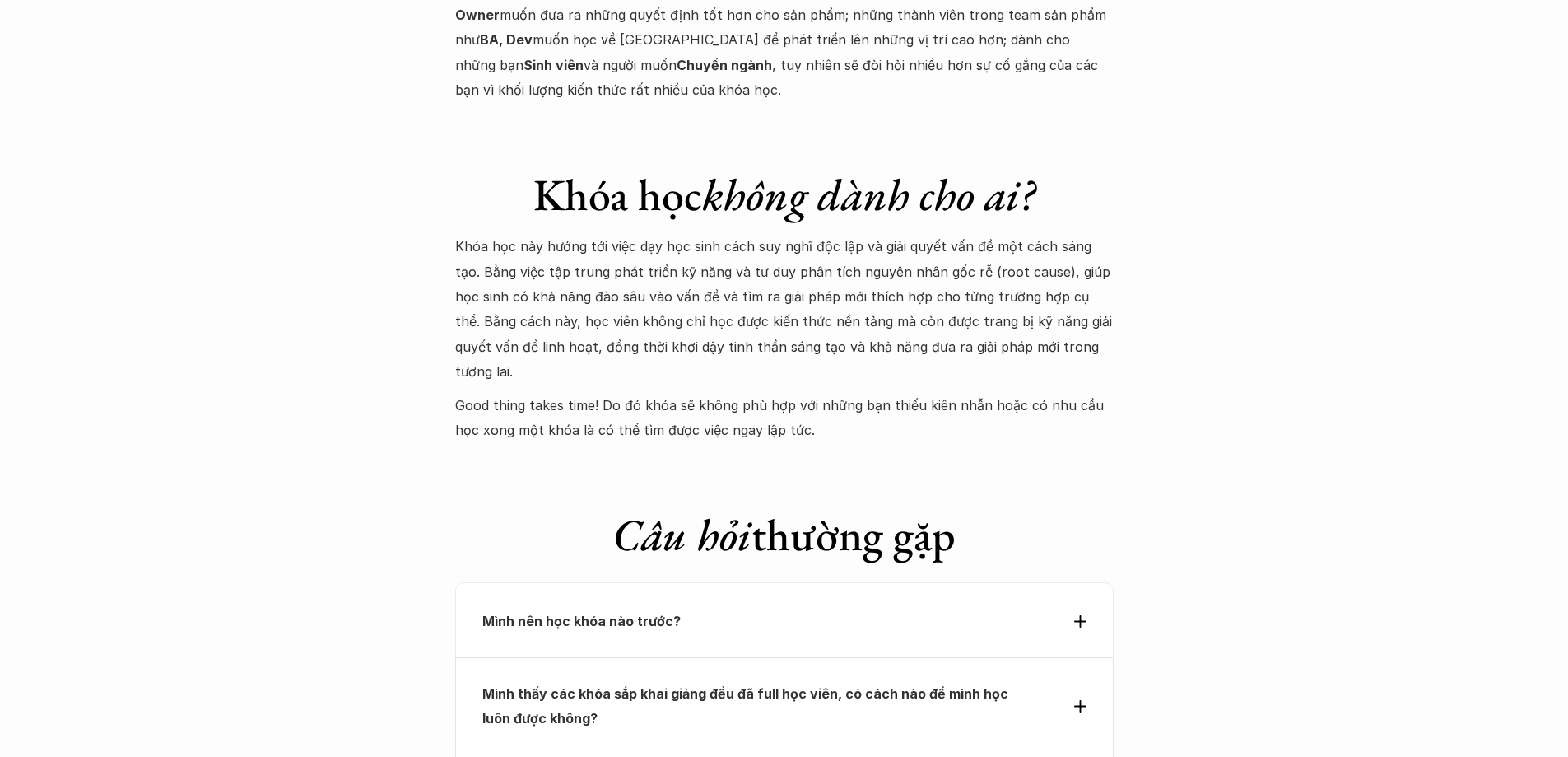
scroll to position [6505, 0]
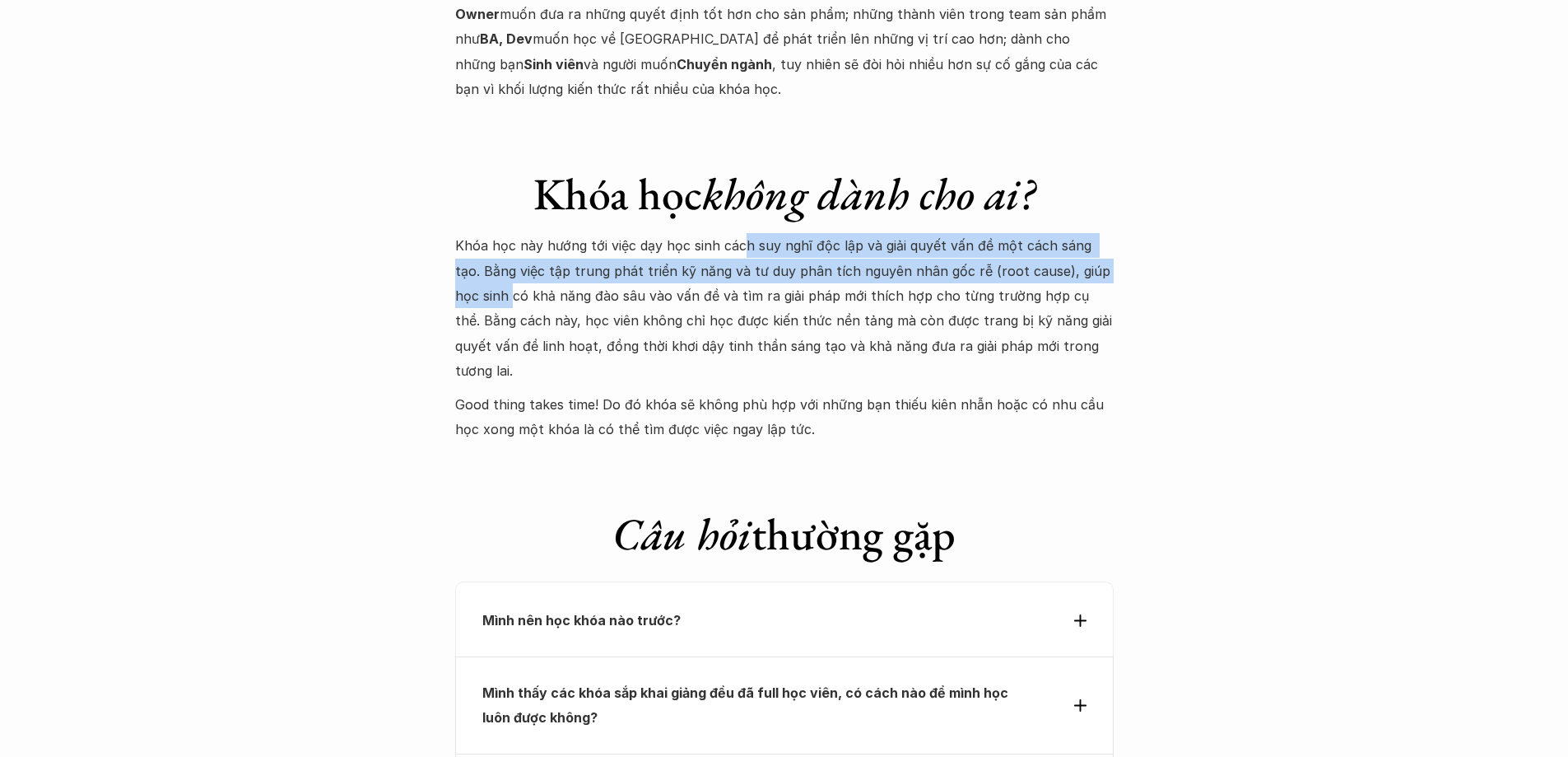
drag, startPoint x: 739, startPoint y: 194, endPoint x: 1206, endPoint y: 211, distance: 467.3
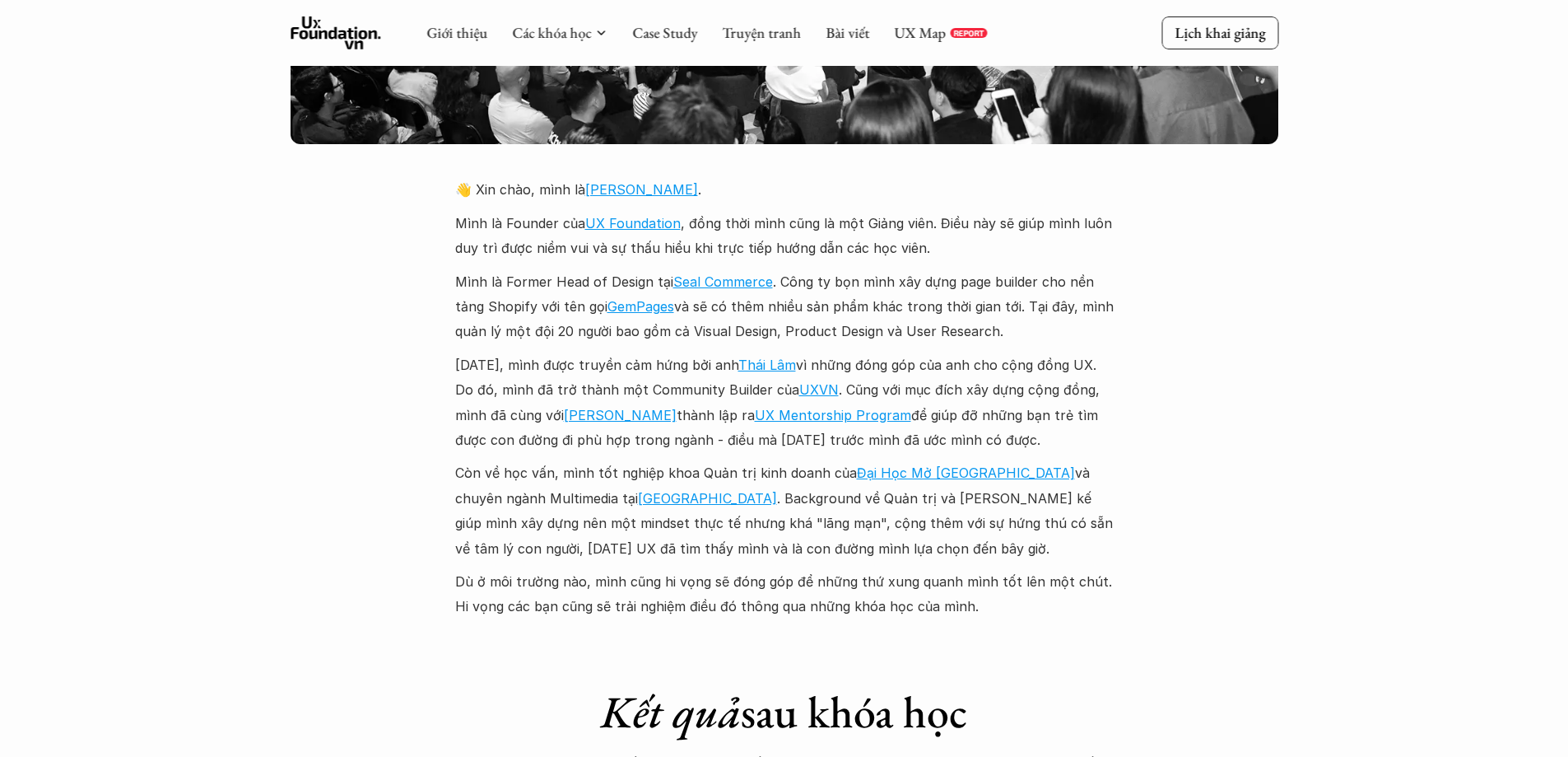
scroll to position [3705, 0]
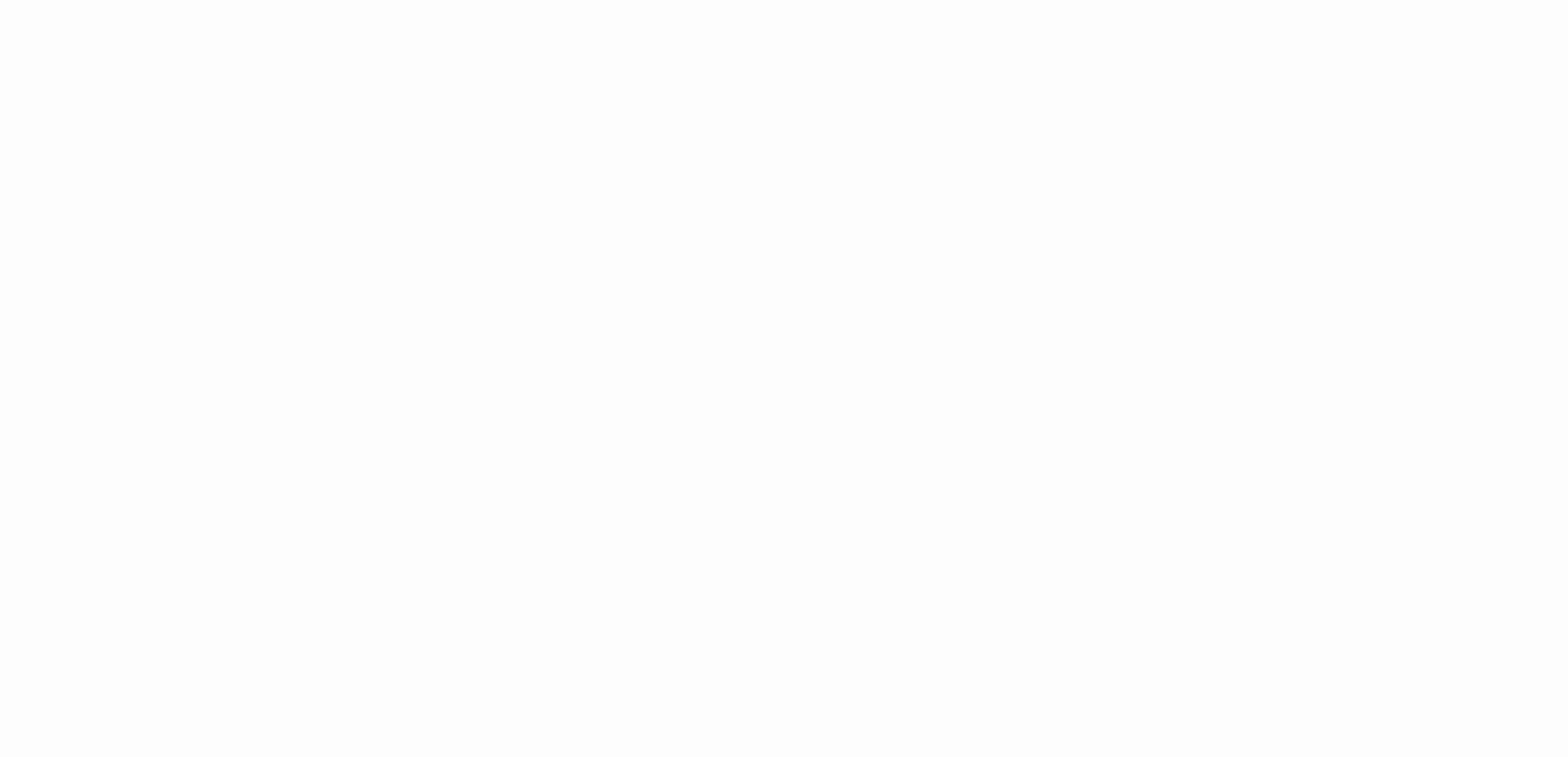
scroll to position [1609, 0]
click at [427, 461] on div "Giới thiệu Các khóa học Case Study Truyện tranh Bài viết UX Map REPORT Lịch kha…" at bounding box center [784, 135] width 1568 height 3488
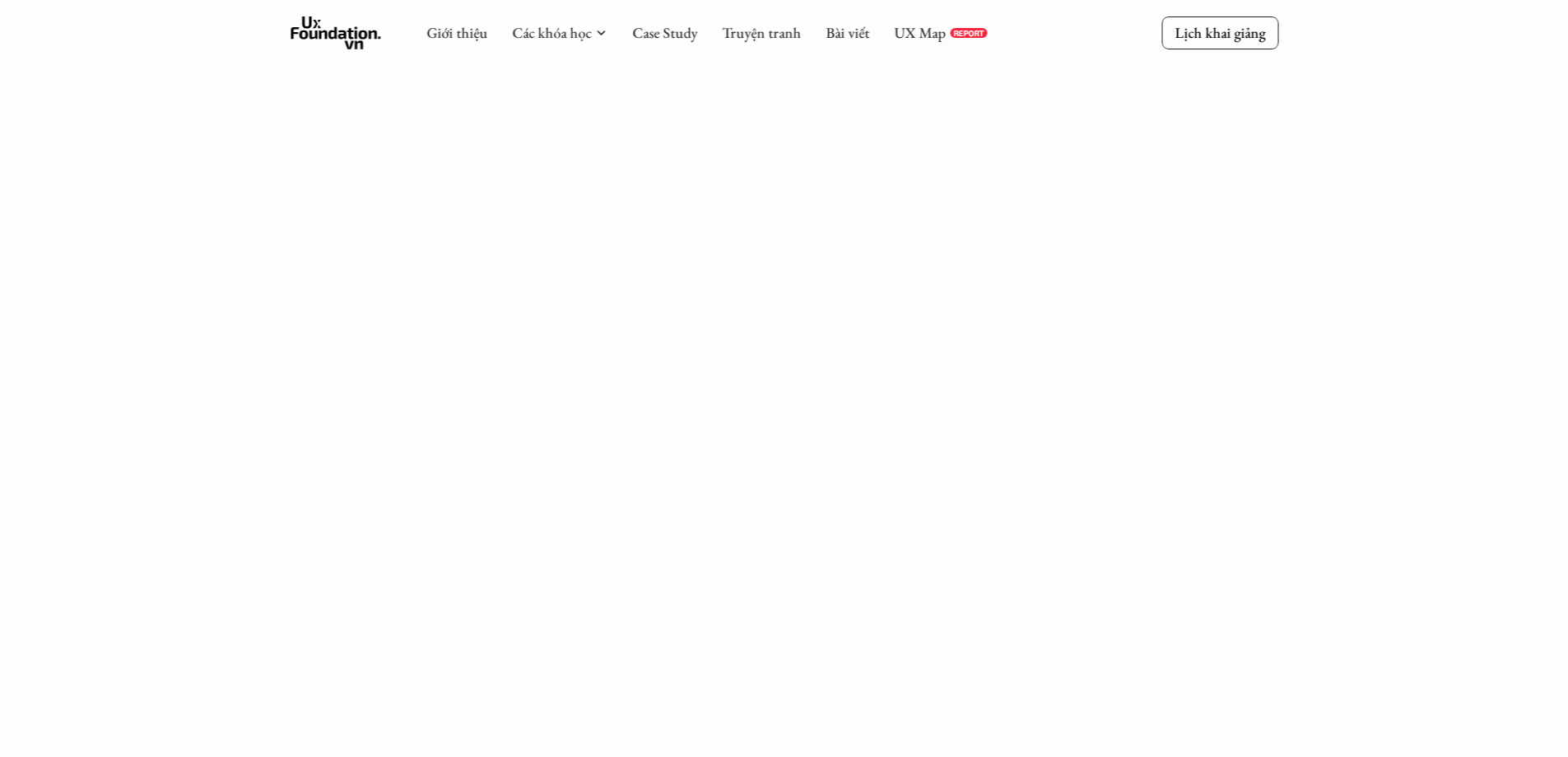
scroll to position [1001, 0]
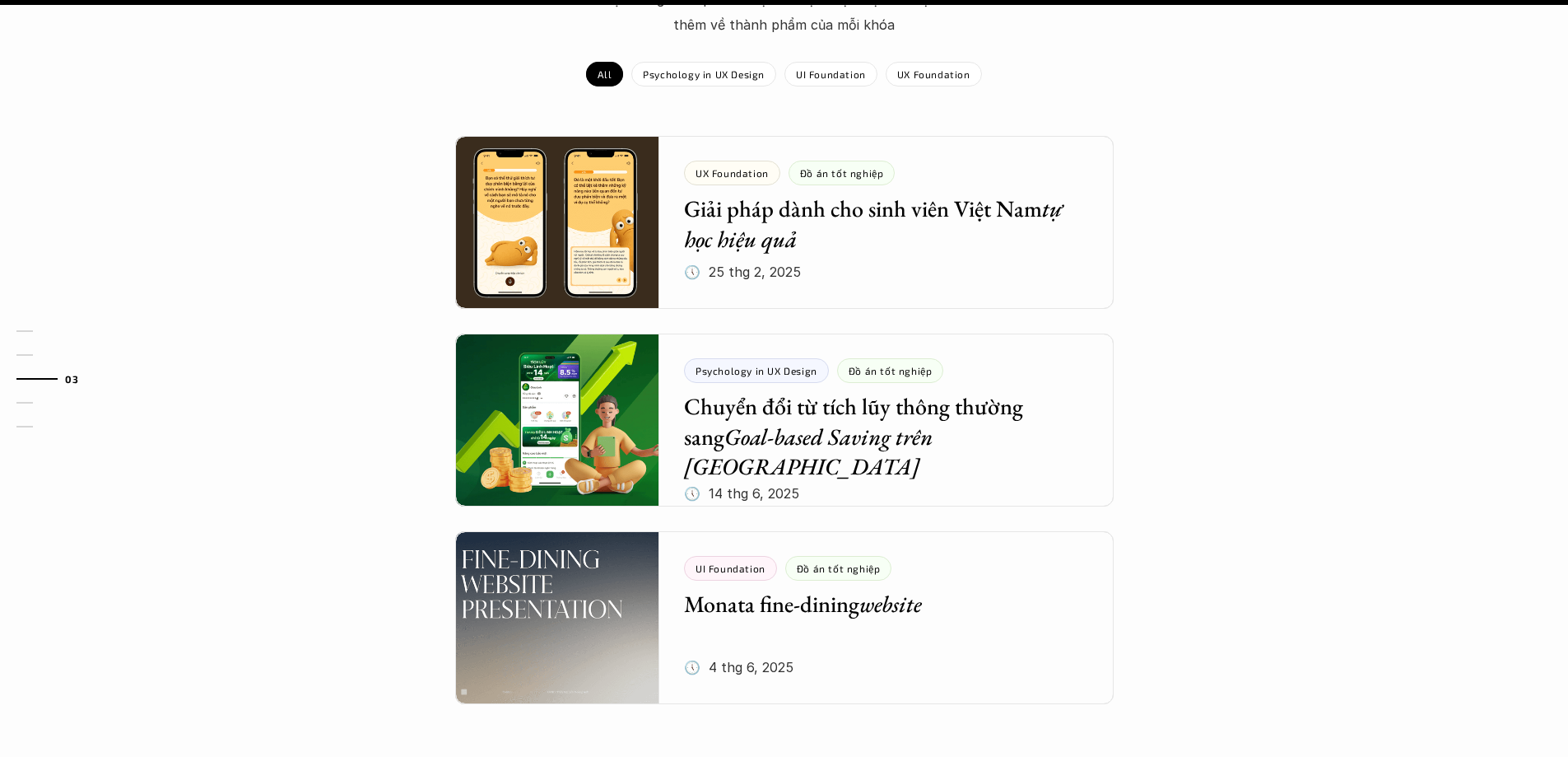
scroll to position [1801, 0]
